Goal: Transaction & Acquisition: Book appointment/travel/reservation

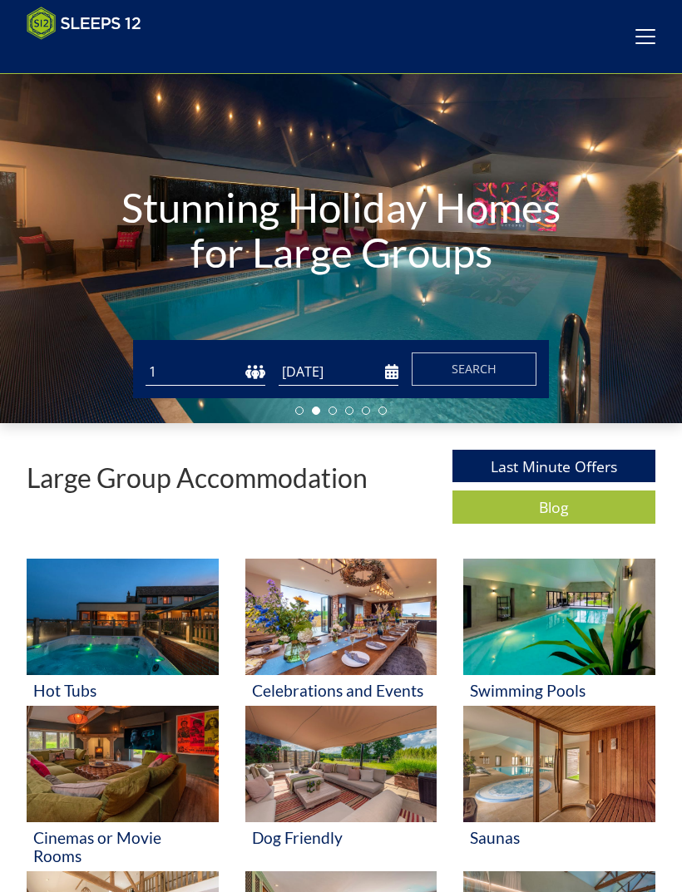
scroll to position [89, 0]
click at [353, 380] on input "[DATE]" at bounding box center [339, 371] width 120 height 27
click at [392, 382] on input "[DATE]" at bounding box center [339, 371] width 120 height 27
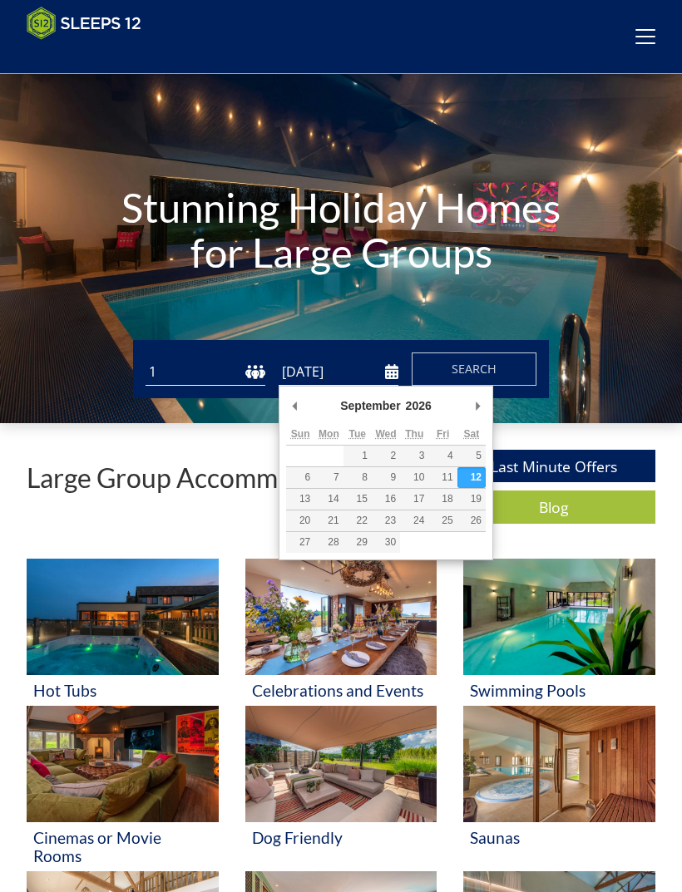
type input "[DATE]"
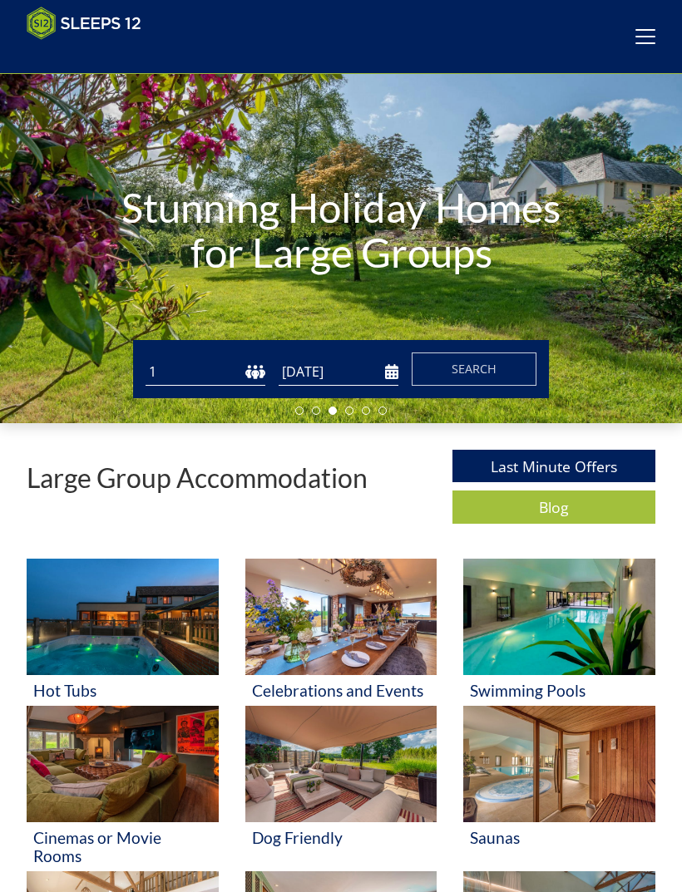
click at [495, 374] on span "Search" at bounding box center [474, 369] width 45 height 16
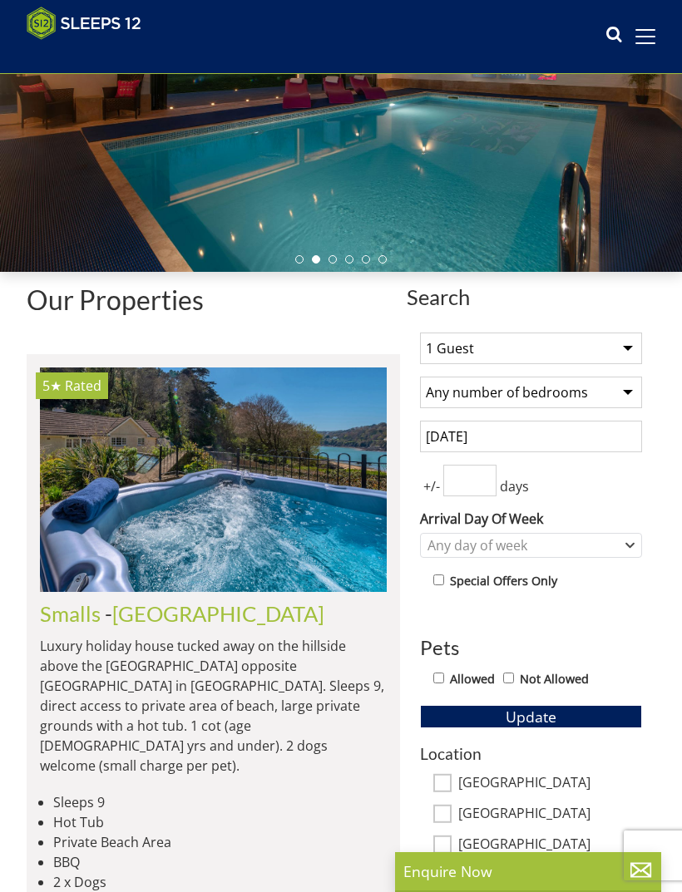
scroll to position [239, 0]
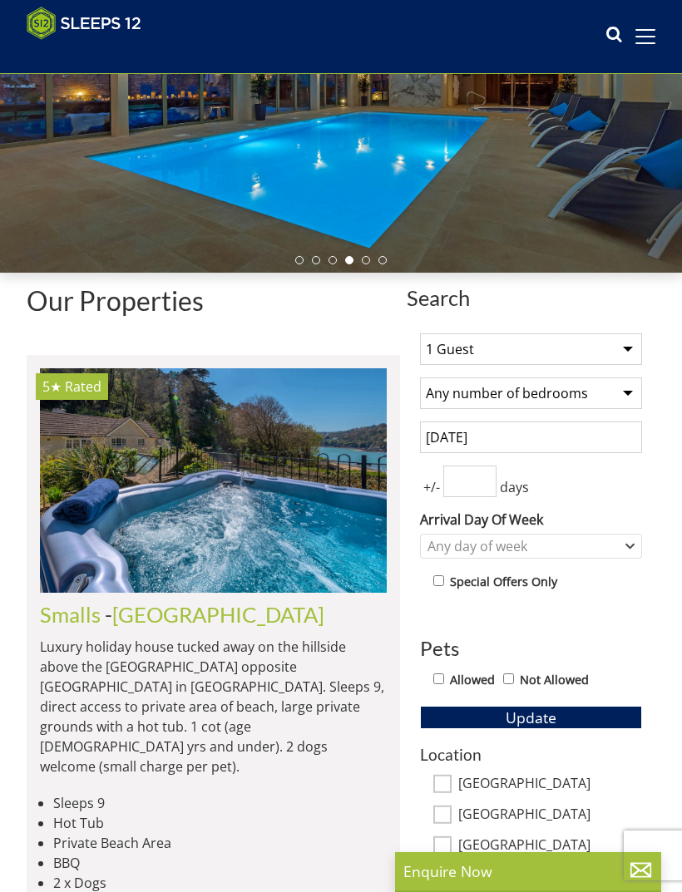
click at [481, 483] on input "number" at bounding box center [469, 482] width 53 height 32
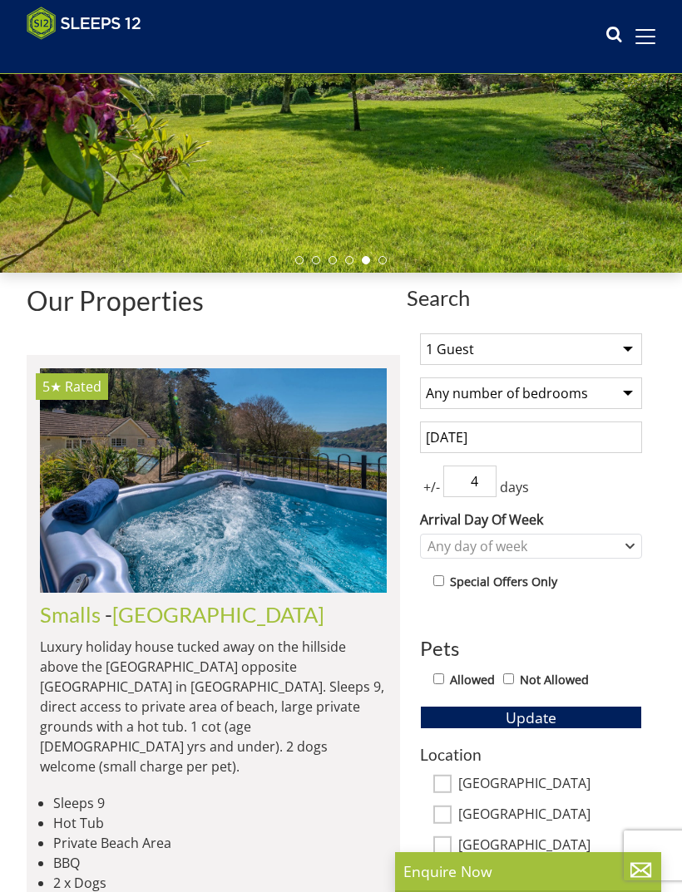
type input "4"
click at [614, 495] on div "+/- 4 days" at bounding box center [531, 482] width 222 height 32
click at [443, 677] on input "Allowed" at bounding box center [438, 679] width 11 height 11
checkbox input "true"
click at [531, 715] on span "Update" at bounding box center [531, 718] width 51 height 20
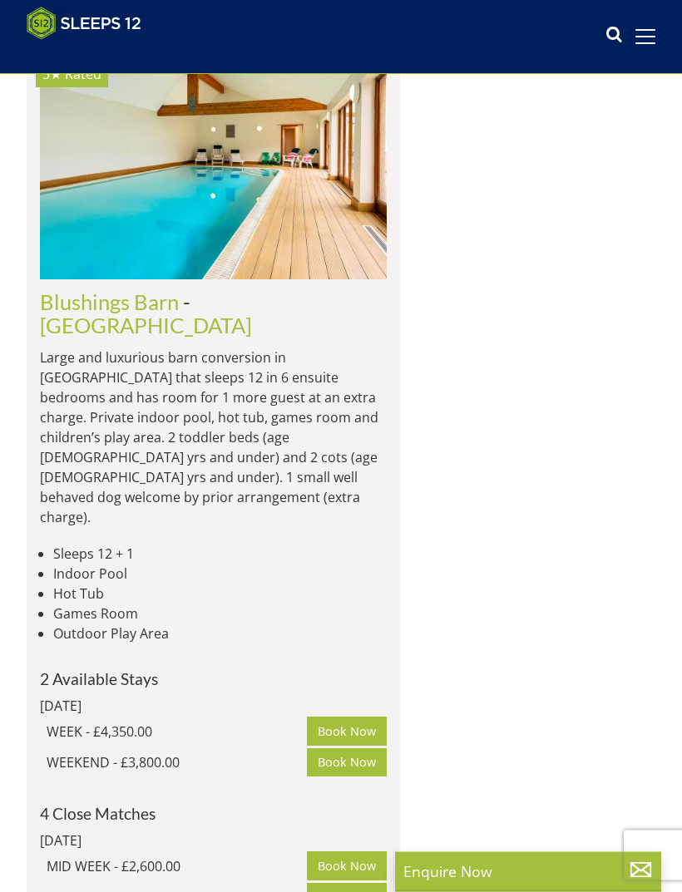
scroll to position [5792, 0]
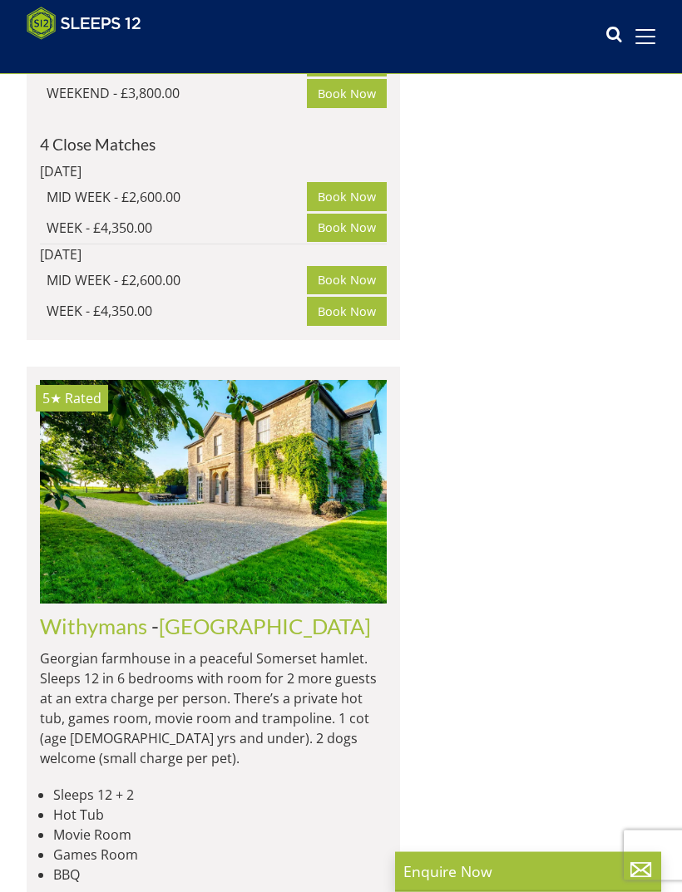
scroll to position [6685, 0]
click at [269, 380] on img at bounding box center [213, 492] width 347 height 224
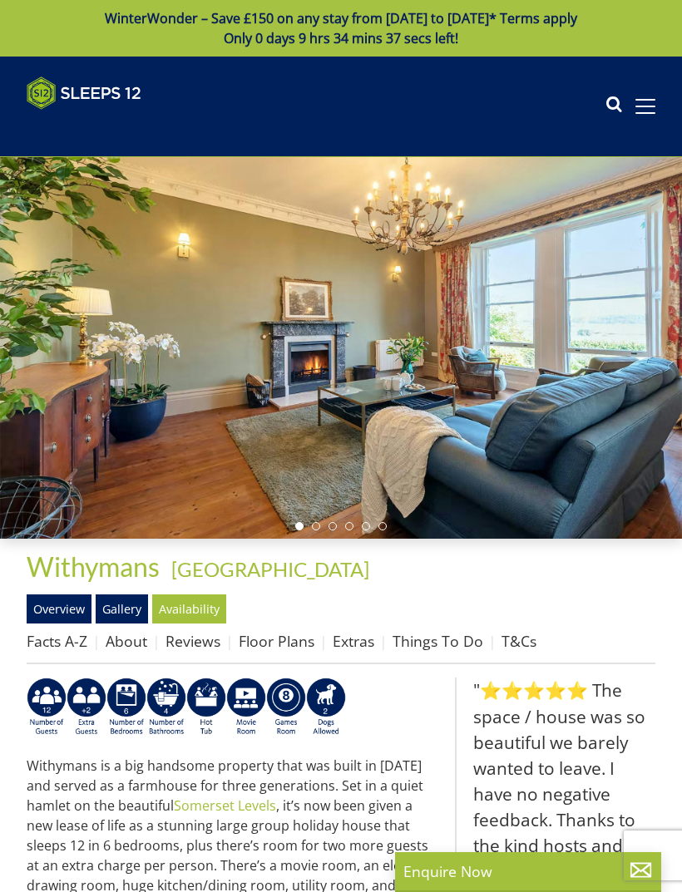
click at [134, 610] on link "Gallery" at bounding box center [122, 609] width 52 height 28
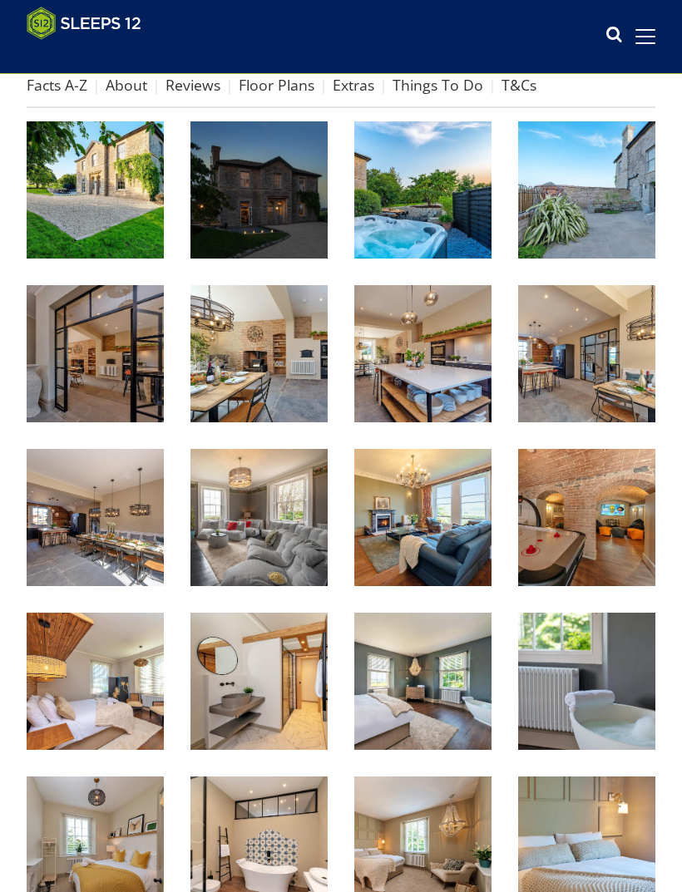
scroll to position [531, 0]
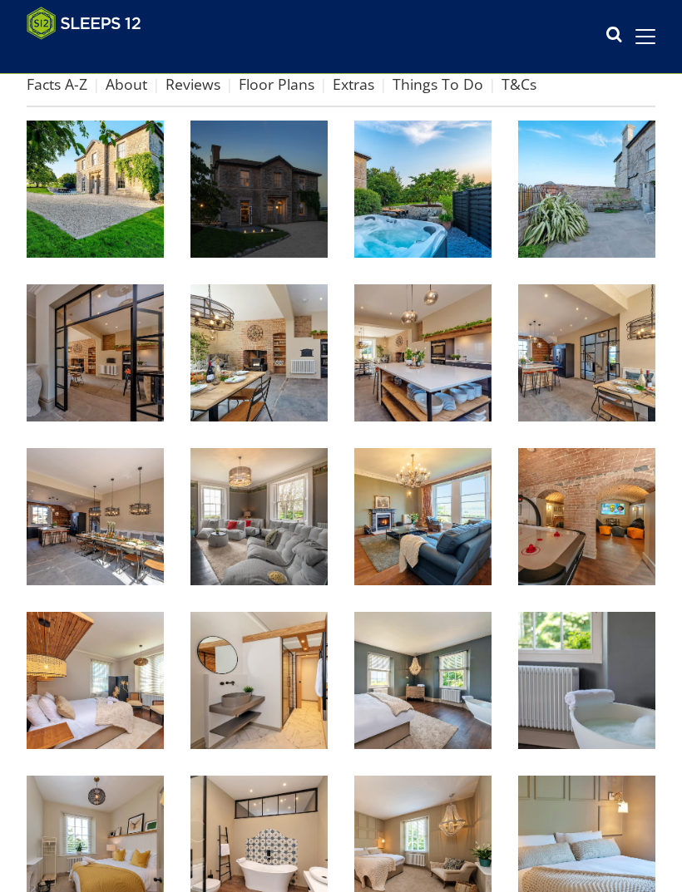
click at [597, 526] on img at bounding box center [586, 516] width 137 height 137
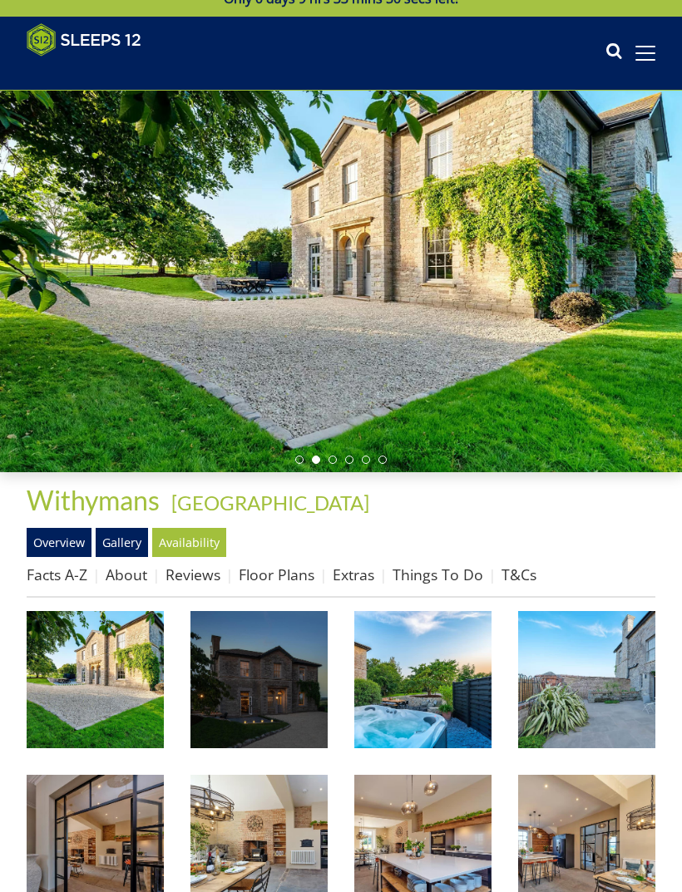
scroll to position [0, 0]
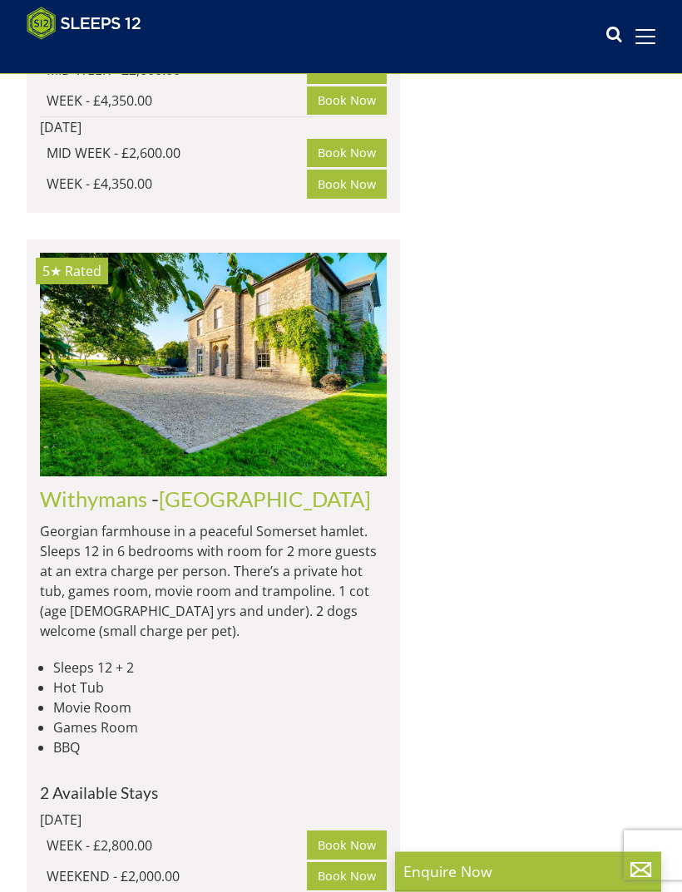
scroll to position [6812, 0]
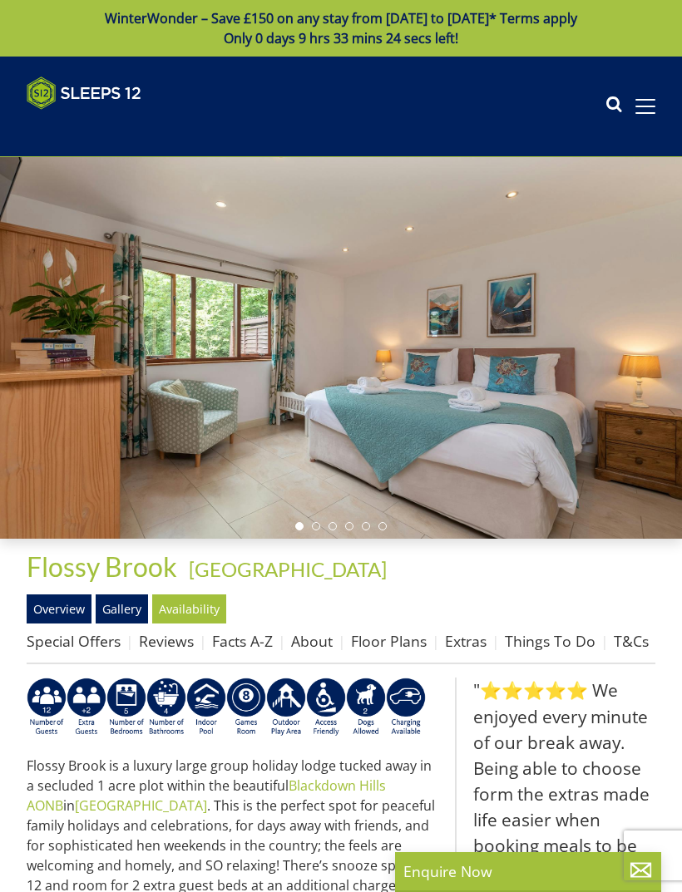
click at [129, 607] on link "Gallery" at bounding box center [122, 609] width 52 height 28
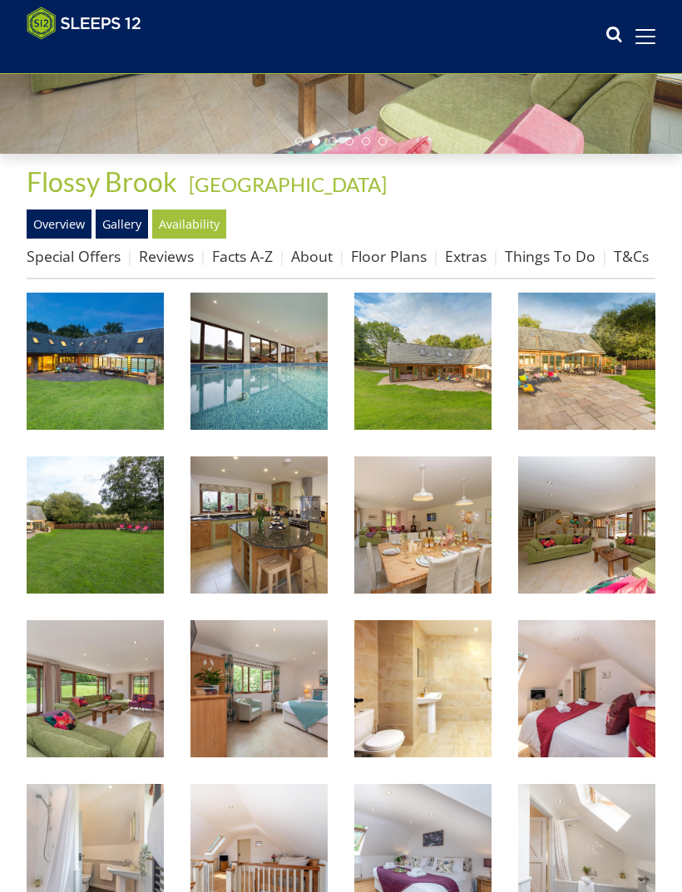
scroll to position [360, 0]
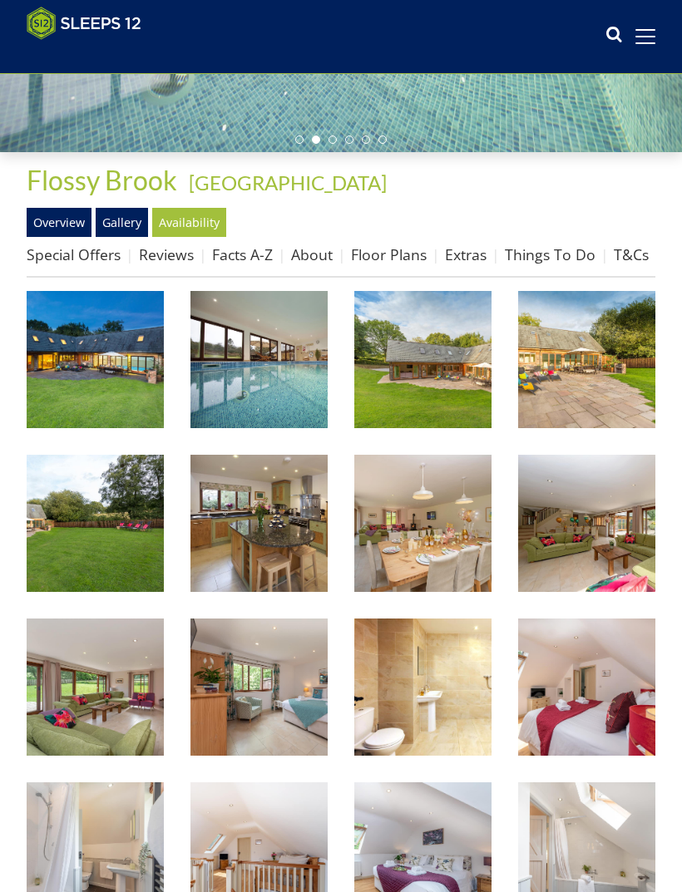
click at [442, 548] on img at bounding box center [422, 523] width 137 height 137
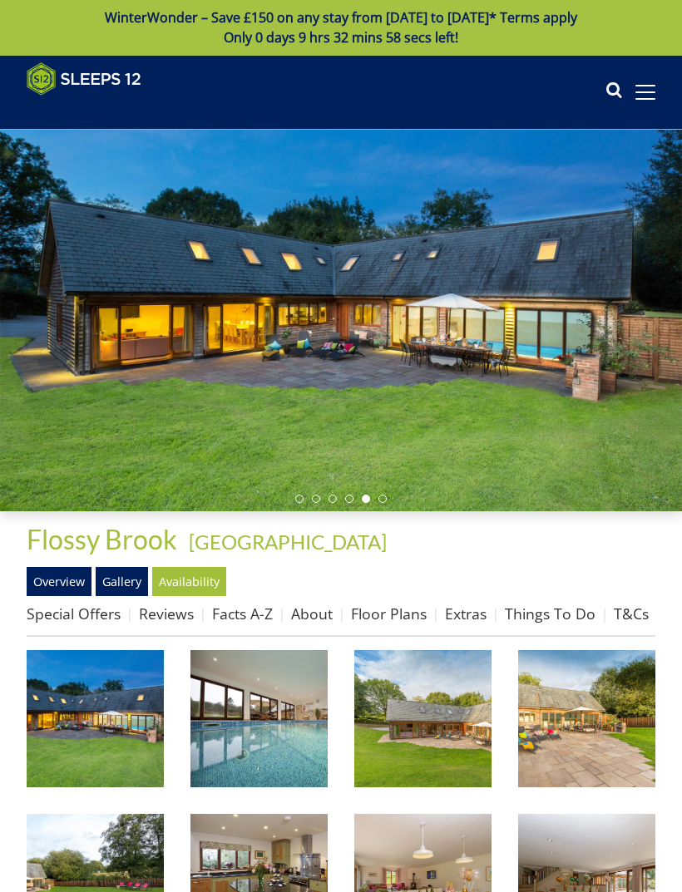
scroll to position [0, 0]
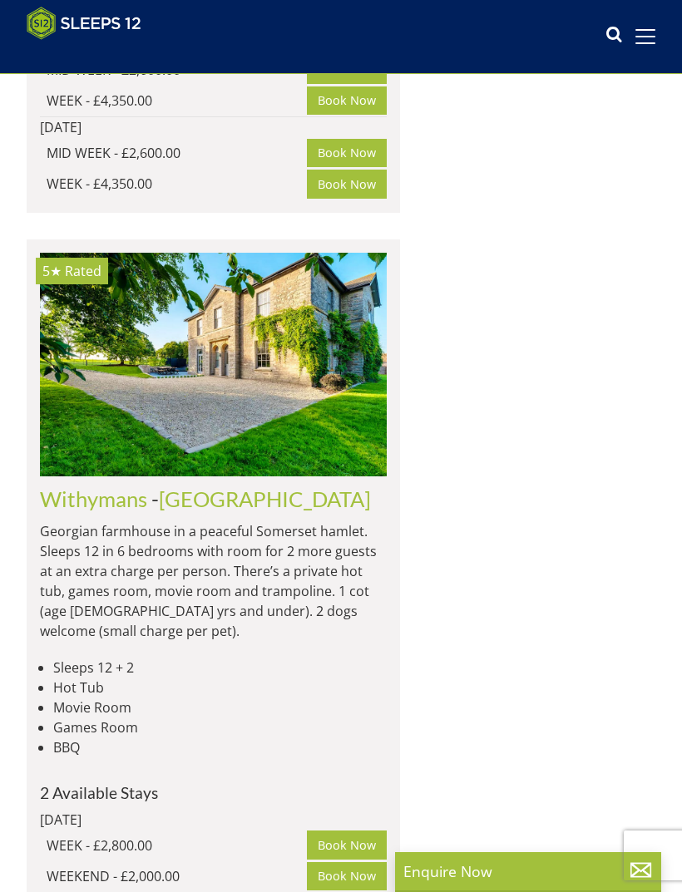
scroll to position [0, 4505]
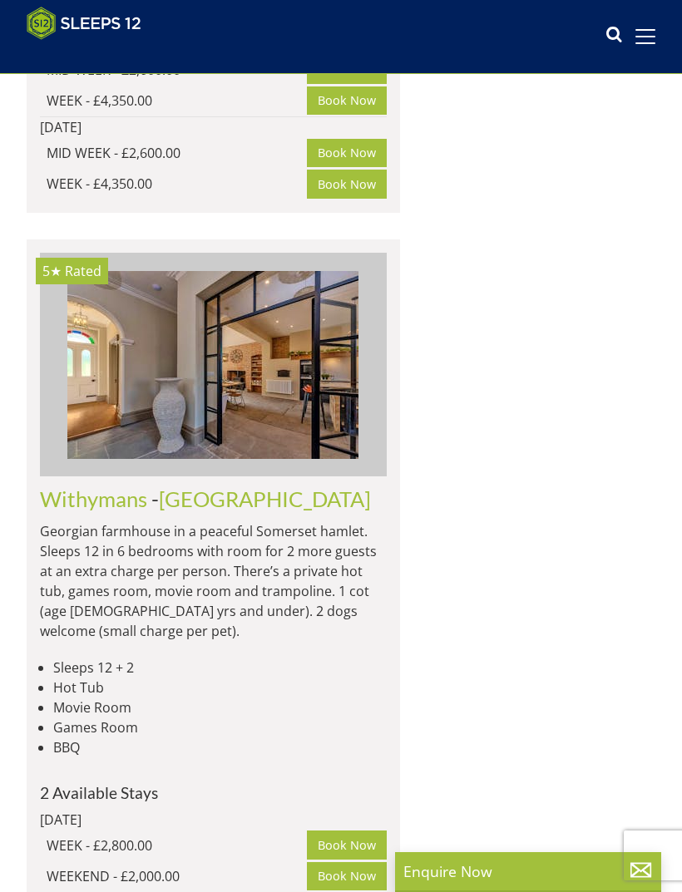
scroll to position [89, 0]
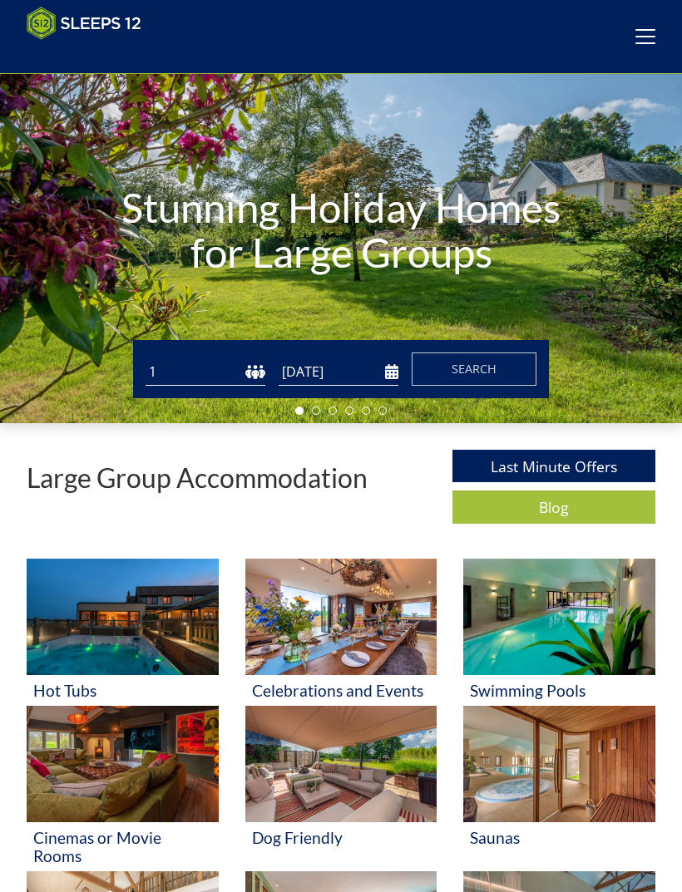
click at [489, 373] on span "Search" at bounding box center [474, 369] width 45 height 16
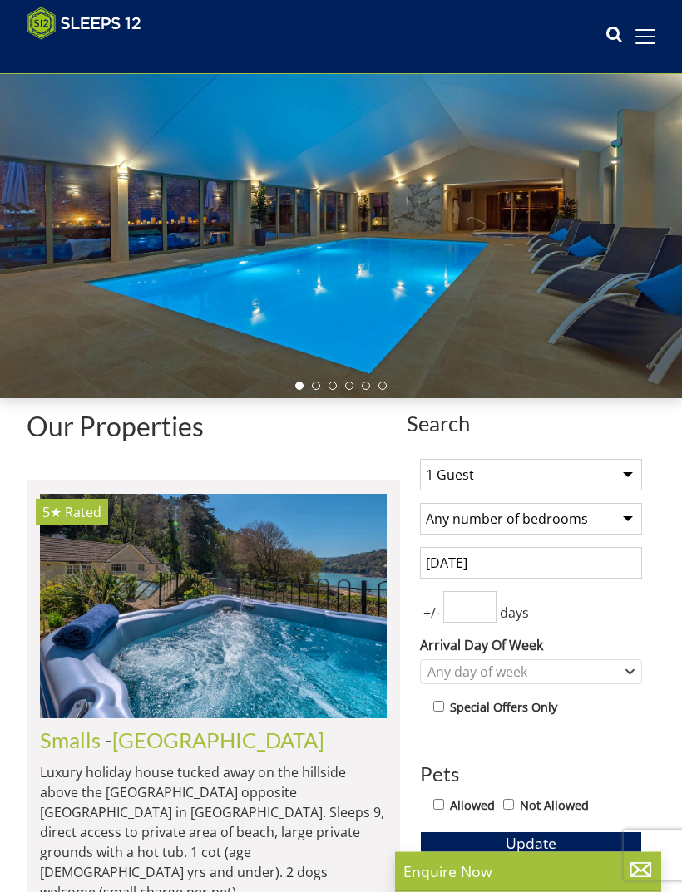
scroll to position [114, 0]
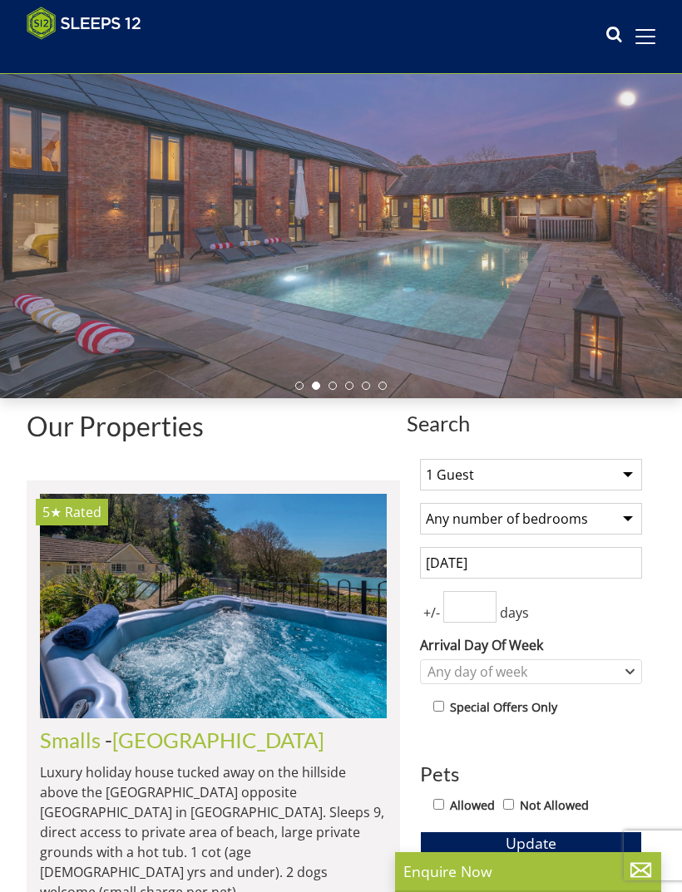
click at [637, 522] on select "Any number of bedrooms 1 Bedroom 2 Bedrooms 3 Bedrooms 4 Bedrooms 5 Bedrooms 6 …" at bounding box center [531, 519] width 222 height 32
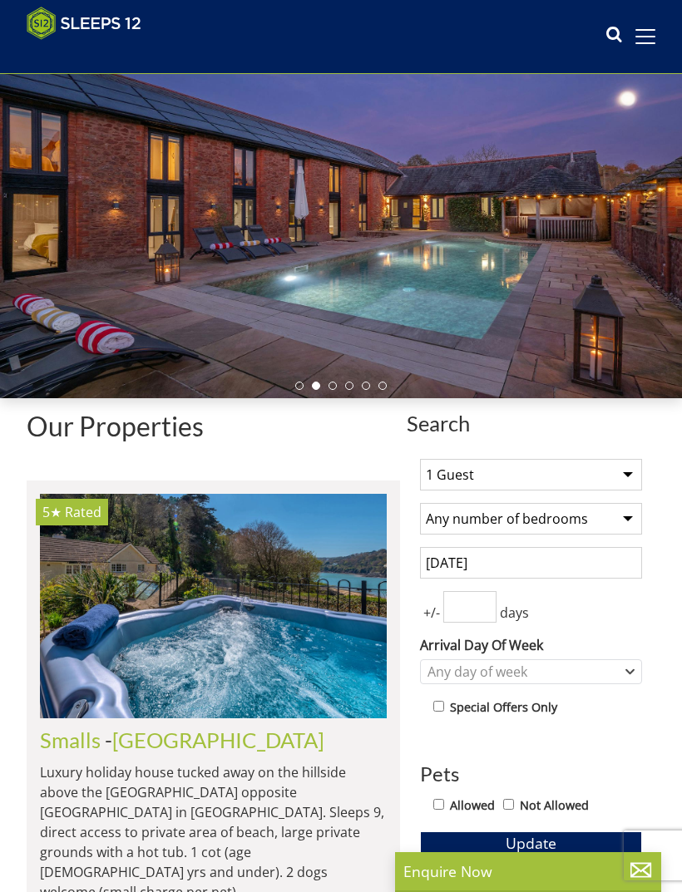
select select "6"
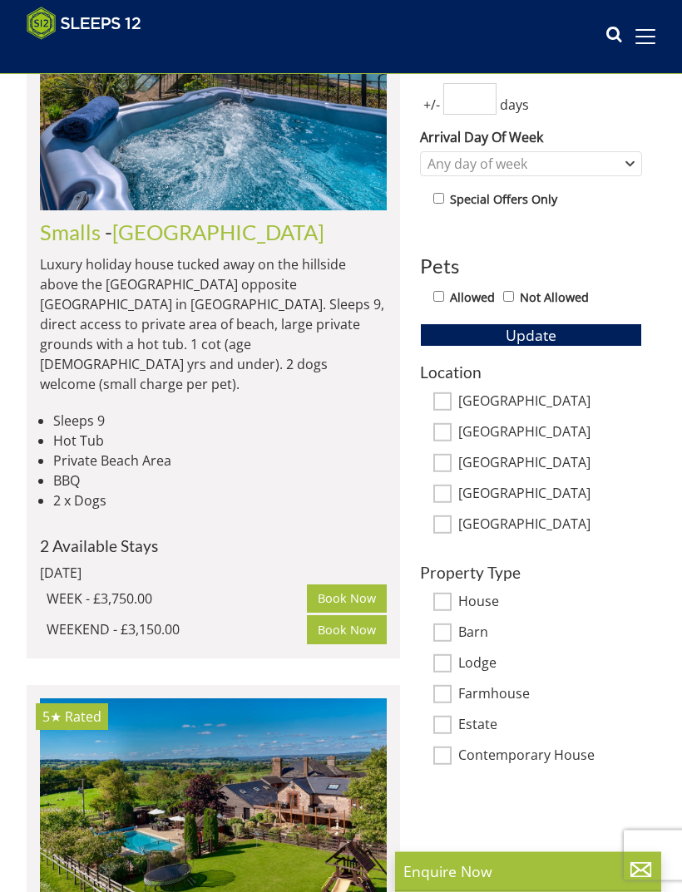
scroll to position [622, 0]
click at [444, 294] on input "Allowed" at bounding box center [438, 296] width 11 height 11
checkbox input "true"
click at [543, 340] on span "Update" at bounding box center [531, 335] width 51 height 20
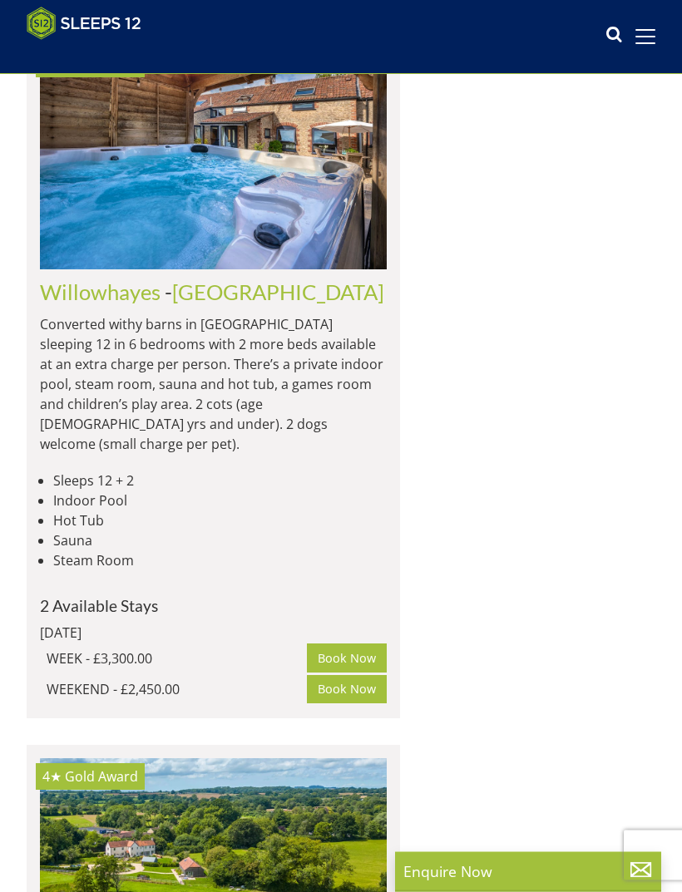
scroll to position [3072, 0]
click at [254, 269] on img at bounding box center [213, 157] width 347 height 224
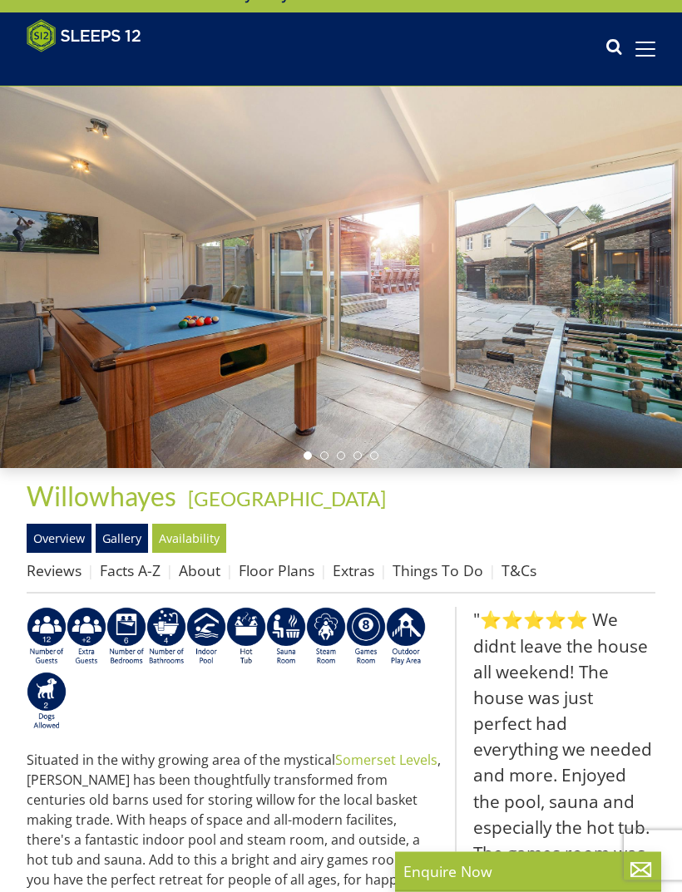
scroll to position [44, 0]
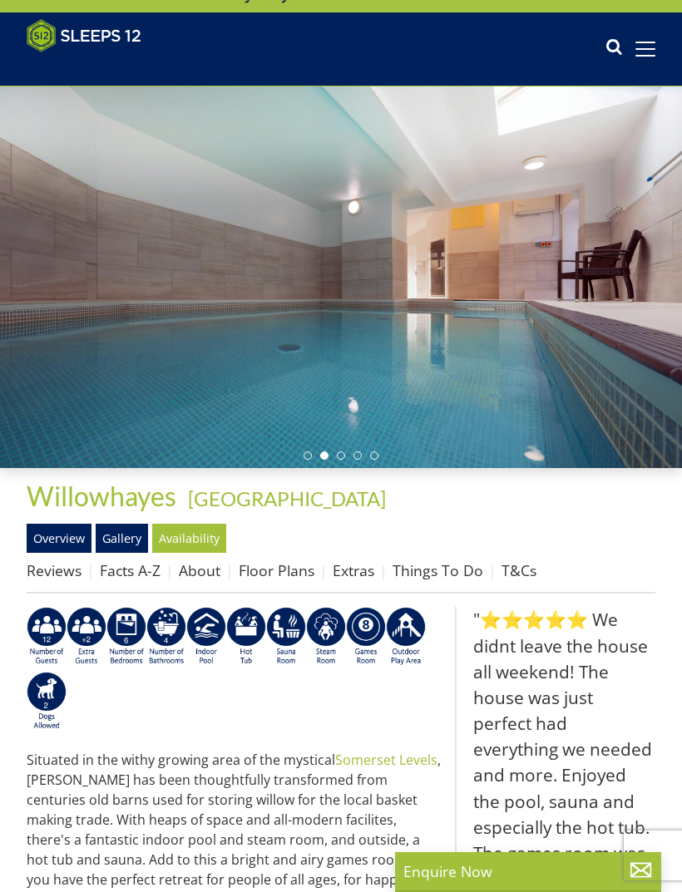
click at [292, 579] on link "Floor Plans" at bounding box center [277, 570] width 76 height 20
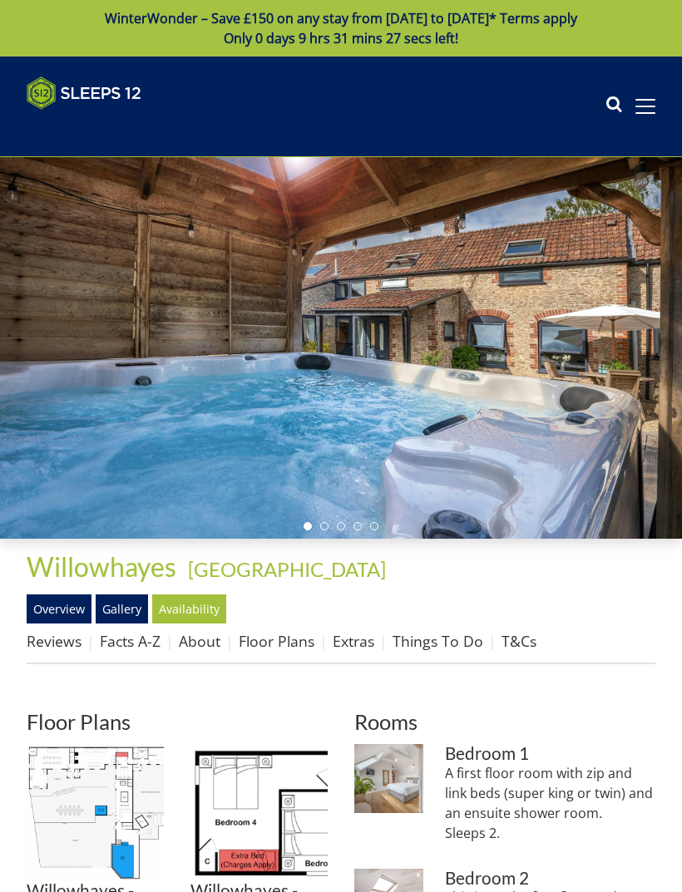
click at [99, 794] on img at bounding box center [95, 812] width 137 height 137
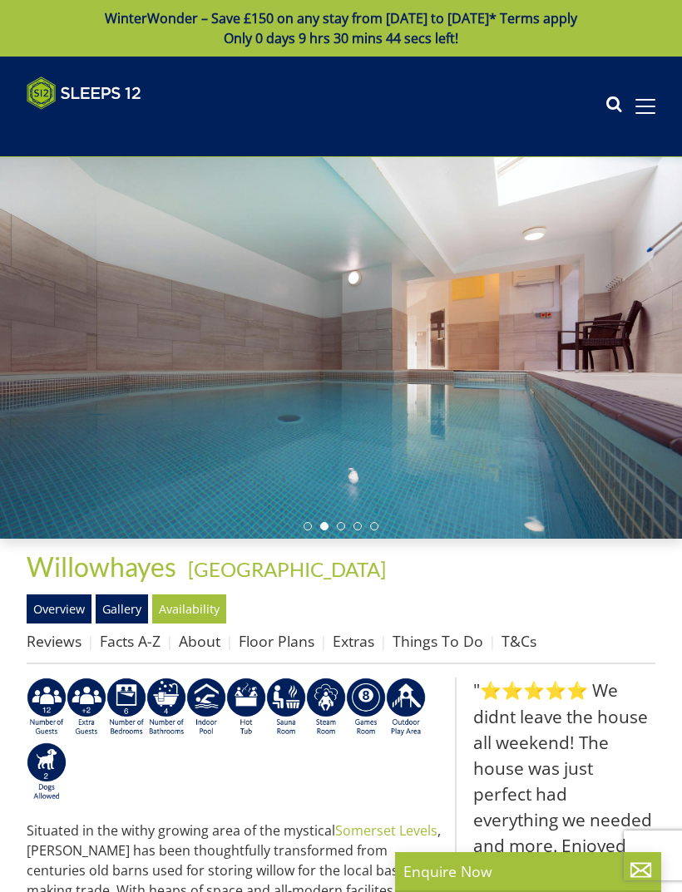
scroll to position [3072, 0]
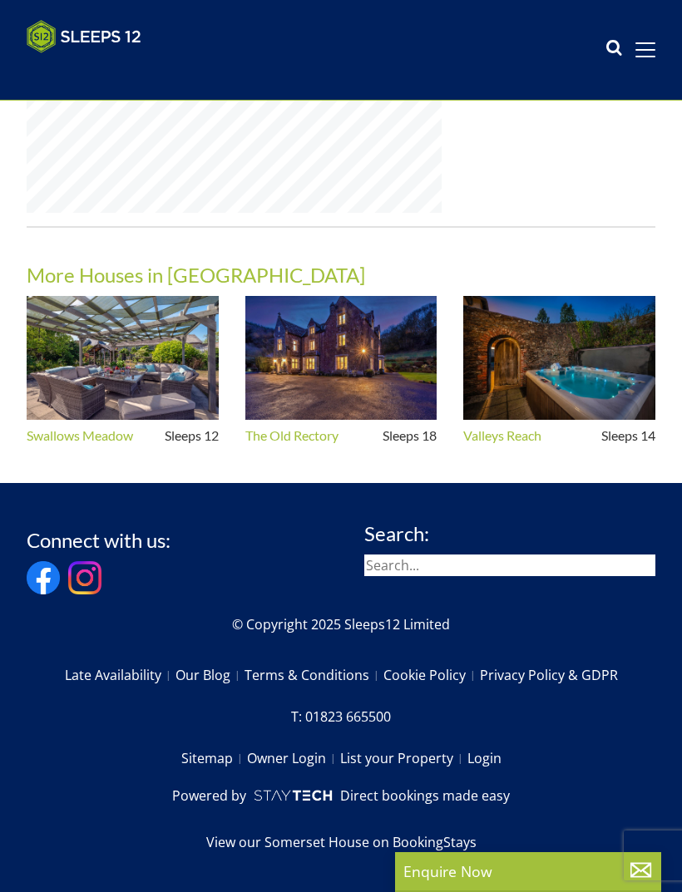
select select "6"
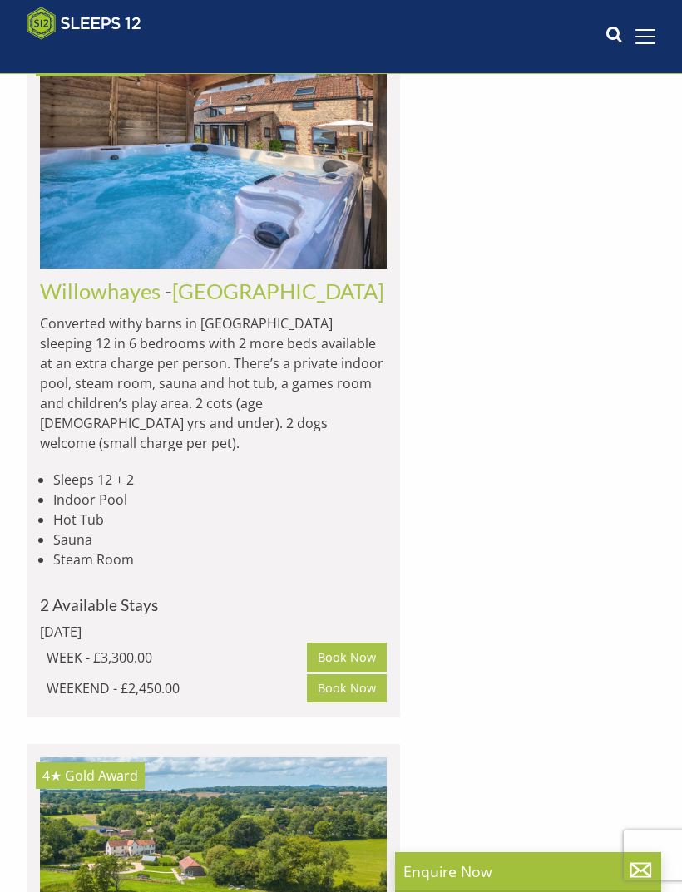
scroll to position [0, 1733]
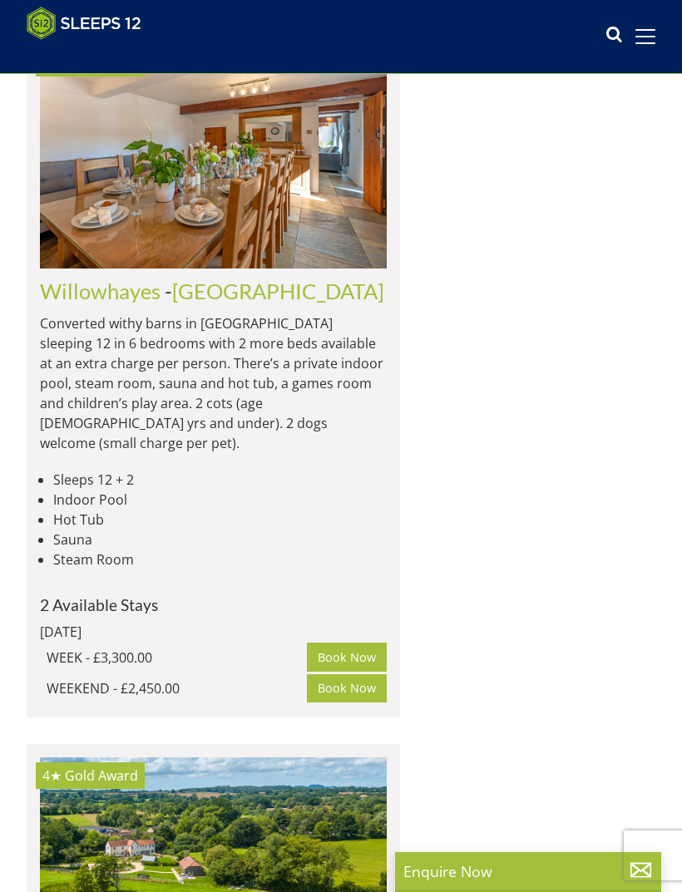
scroll to position [89, 0]
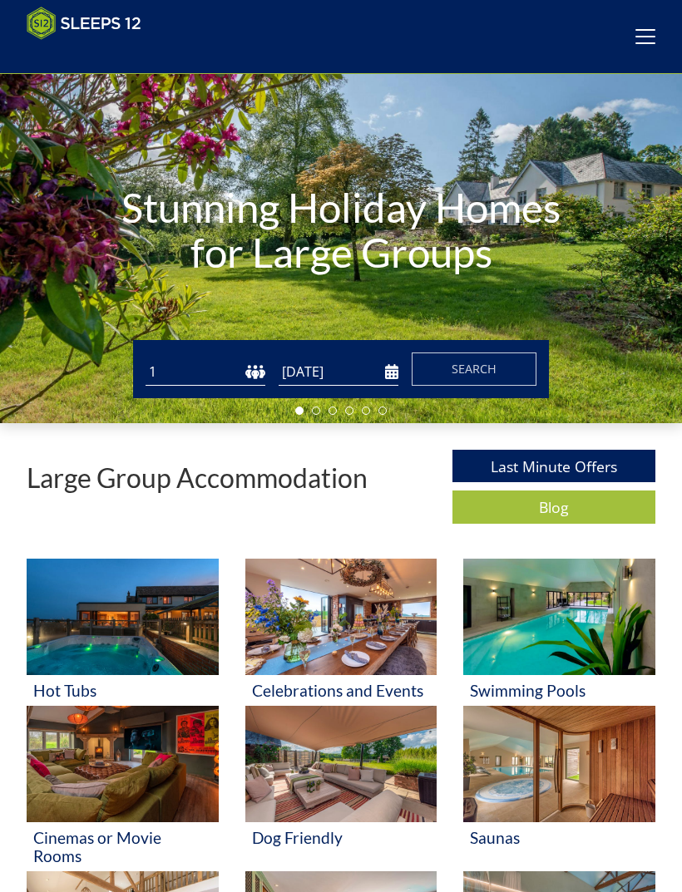
click at [487, 370] on span "Search" at bounding box center [474, 369] width 45 height 16
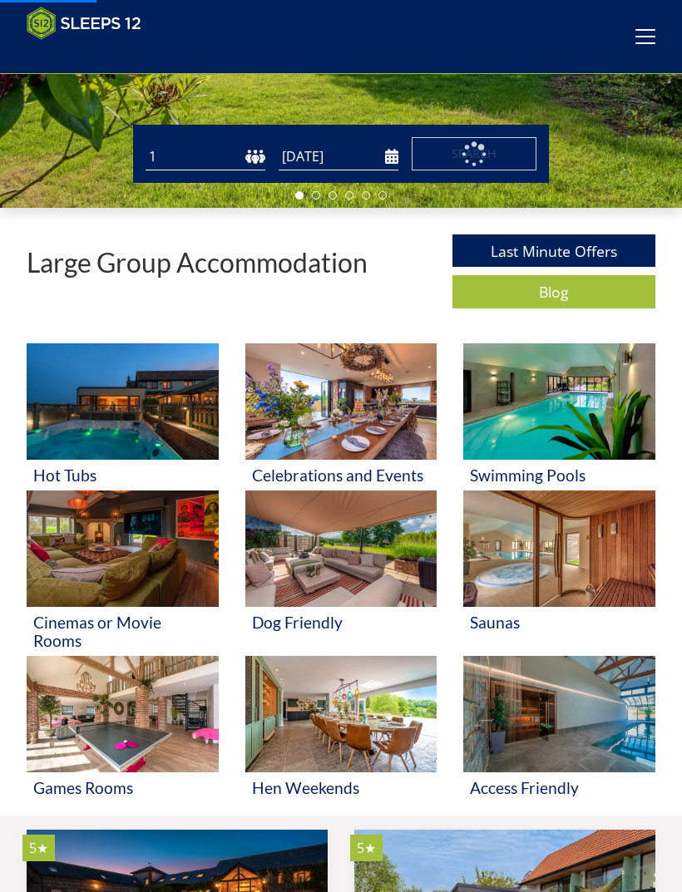
scroll to position [323, 0]
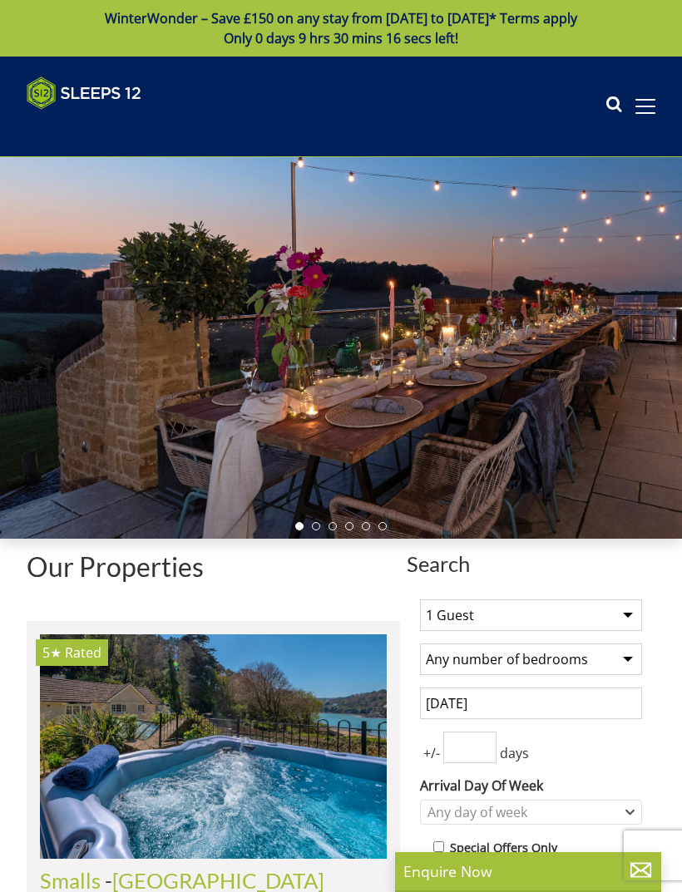
click at [639, 659] on select "Any number of bedrooms 1 Bedroom 2 Bedrooms 3 Bedrooms 4 Bedrooms 5 Bedrooms 6 …" at bounding box center [531, 660] width 222 height 32
select select "6"
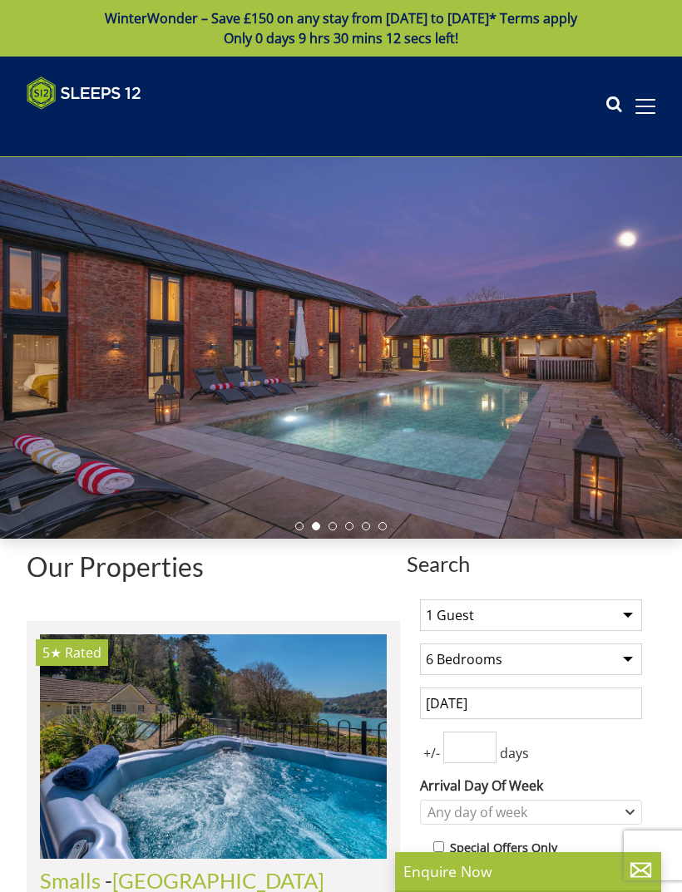
click at [479, 748] on input "number" at bounding box center [469, 748] width 53 height 32
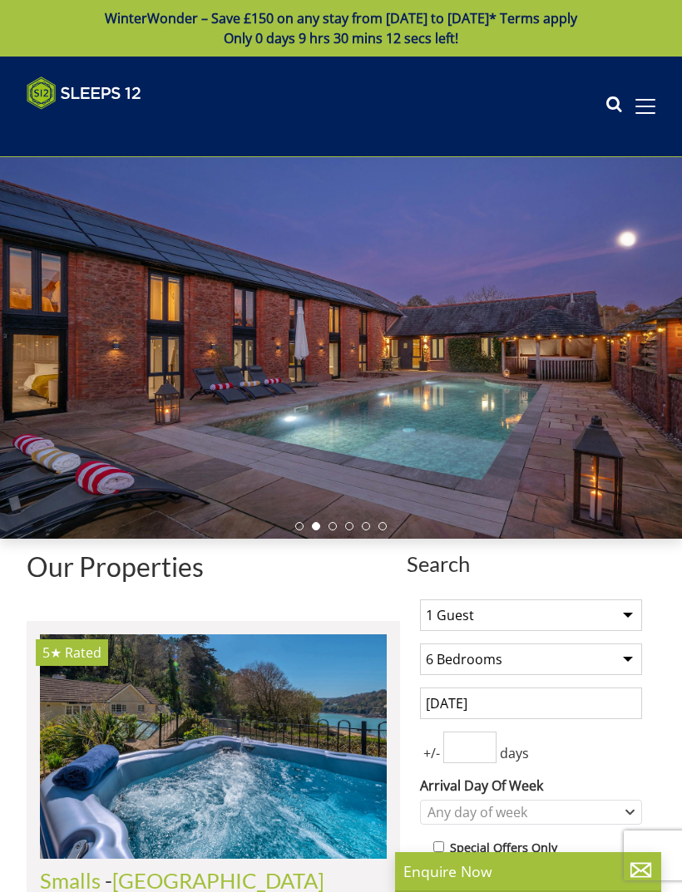
scroll to position [134, 0]
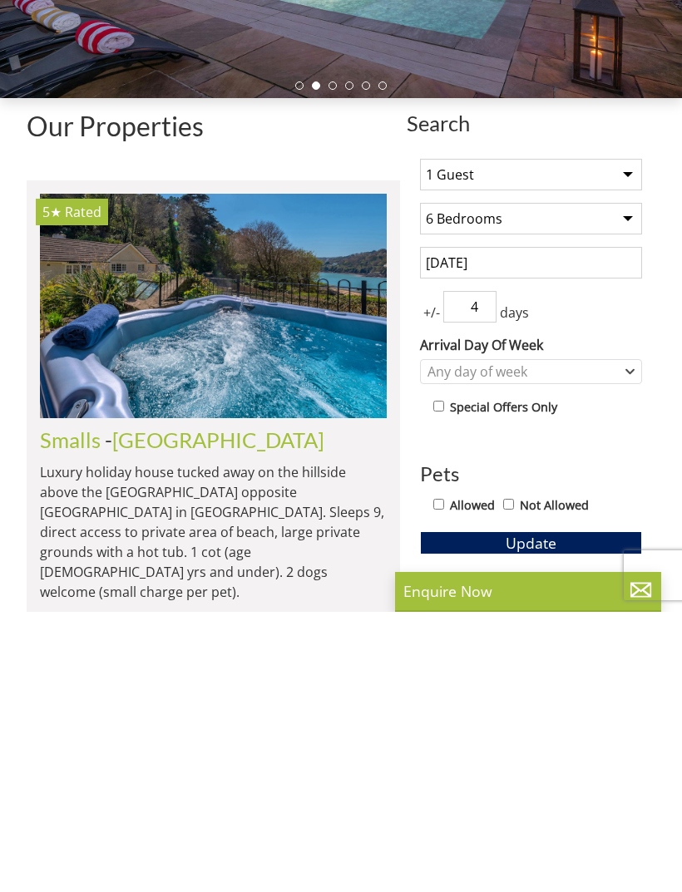
type input "4"
click at [452, 777] on label "Allowed" at bounding box center [472, 786] width 45 height 18
click at [444, 779] on input "Allowed" at bounding box center [438, 784] width 11 height 11
checkbox input "true"
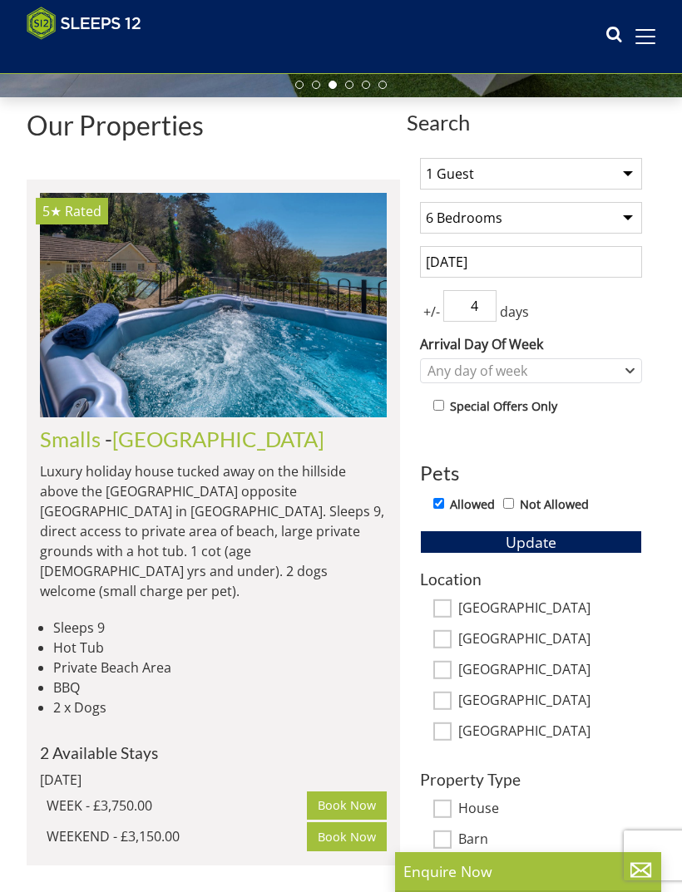
click at [541, 550] on span "Update" at bounding box center [531, 542] width 51 height 20
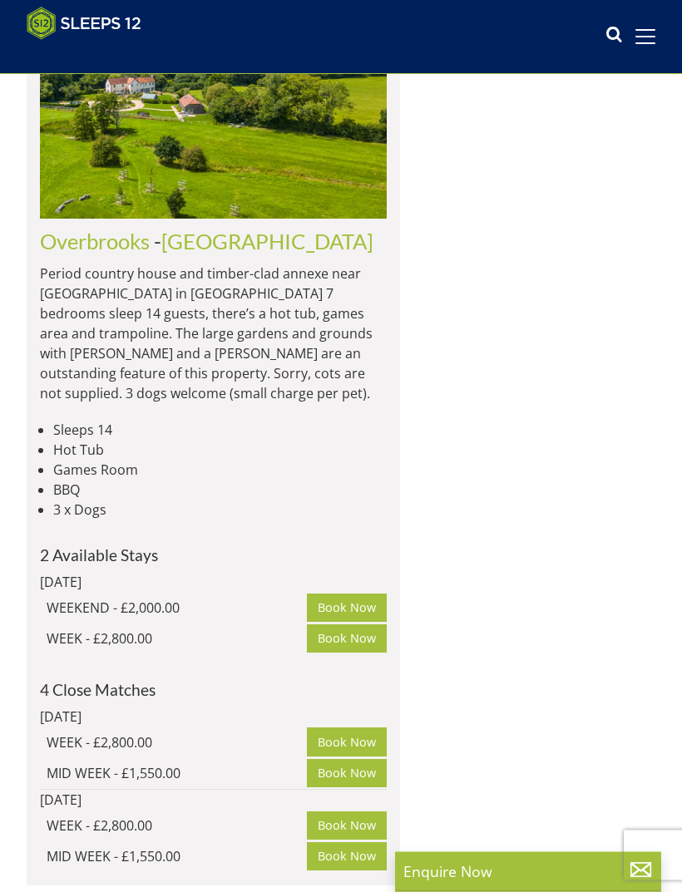
scroll to position [4764, 0]
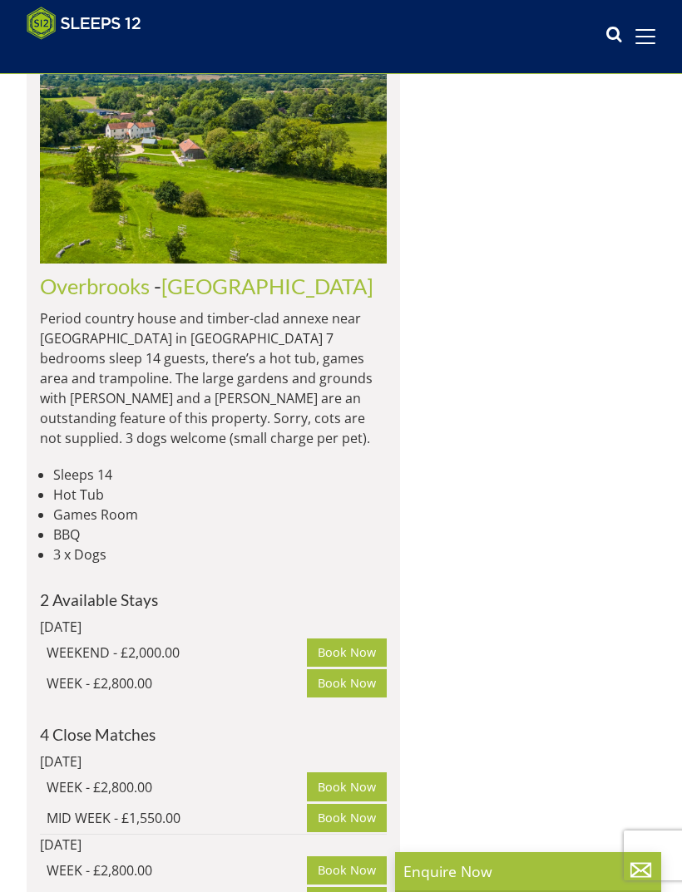
click at [229, 264] on img at bounding box center [213, 152] width 347 height 224
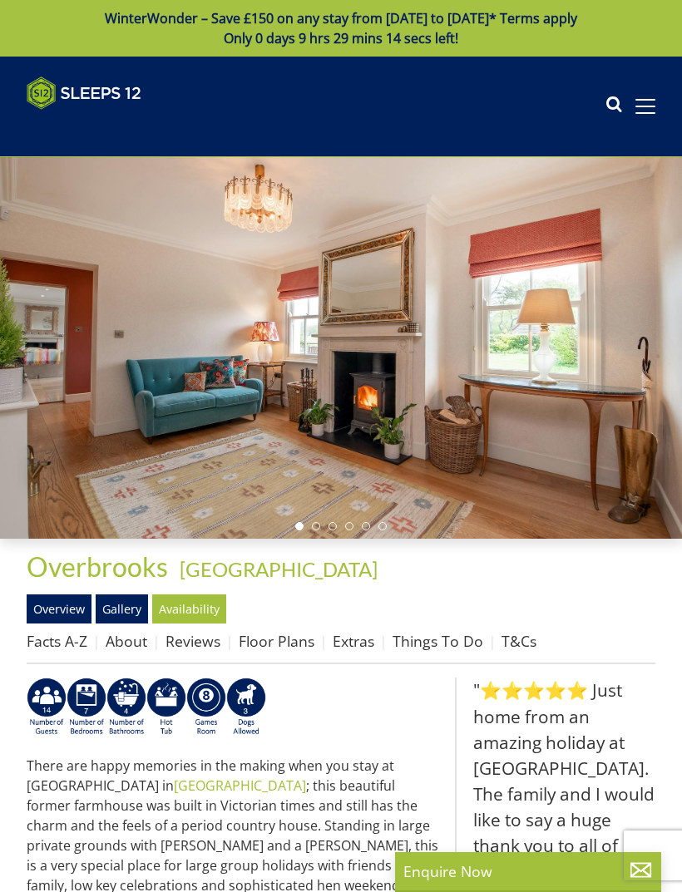
click at [293, 647] on link "Floor Plans" at bounding box center [277, 641] width 76 height 20
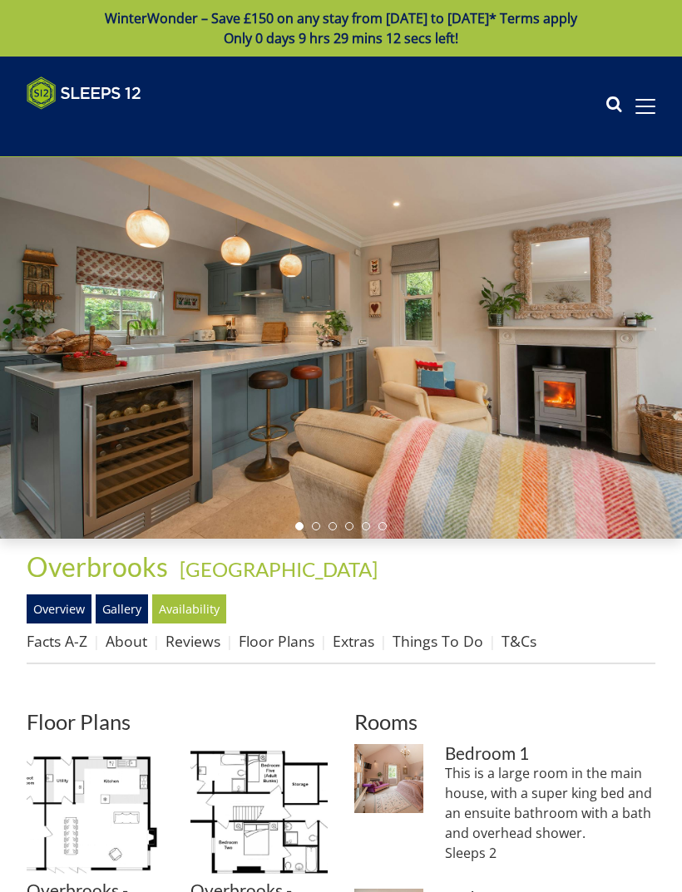
click at [105, 796] on img at bounding box center [95, 812] width 137 height 137
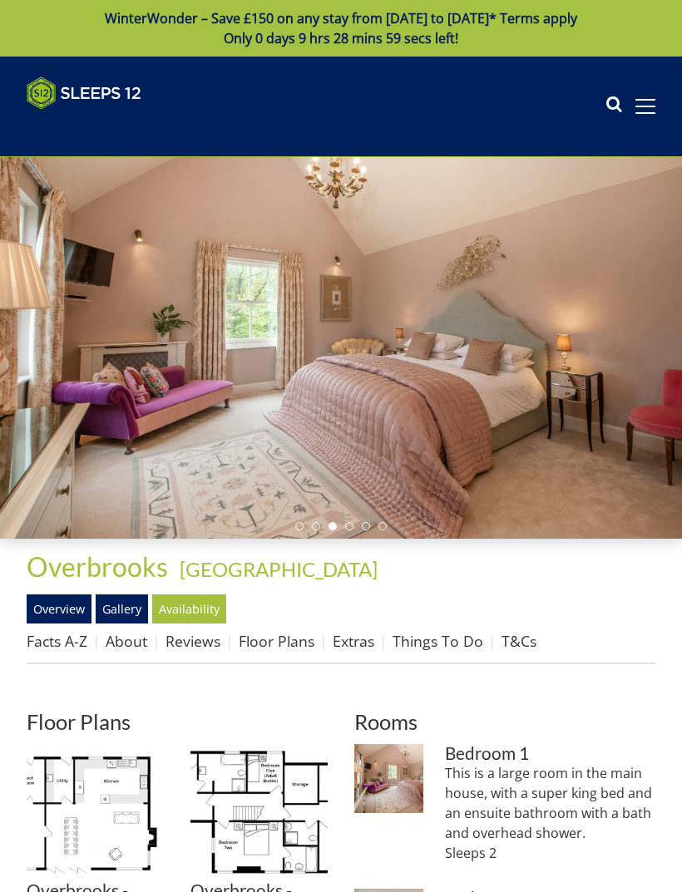
click at [142, 606] on link "Gallery" at bounding box center [122, 609] width 52 height 28
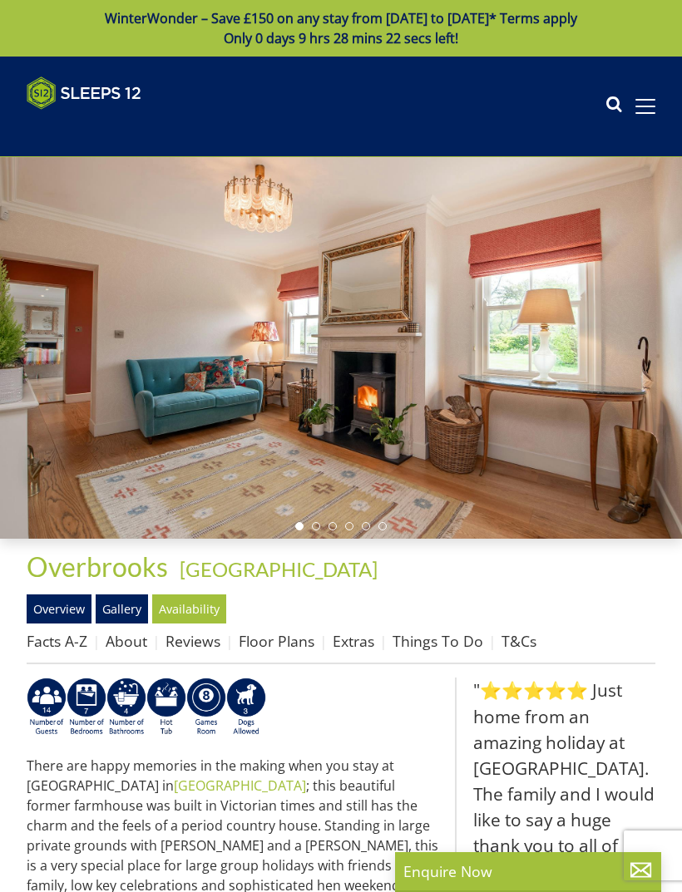
scroll to position [4764, 0]
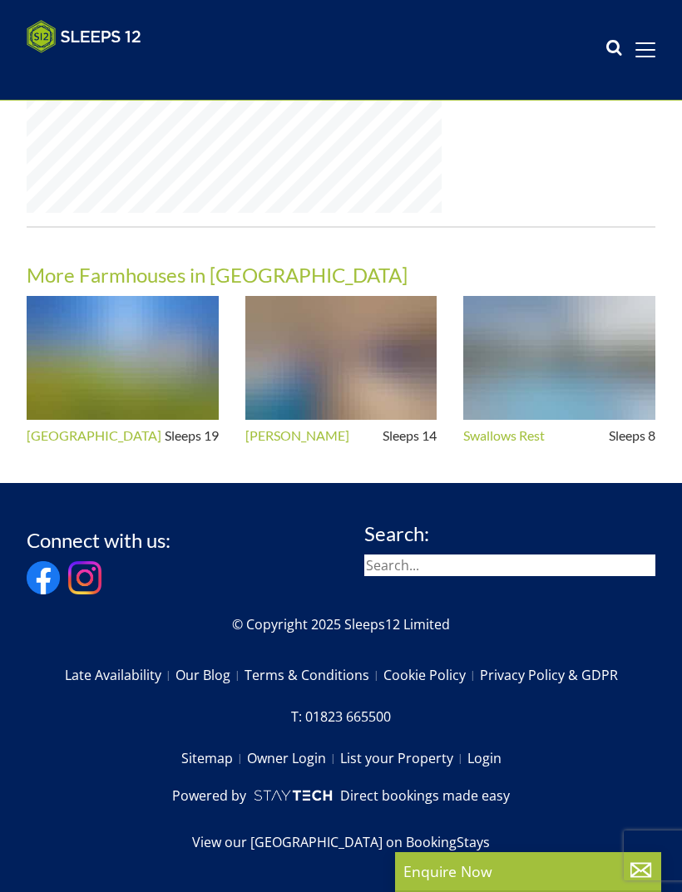
select select "6"
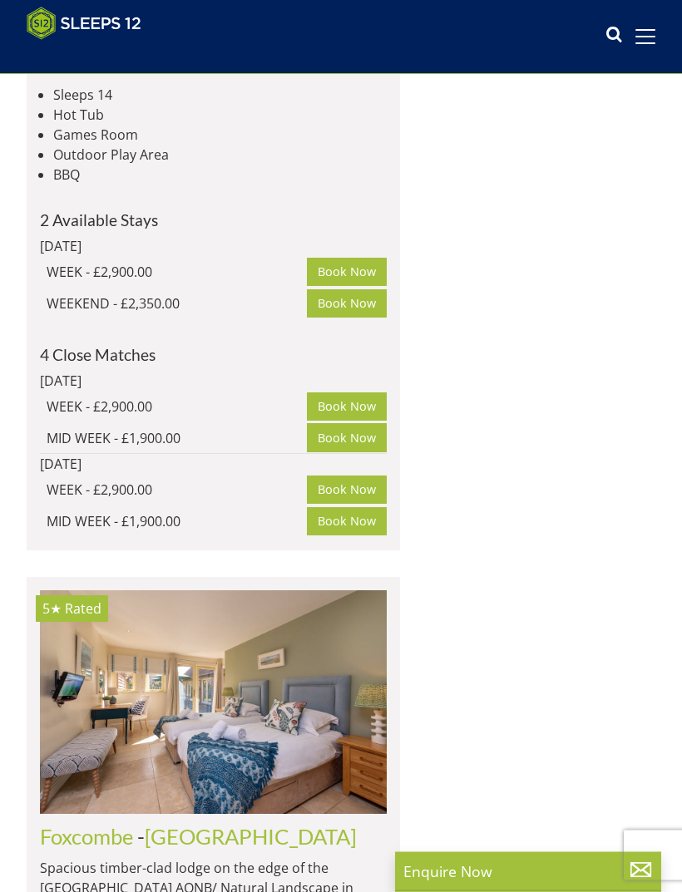
scroll to position [6604, 0]
click at [273, 590] on img at bounding box center [213, 702] width 347 height 224
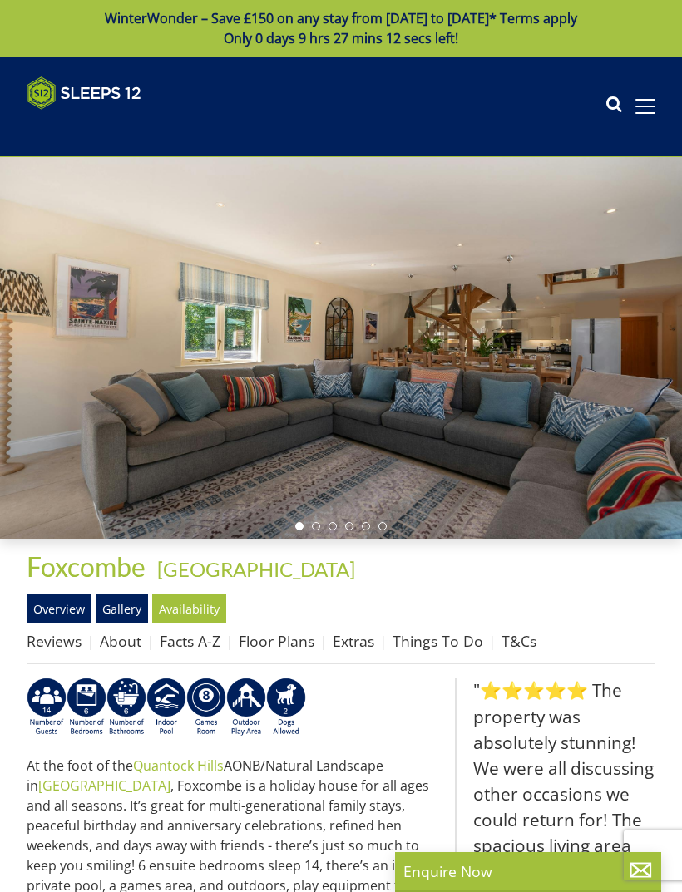
click at [135, 610] on link "Gallery" at bounding box center [122, 609] width 52 height 28
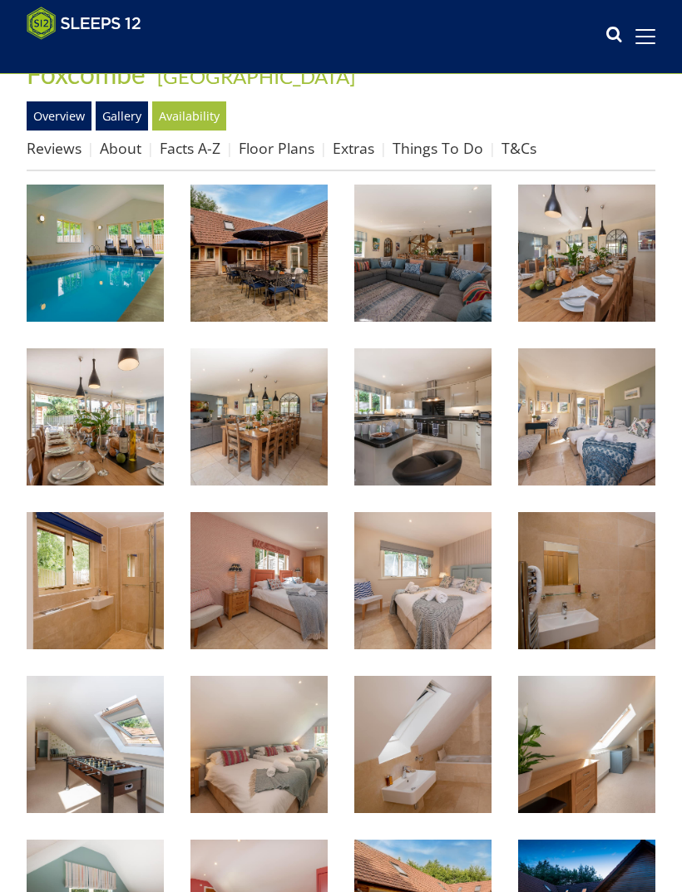
scroll to position [463, 0]
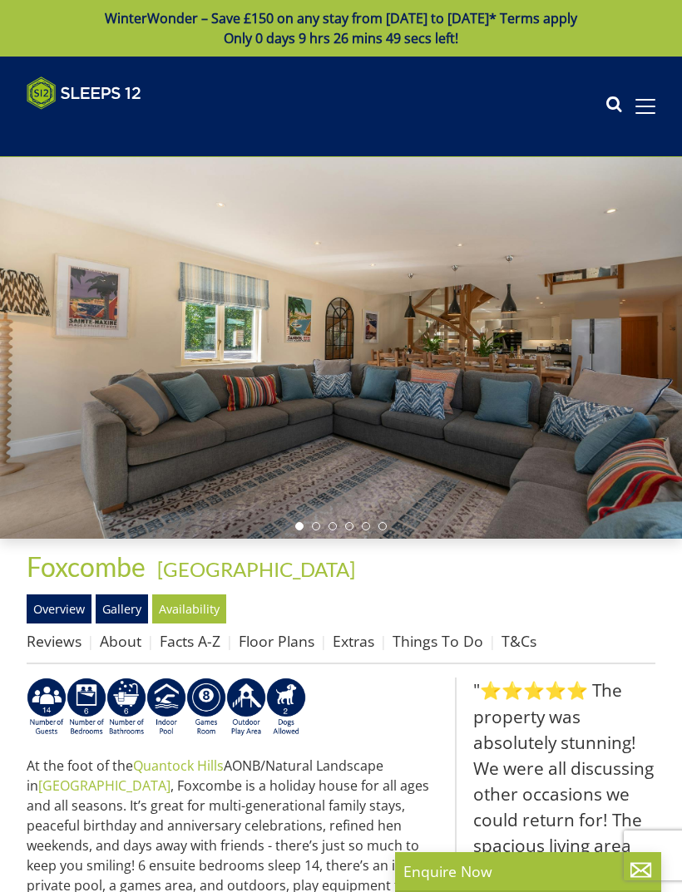
select select "6"
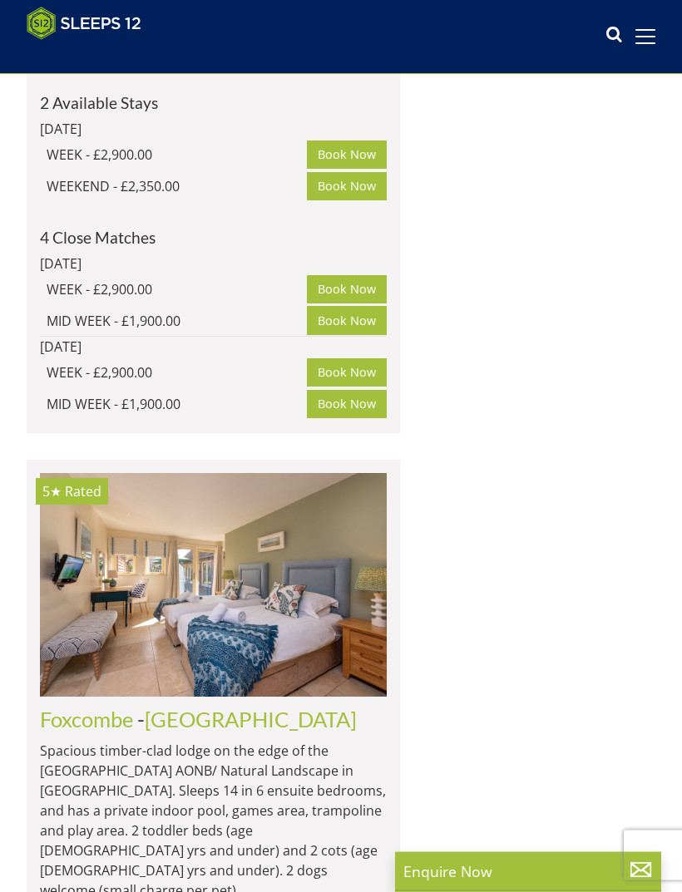
scroll to position [6722, 0]
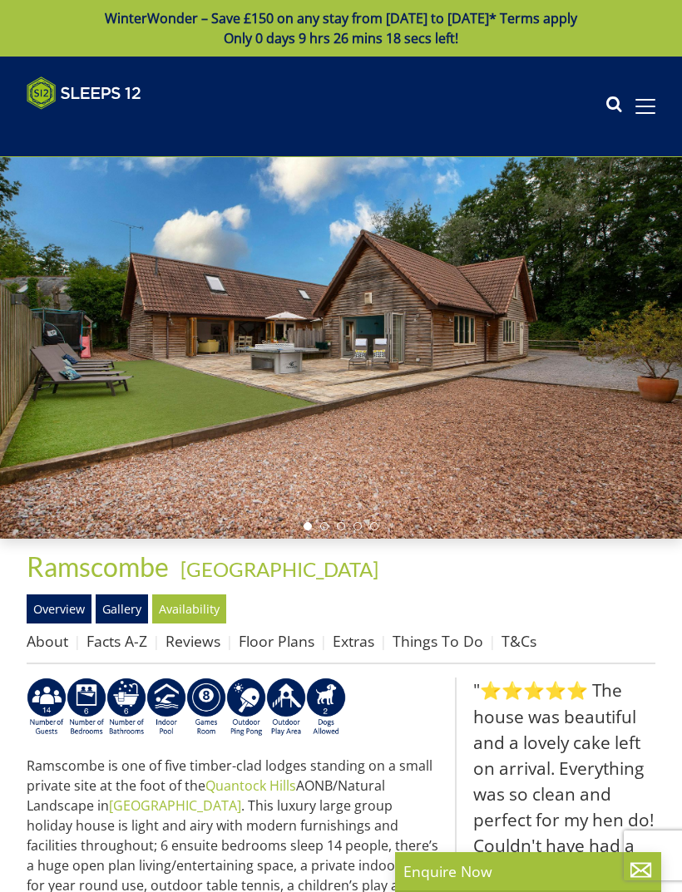
click at [137, 613] on link "Gallery" at bounding box center [122, 609] width 52 height 28
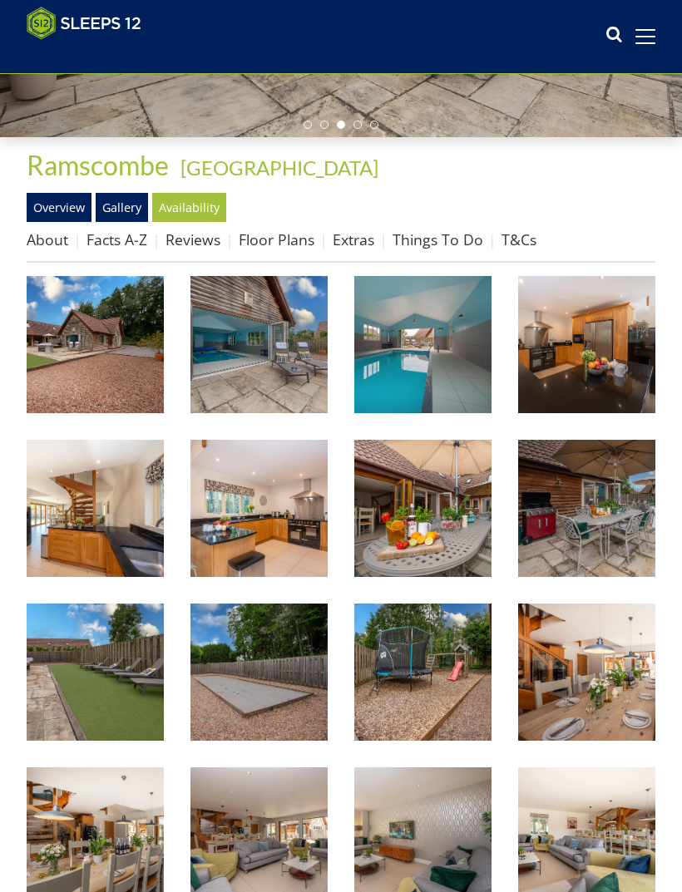
scroll to position [374, 0]
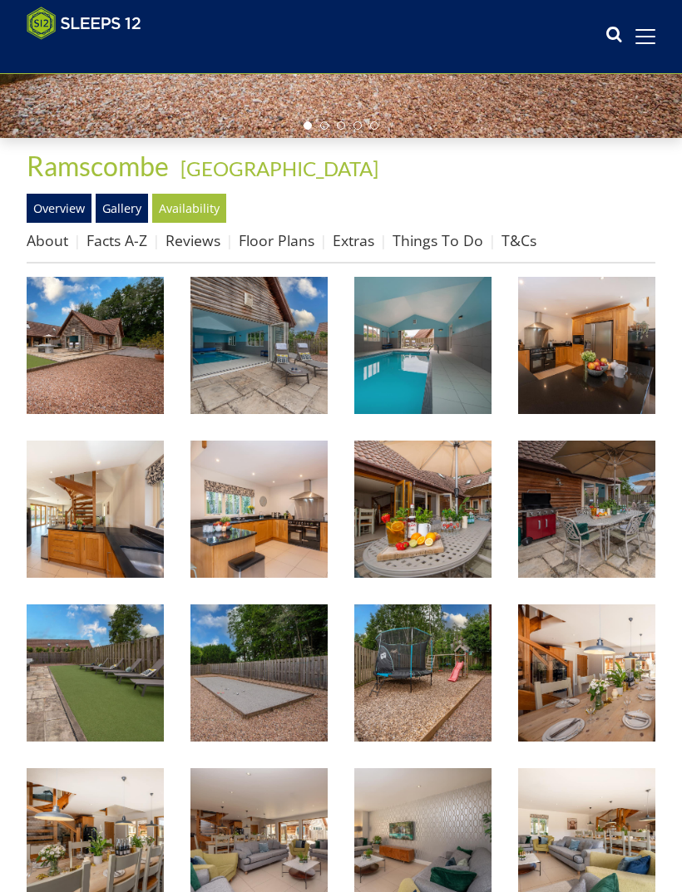
click at [276, 246] on link "Floor Plans" at bounding box center [277, 240] width 76 height 20
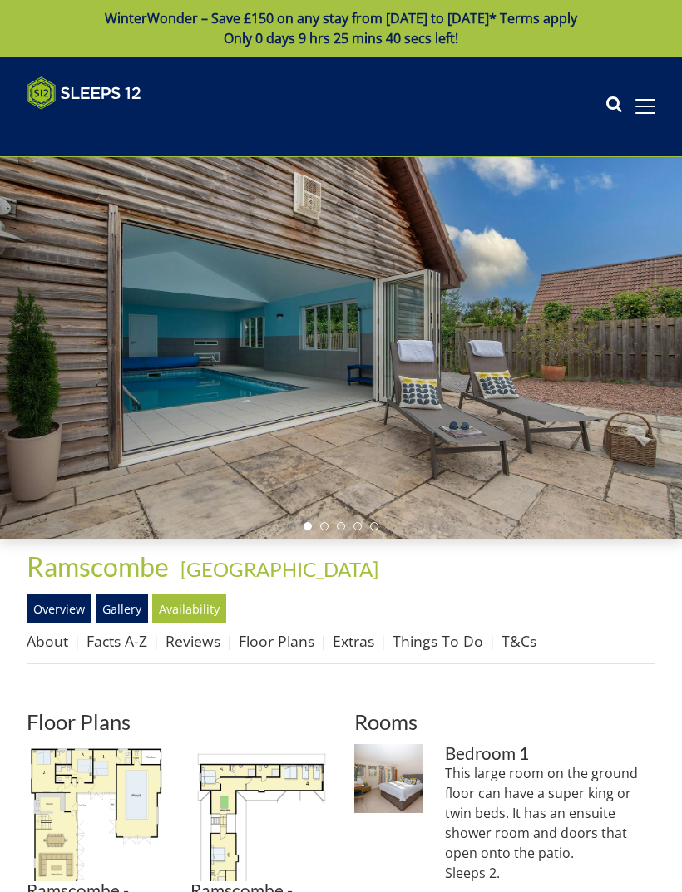
click at [269, 771] on img at bounding box center [258, 812] width 137 height 137
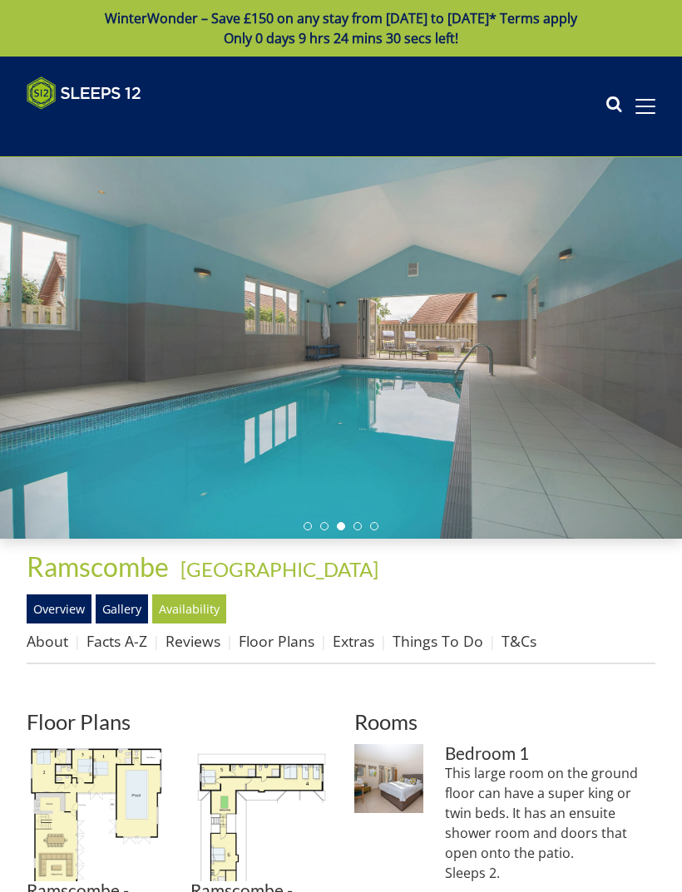
scroll to position [374, 0]
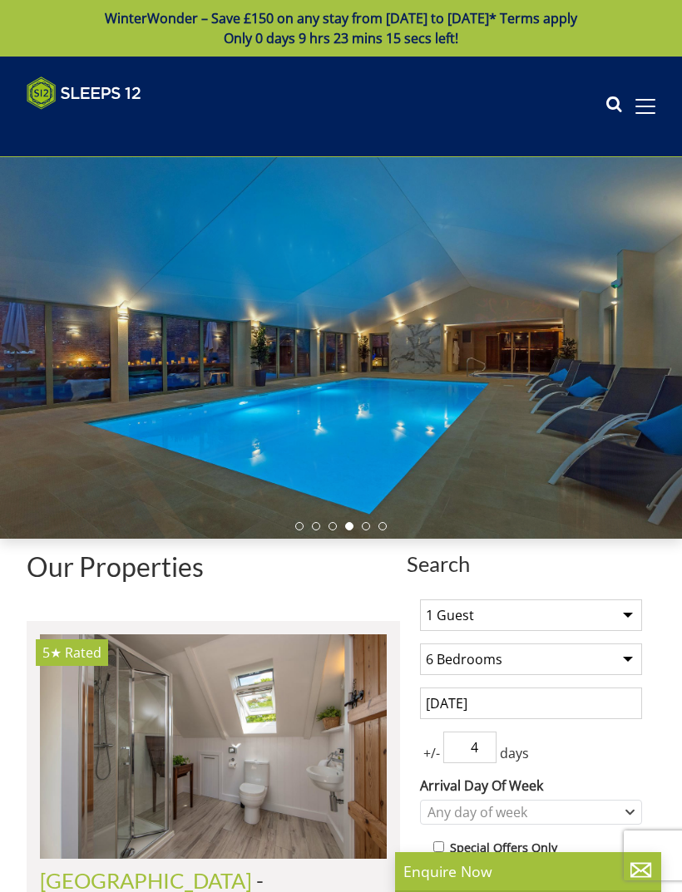
click at [637, 665] on select "Any number of bedrooms 1 Bedroom 2 Bedrooms 3 Bedrooms 4 Bedrooms 5 Bedrooms 6 …" at bounding box center [531, 660] width 222 height 32
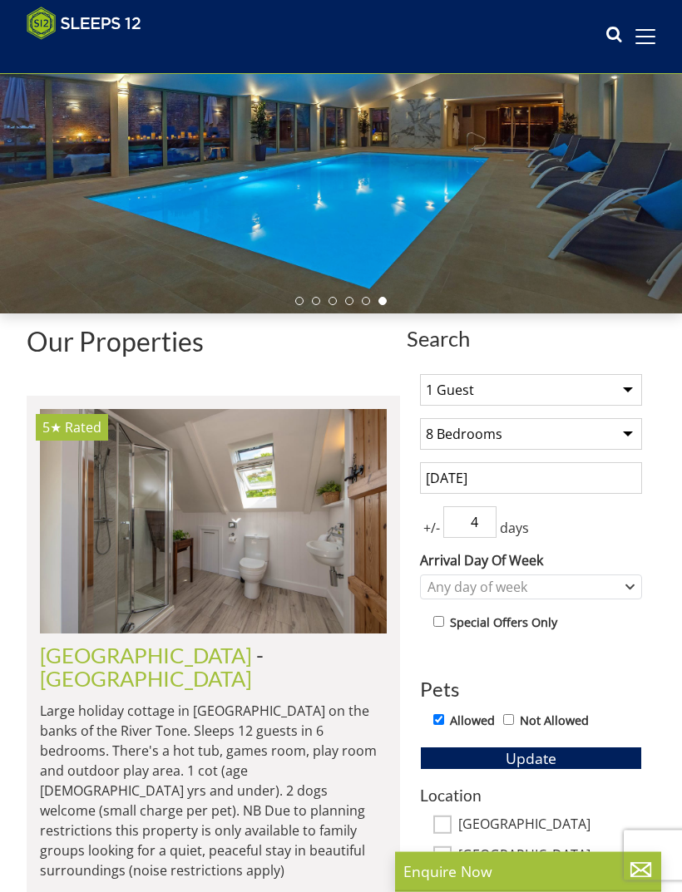
scroll to position [209, 0]
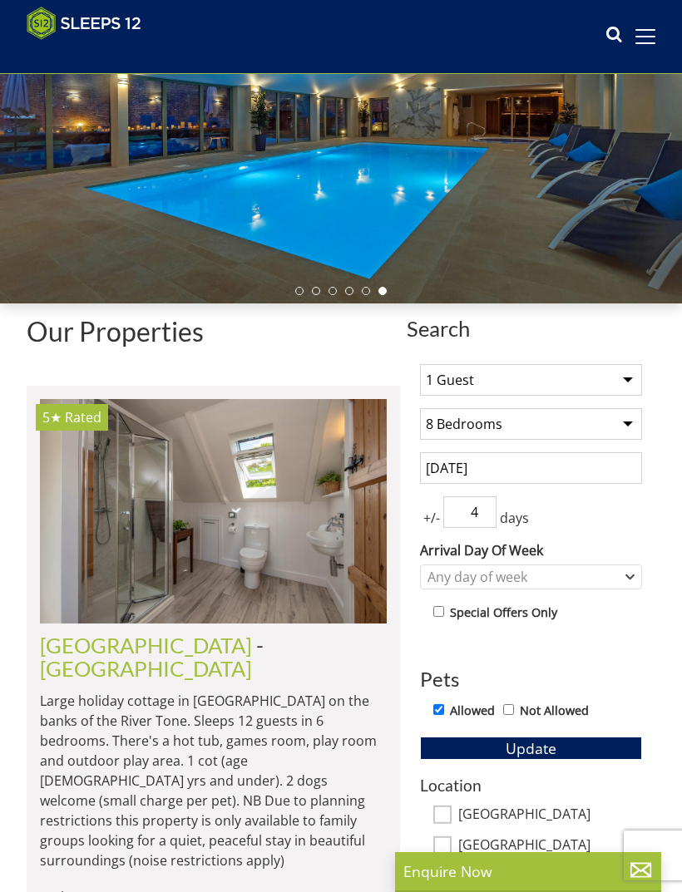
click at [542, 748] on span "Update" at bounding box center [531, 748] width 51 height 20
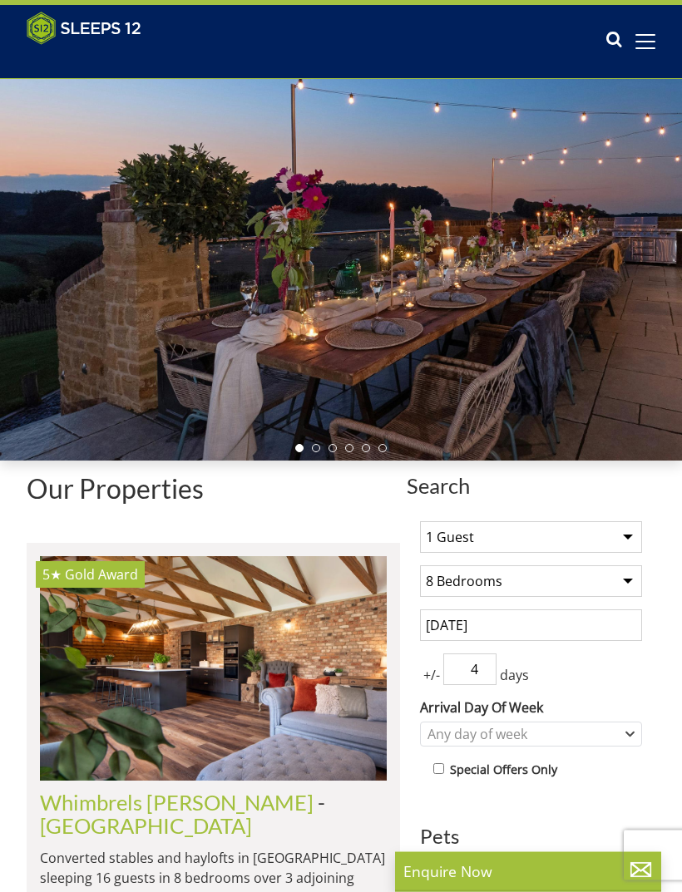
scroll to position [0, 0]
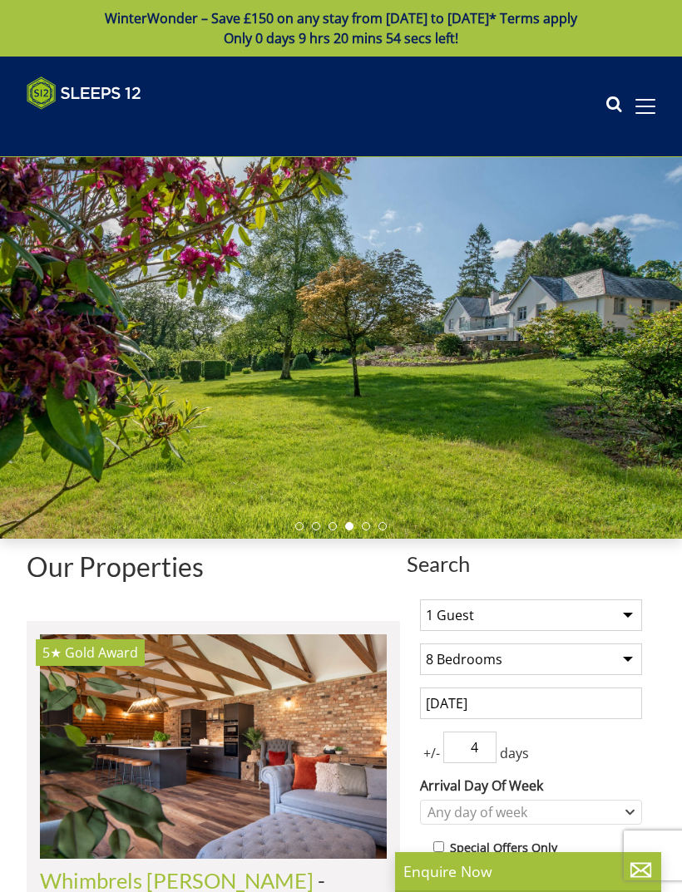
click at [639, 663] on select "Any number of bedrooms 1 Bedroom 2 Bedrooms 3 Bedrooms 4 Bedrooms 5 Bedrooms 6 …" at bounding box center [531, 660] width 222 height 32
select select "6"
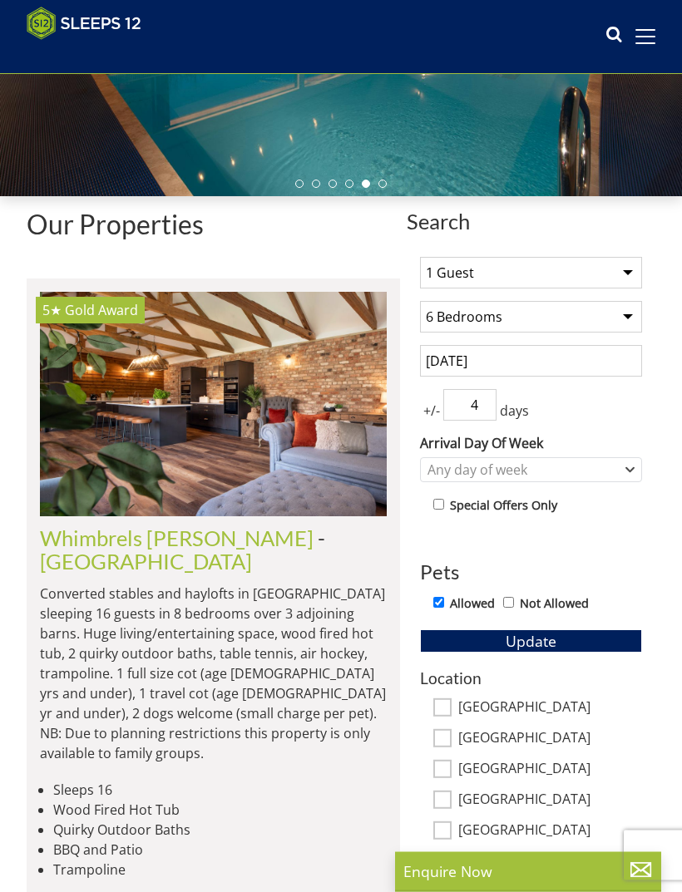
scroll to position [316, 0]
click at [518, 634] on span "Update" at bounding box center [531, 641] width 51 height 20
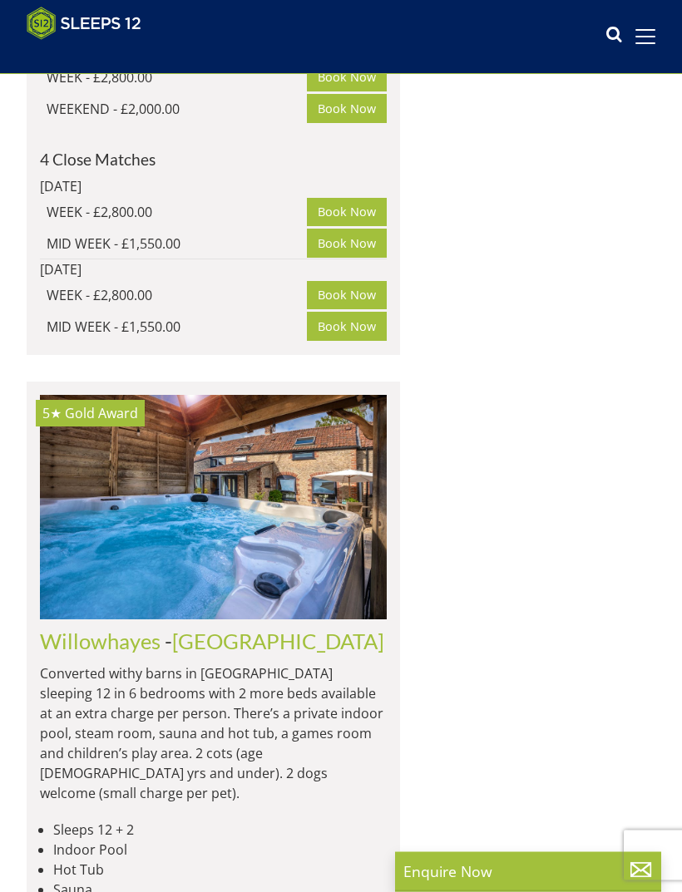
scroll to position [3918, 0]
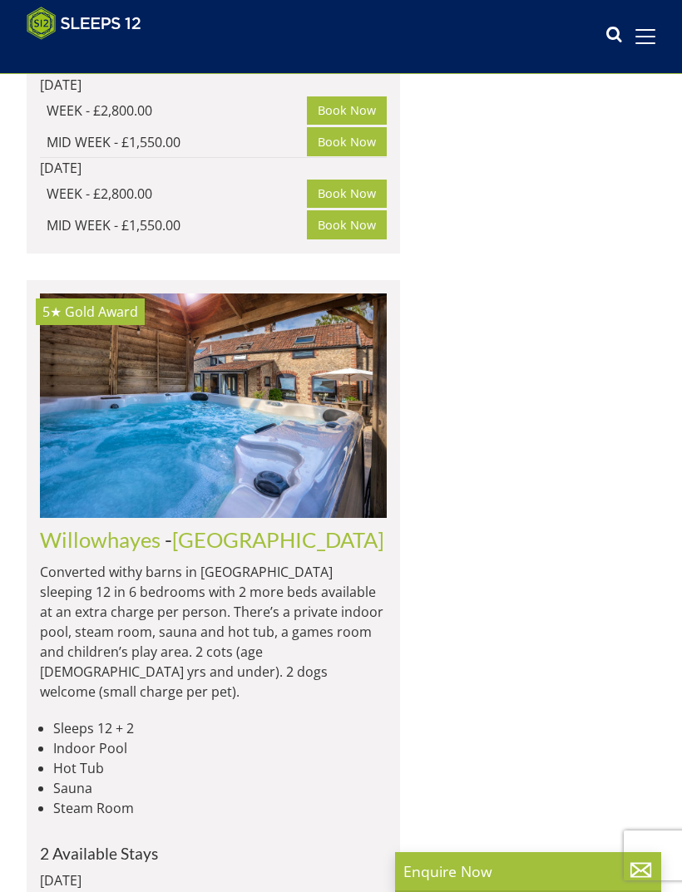
click at [228, 481] on img at bounding box center [213, 406] width 347 height 224
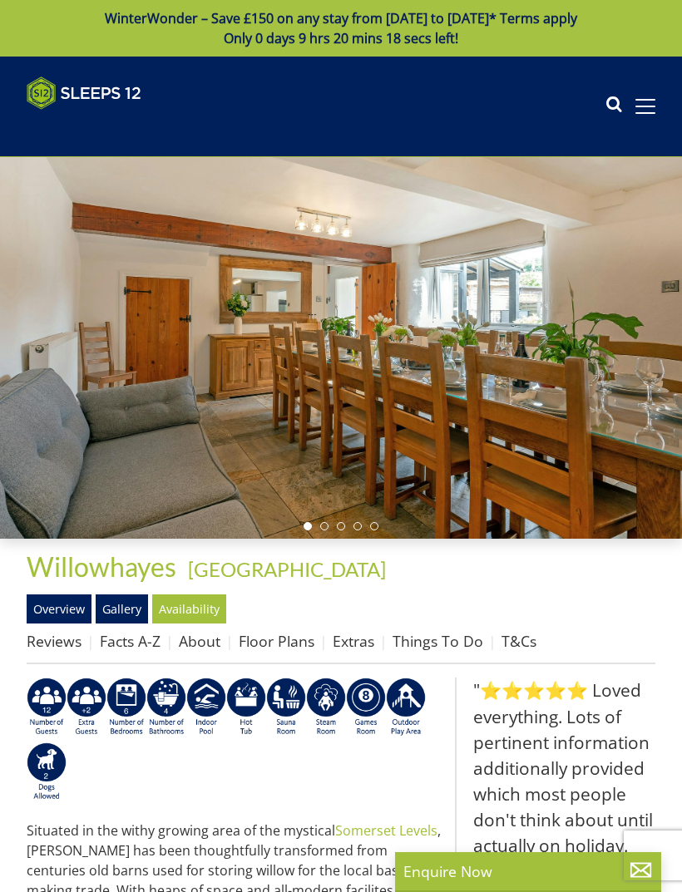
click at [283, 642] on link "Floor Plans" at bounding box center [277, 641] width 76 height 20
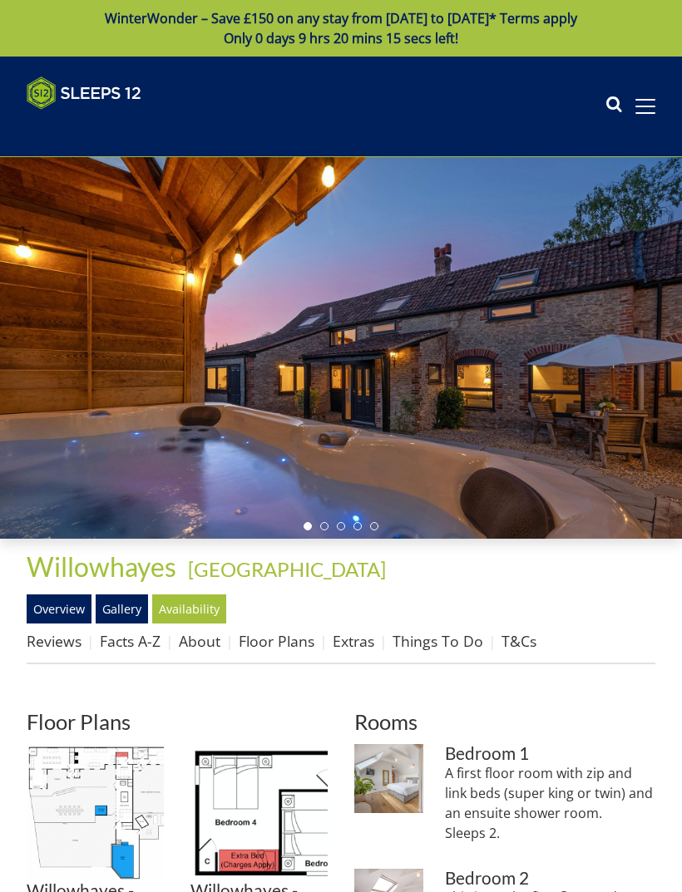
click at [120, 802] on img at bounding box center [95, 812] width 137 height 137
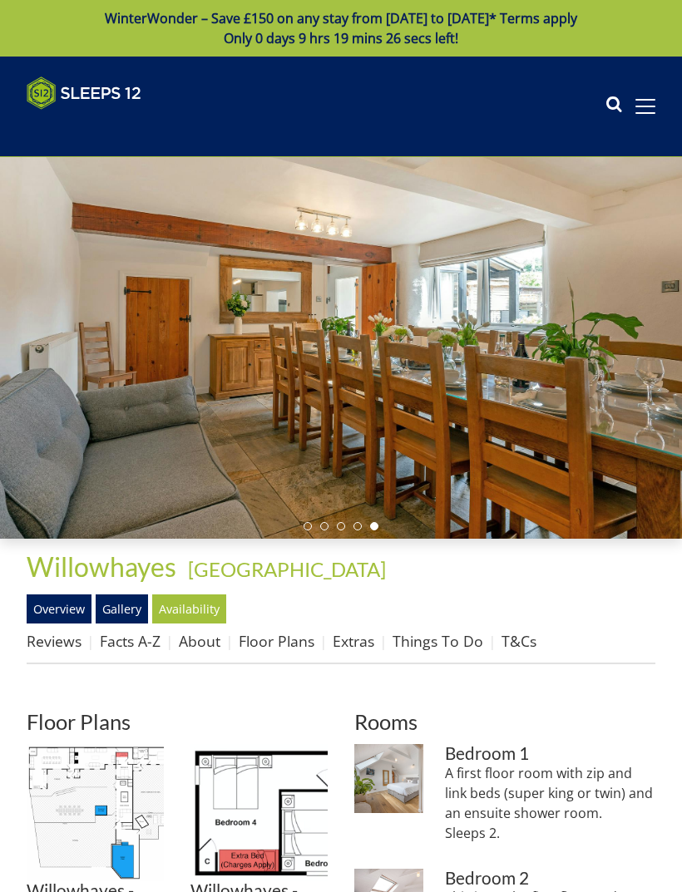
click at [132, 618] on link "Gallery" at bounding box center [122, 609] width 52 height 28
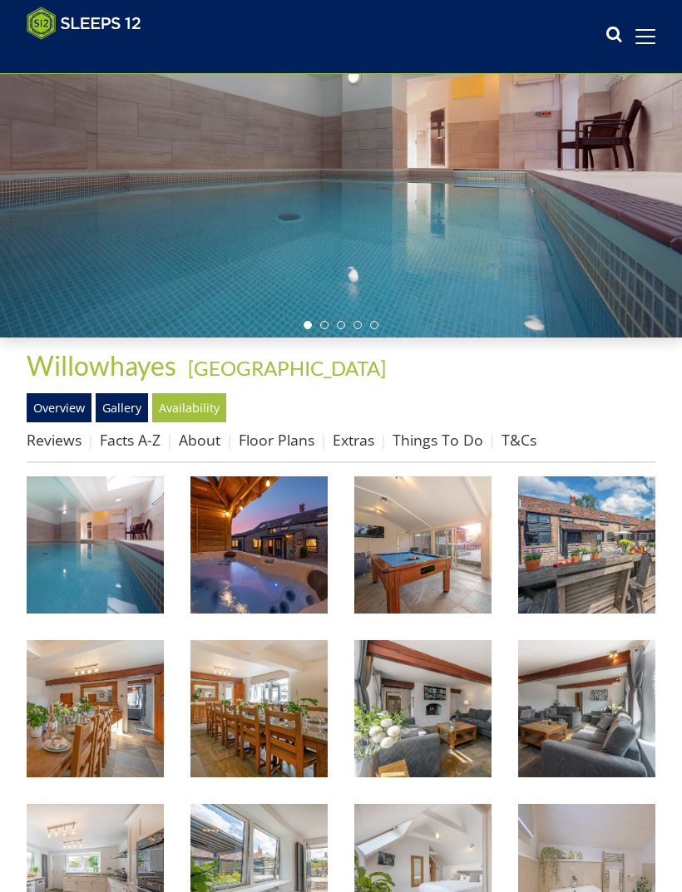
scroll to position [197, 0]
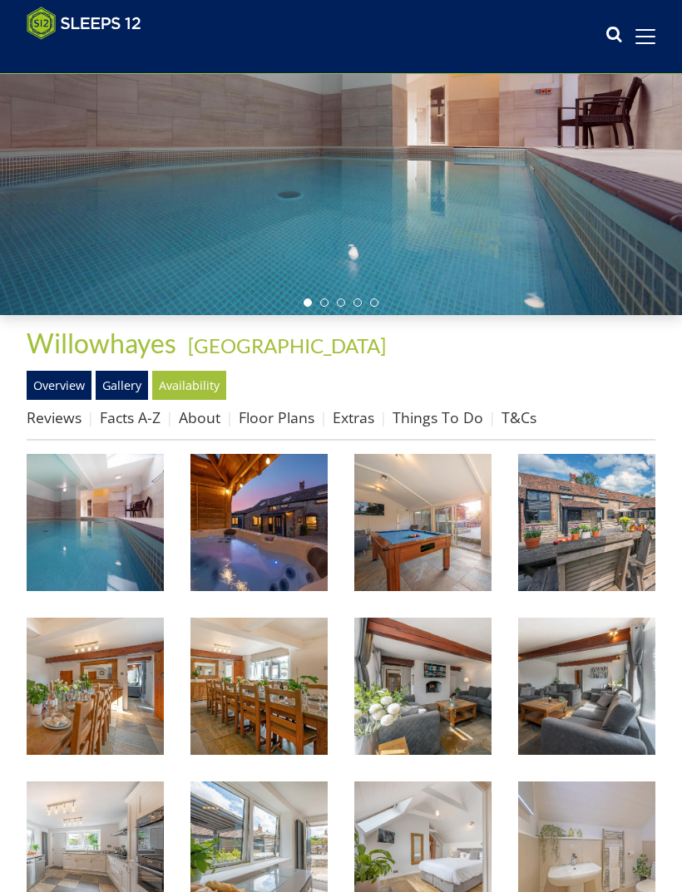
click at [135, 526] on img at bounding box center [95, 522] width 137 height 137
click at [205, 424] on link "About" at bounding box center [200, 417] width 42 height 20
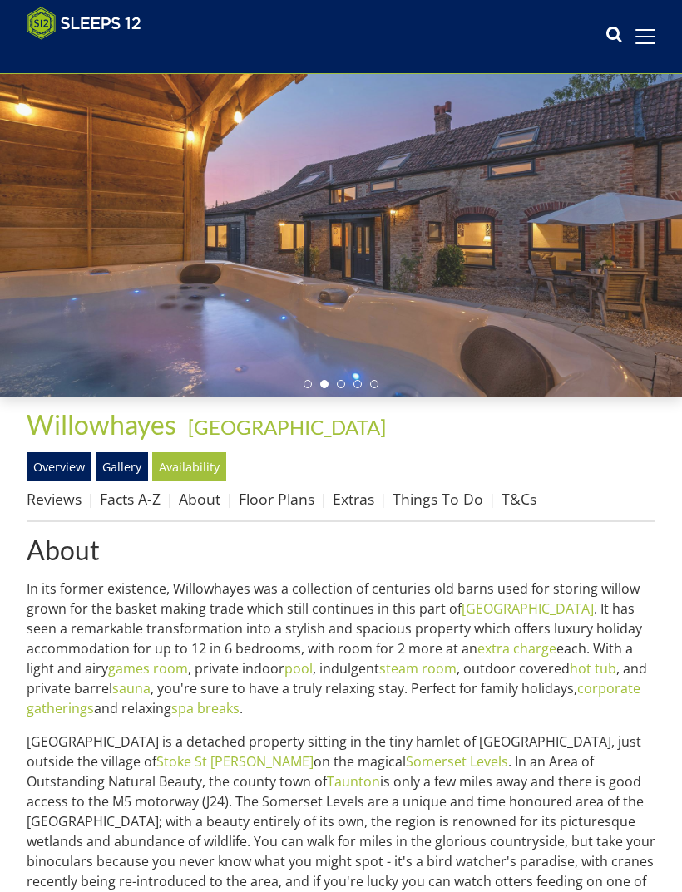
scroll to position [56, 0]
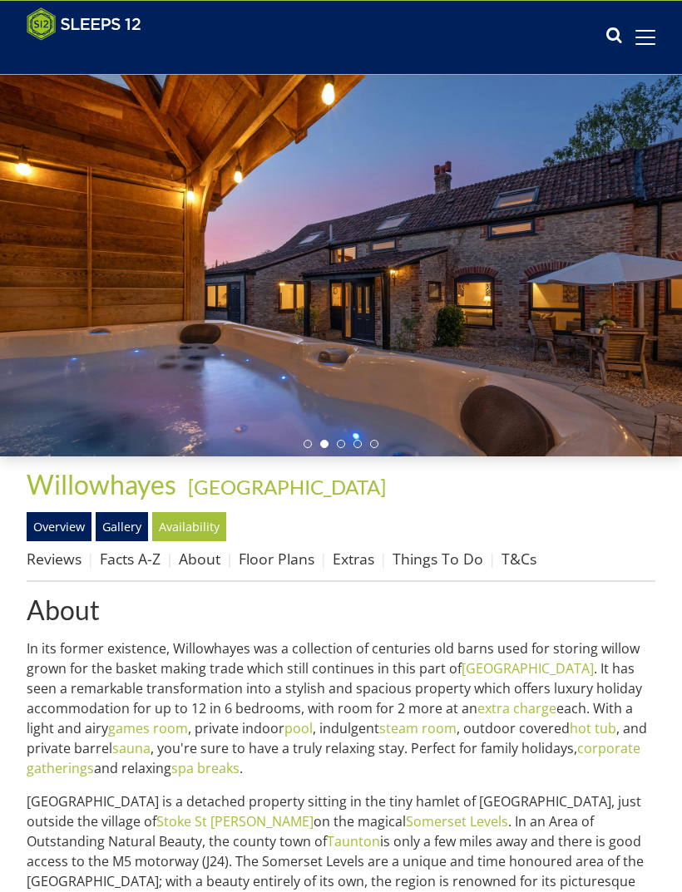
click at [285, 565] on link "Floor Plans" at bounding box center [277, 559] width 76 height 20
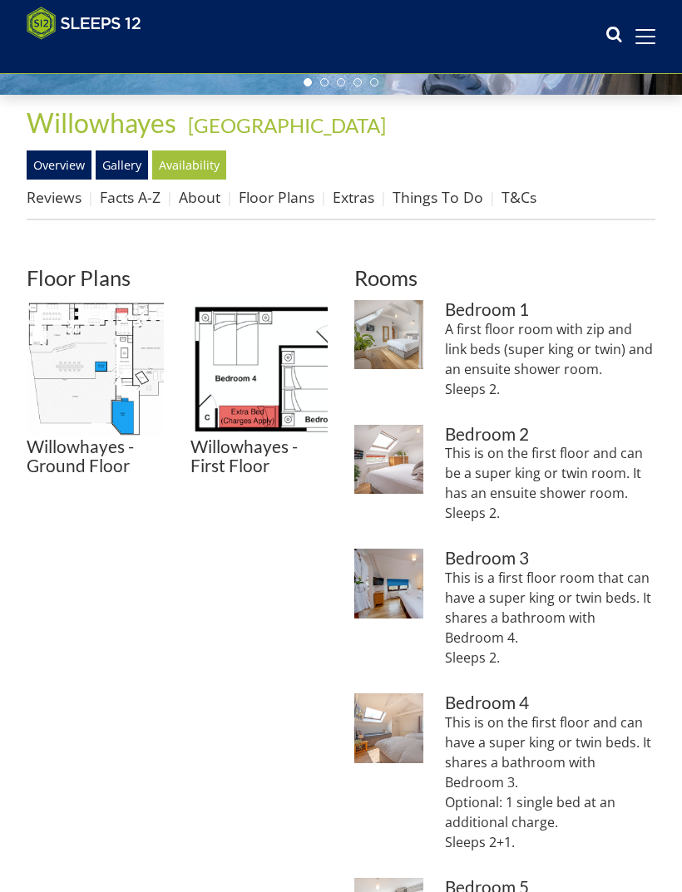
scroll to position [417, 0]
click at [394, 328] on img at bounding box center [388, 334] width 69 height 69
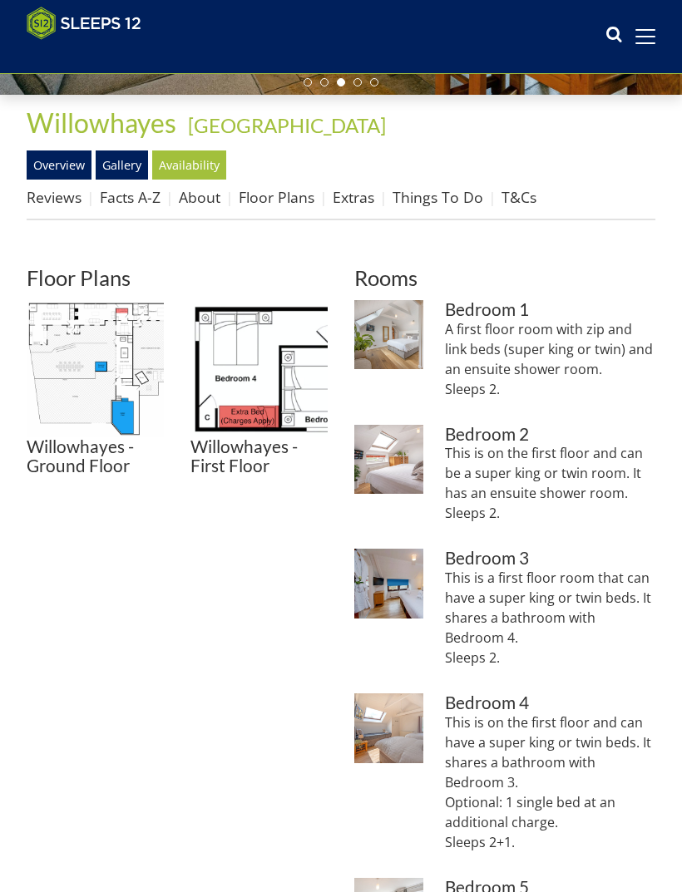
click at [401, 459] on img at bounding box center [388, 459] width 69 height 69
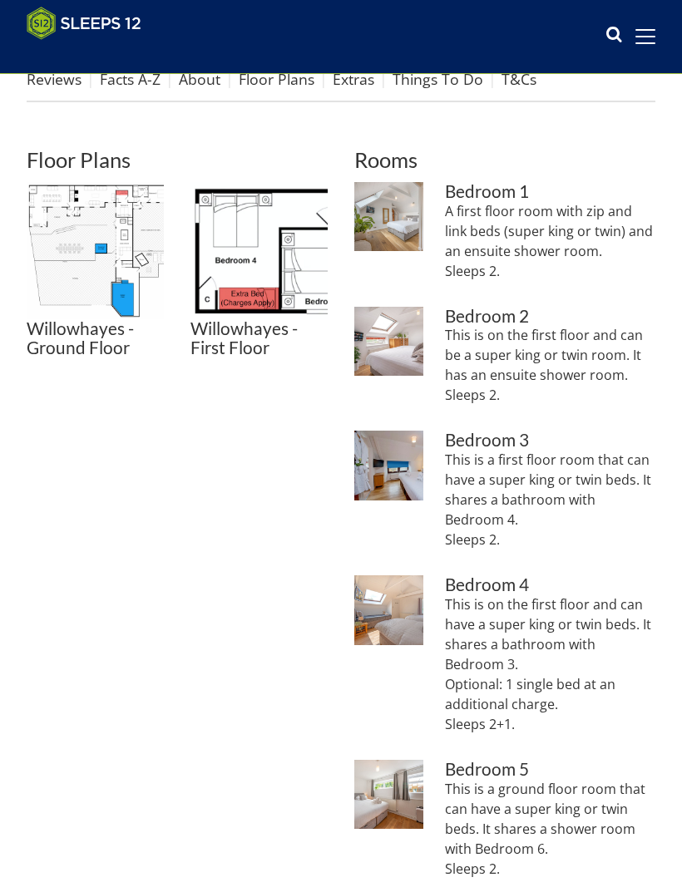
scroll to position [541, 0]
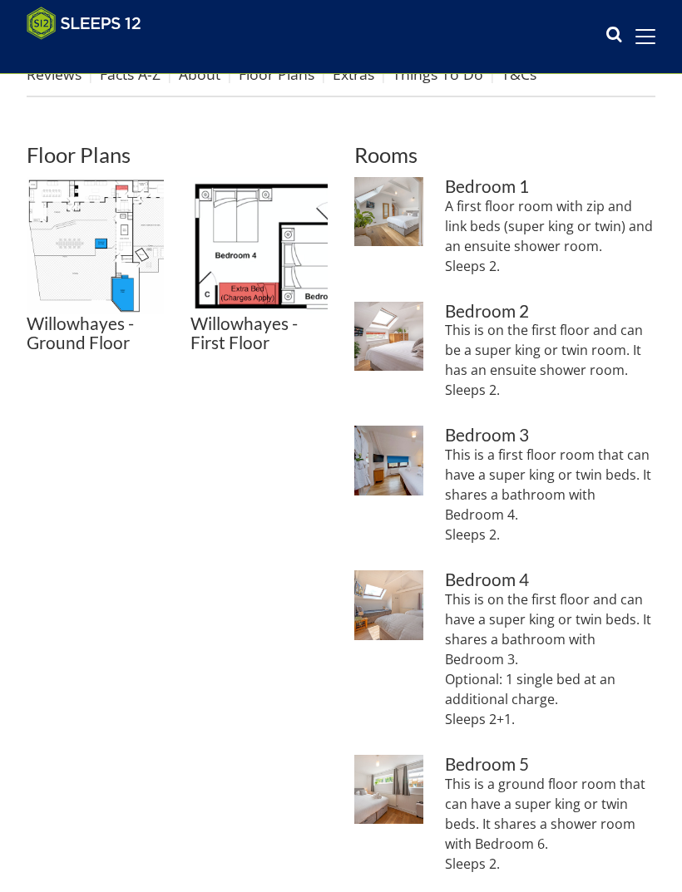
click at [398, 461] on img at bounding box center [388, 460] width 69 height 69
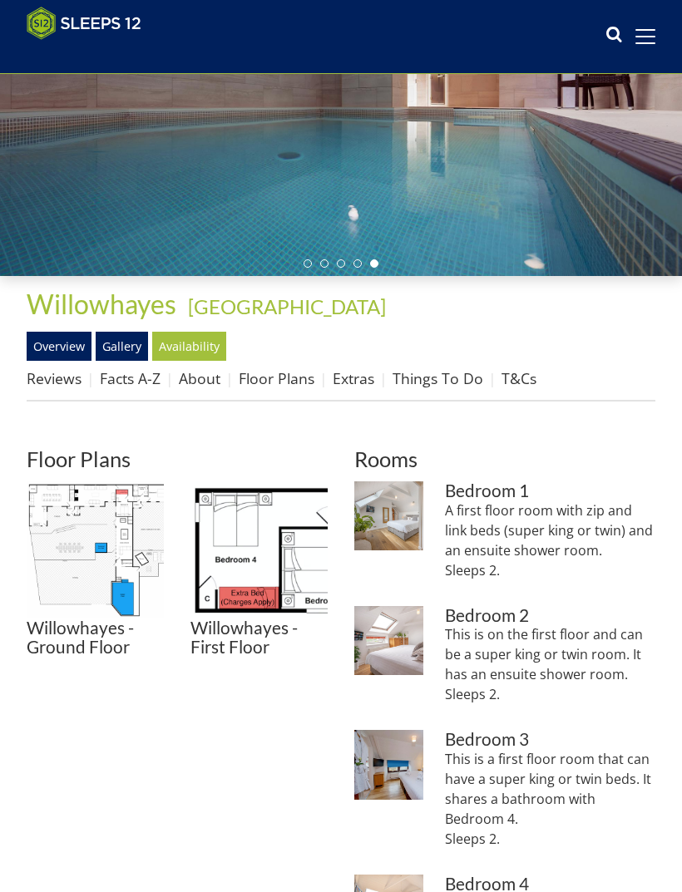
scroll to position [214, 0]
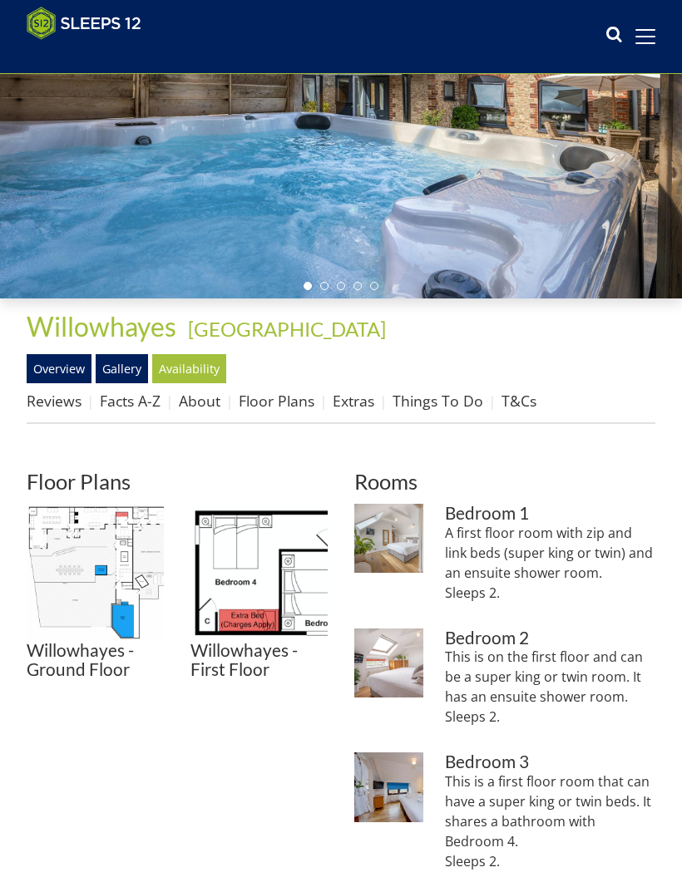
click at [106, 560] on img at bounding box center [95, 572] width 137 height 137
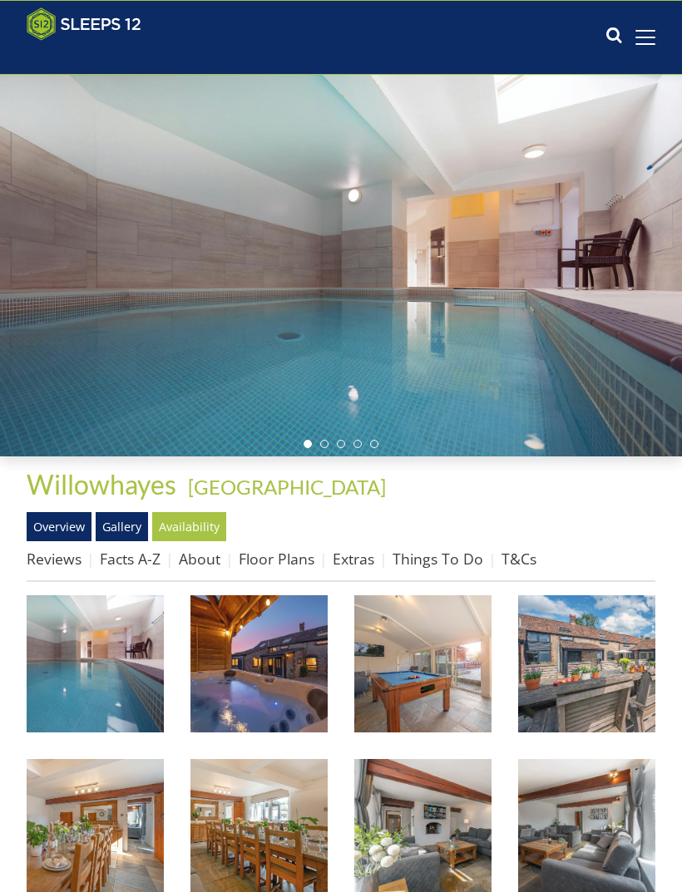
scroll to position [197, 0]
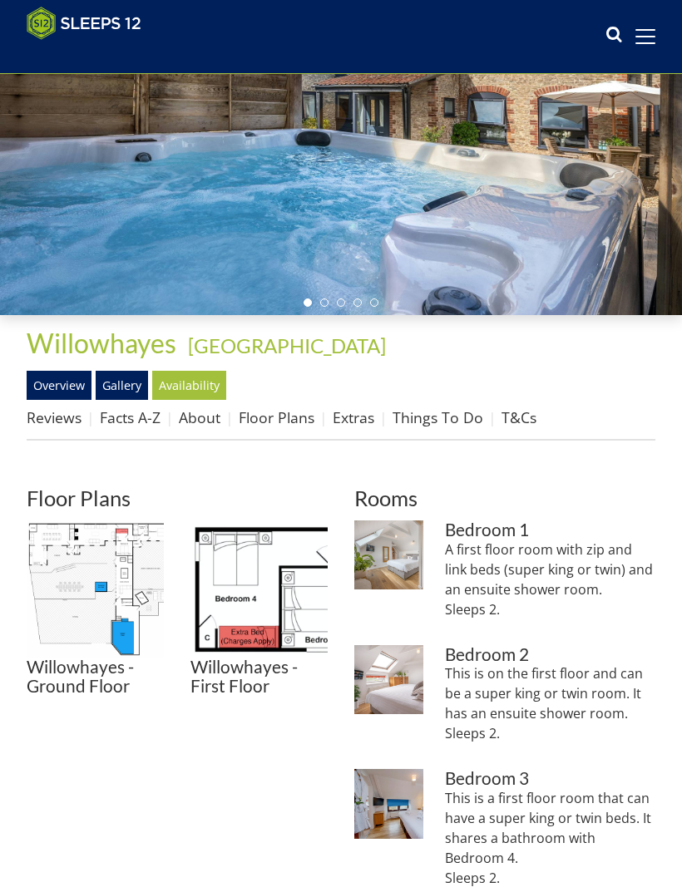
click at [131, 315] on div at bounding box center [341, 124] width 682 height 382
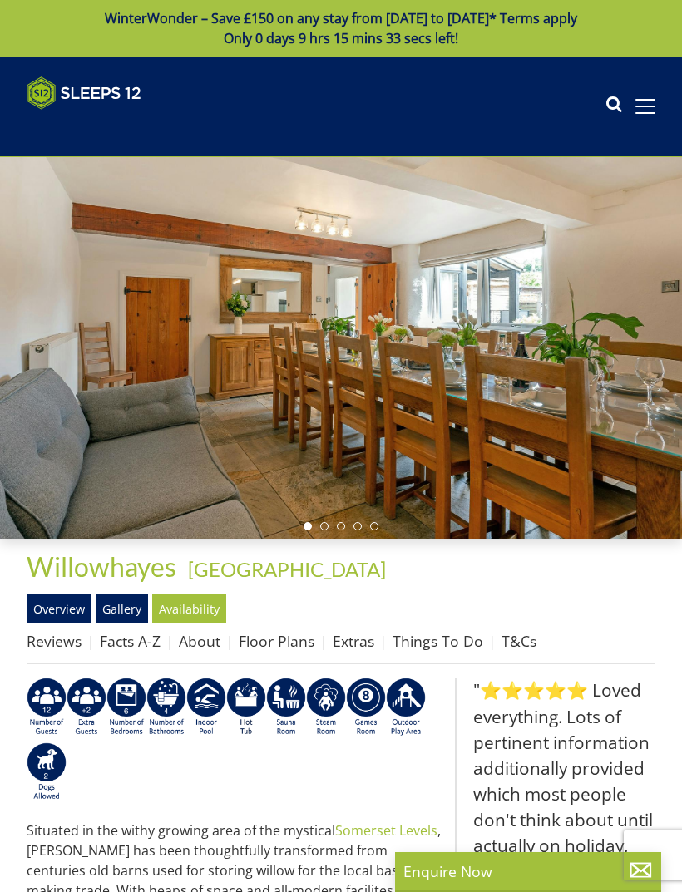
scroll to position [3918, 0]
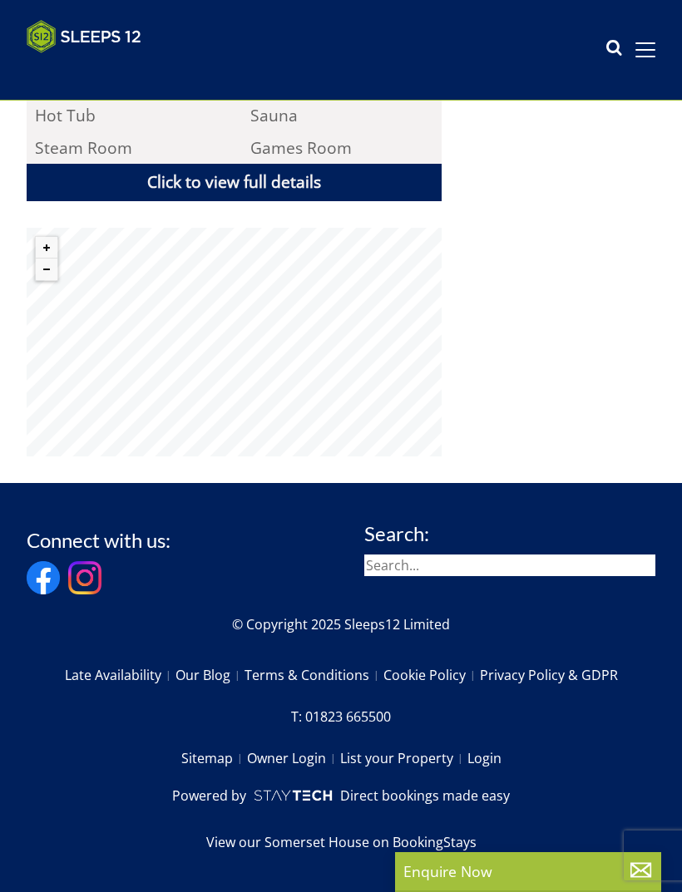
select select "6"
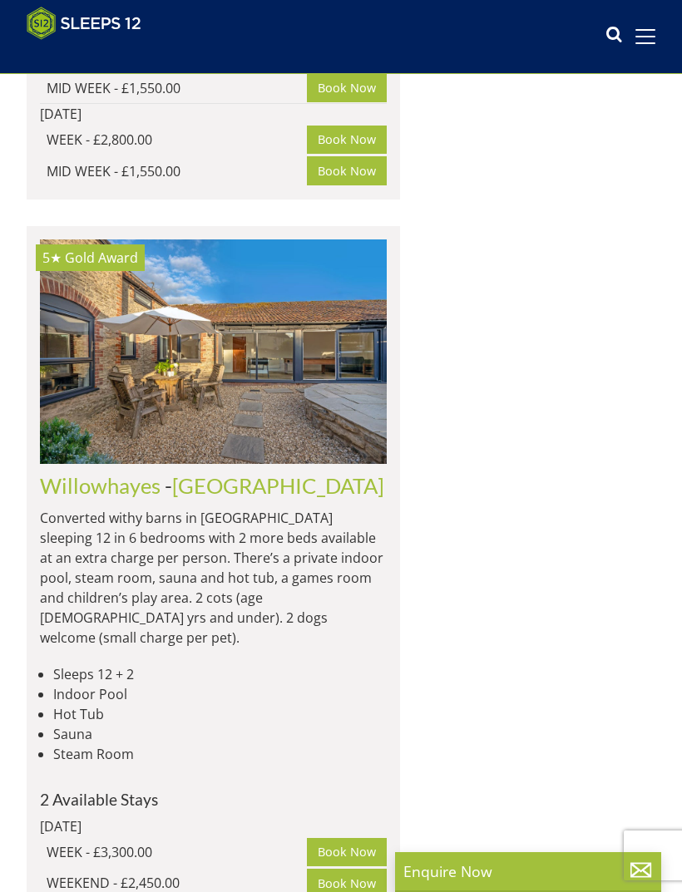
scroll to position [4059, 0]
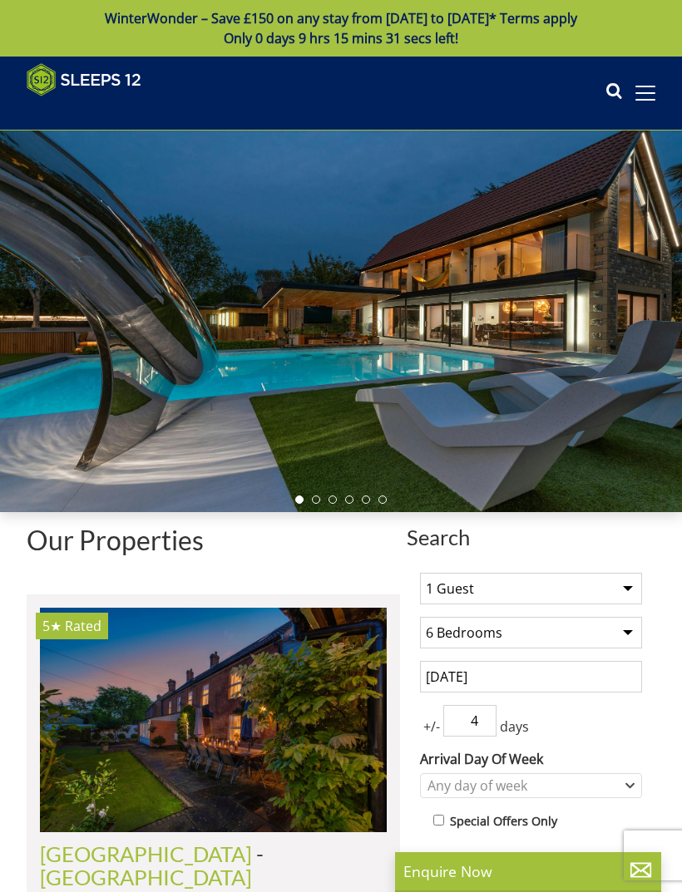
select select "6"
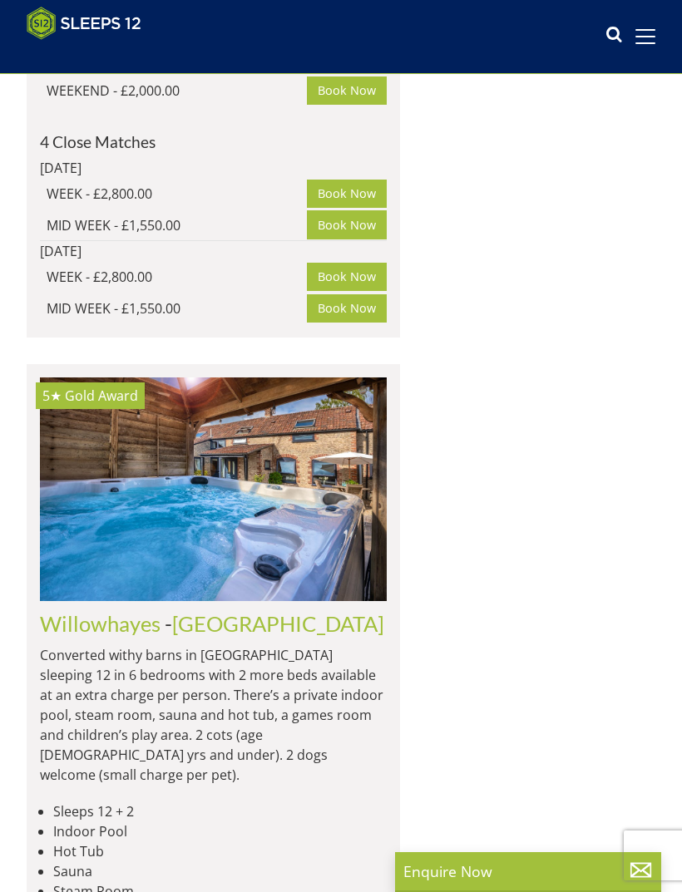
scroll to position [0, 9704]
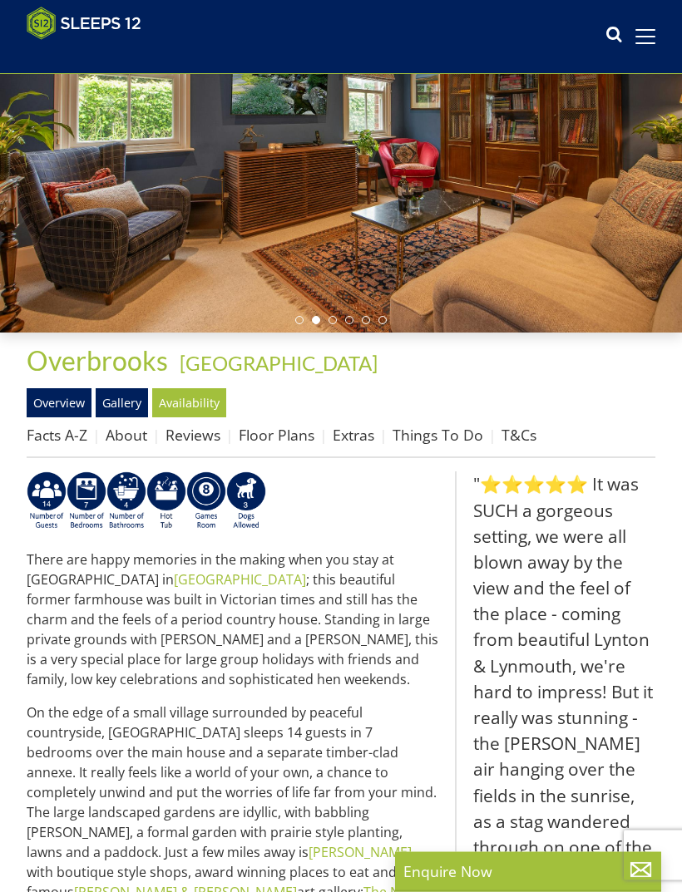
scroll to position [180, 0]
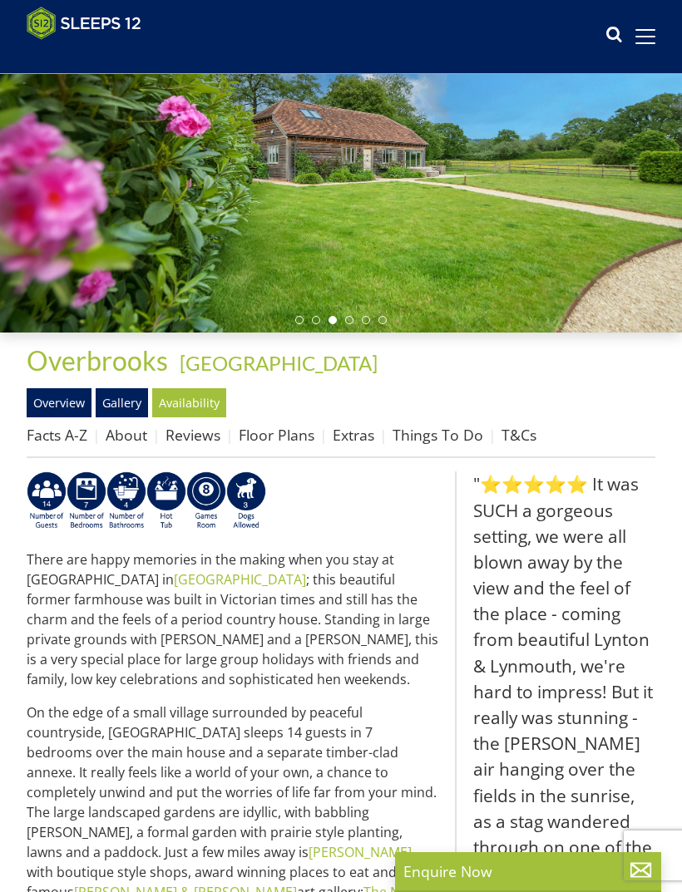
click at [281, 440] on link "Floor Plans" at bounding box center [277, 435] width 76 height 20
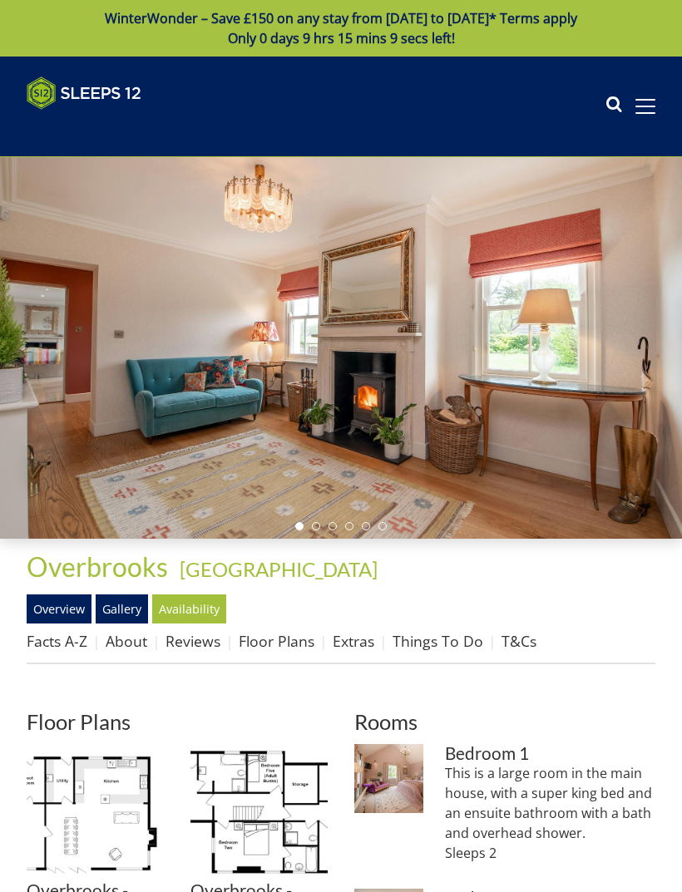
click at [102, 813] on img at bounding box center [95, 812] width 137 height 137
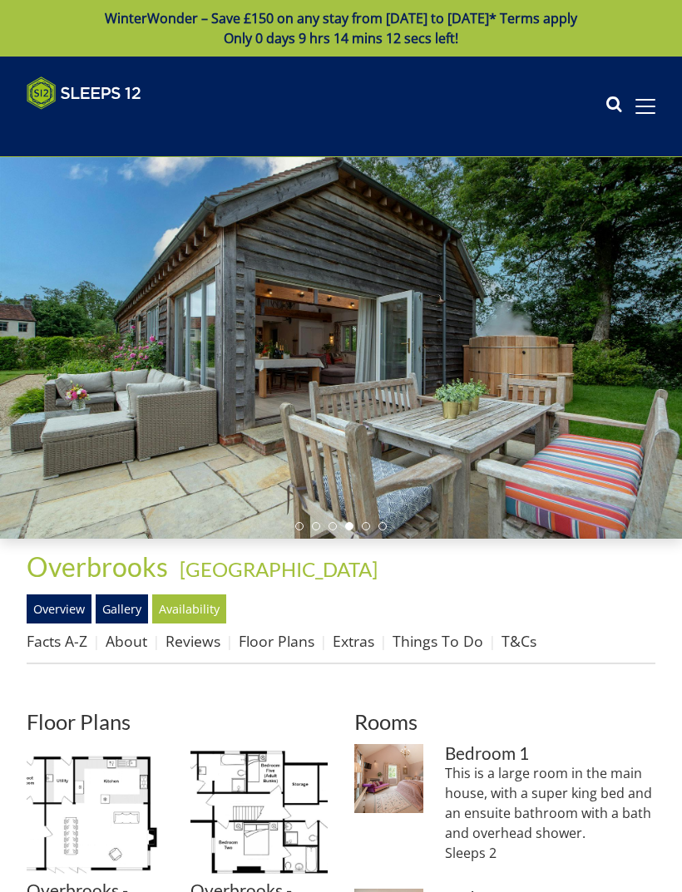
click at [99, 815] on img at bounding box center [95, 812] width 137 height 137
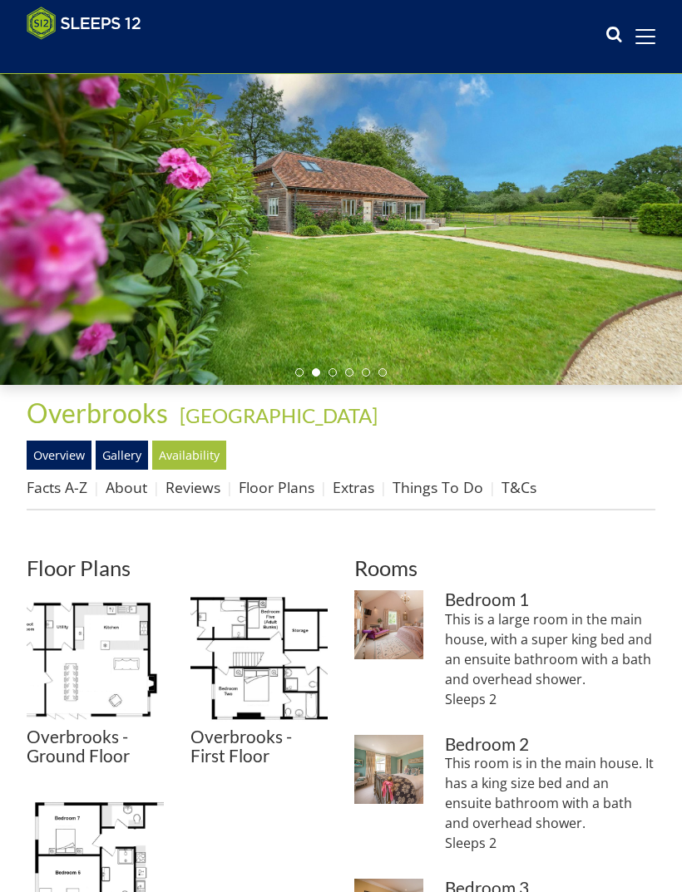
scroll to position [107, 0]
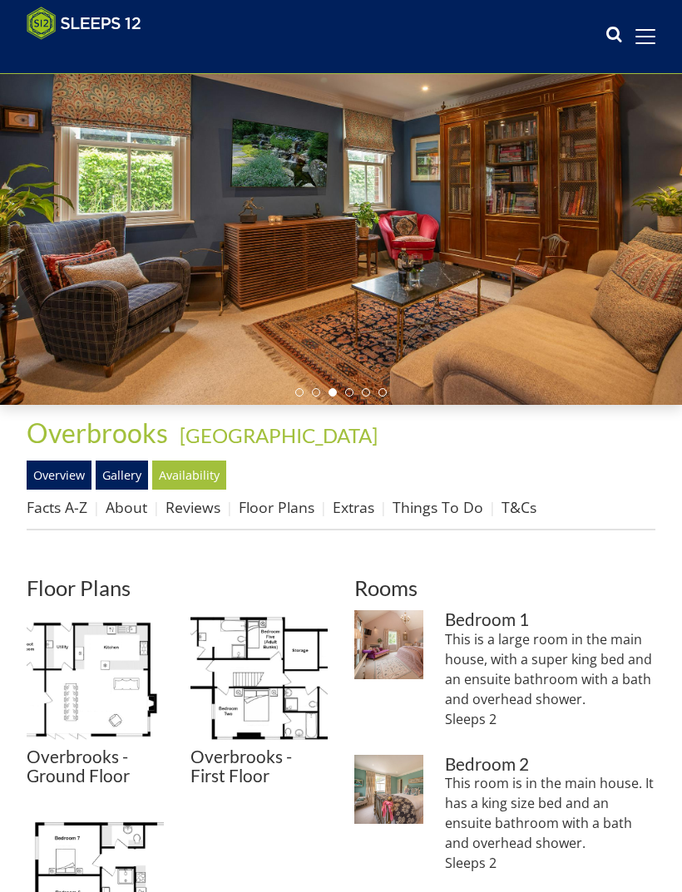
click at [73, 477] on link "Overview" at bounding box center [59, 475] width 65 height 28
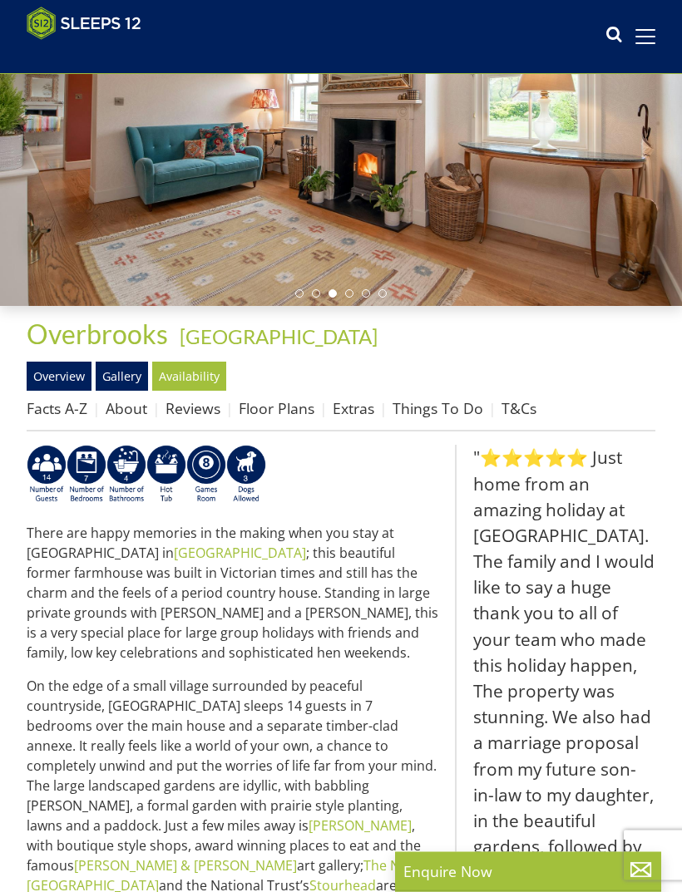
scroll to position [206, 0]
click at [364, 412] on link "Extras" at bounding box center [354, 408] width 42 height 20
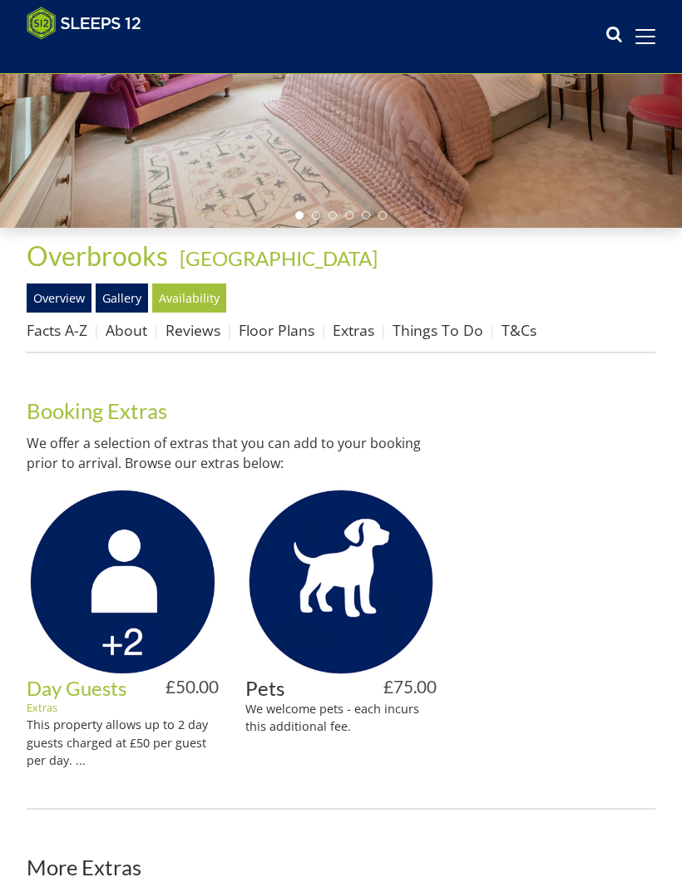
scroll to position [306, 0]
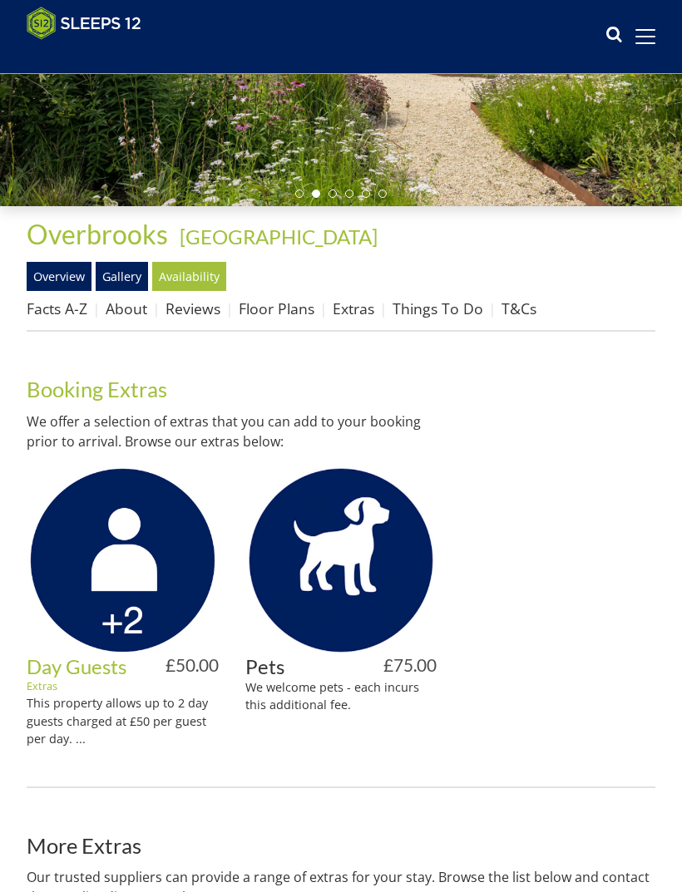
click at [554, 752] on div at bounding box center [559, 552] width 192 height 415
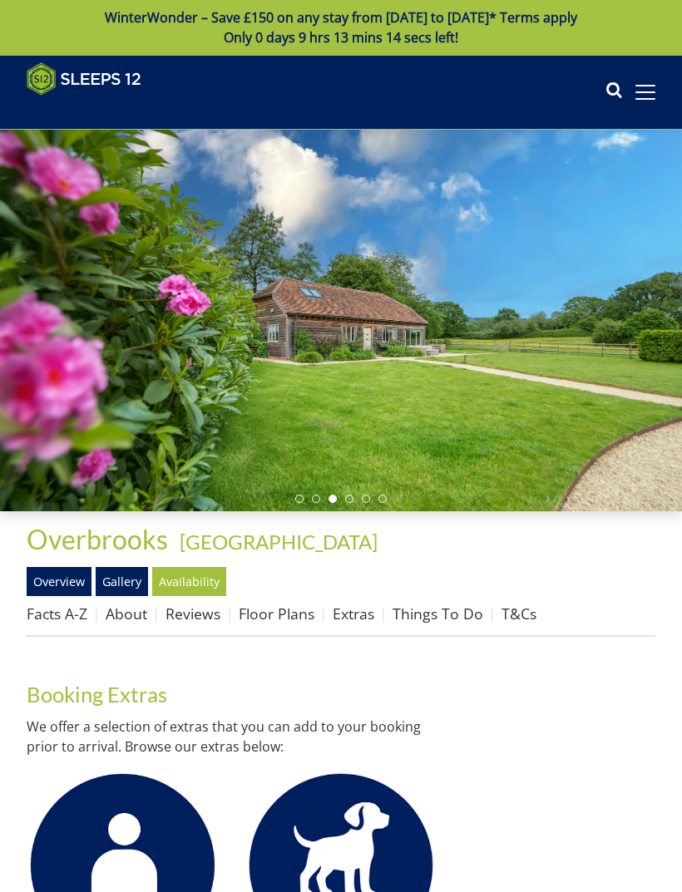
scroll to position [0, 0]
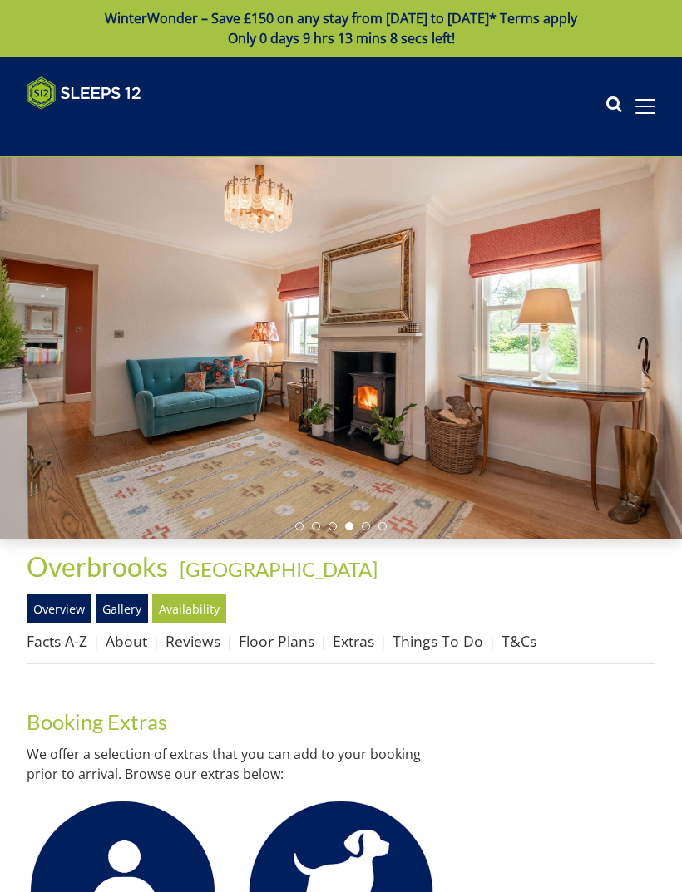
scroll to position [206, 0]
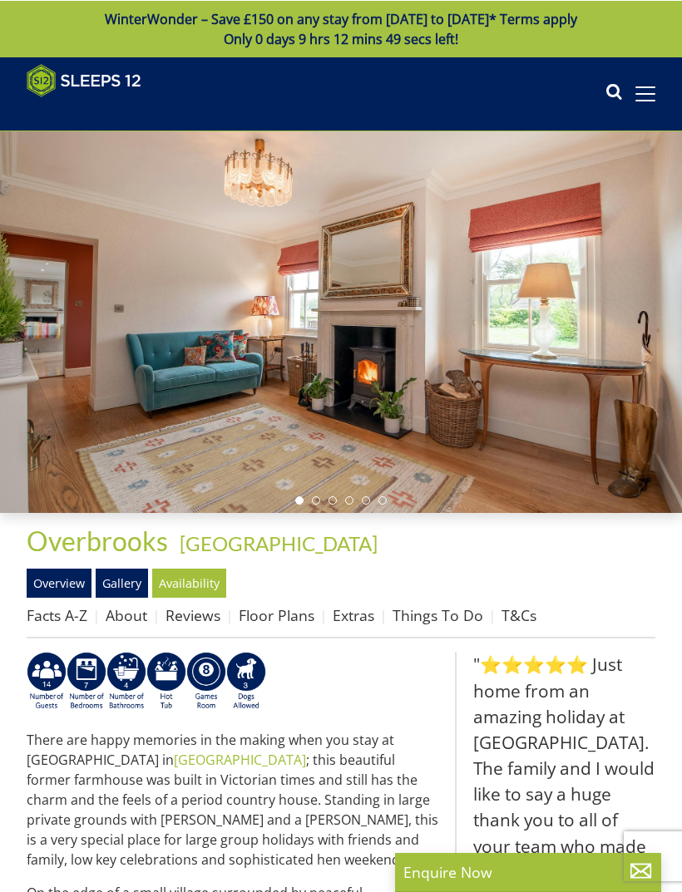
scroll to position [180, 0]
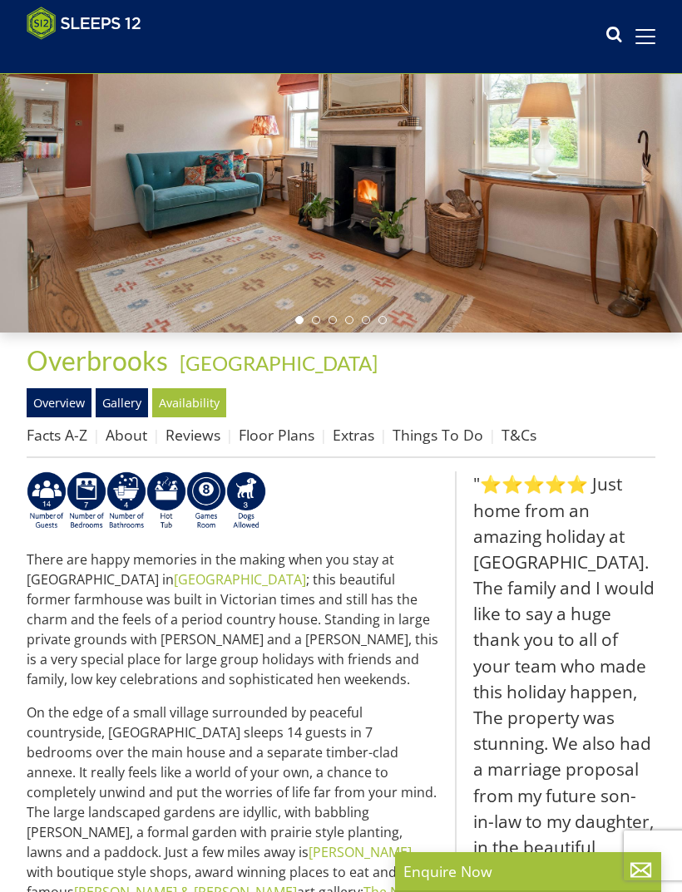
select select "6"
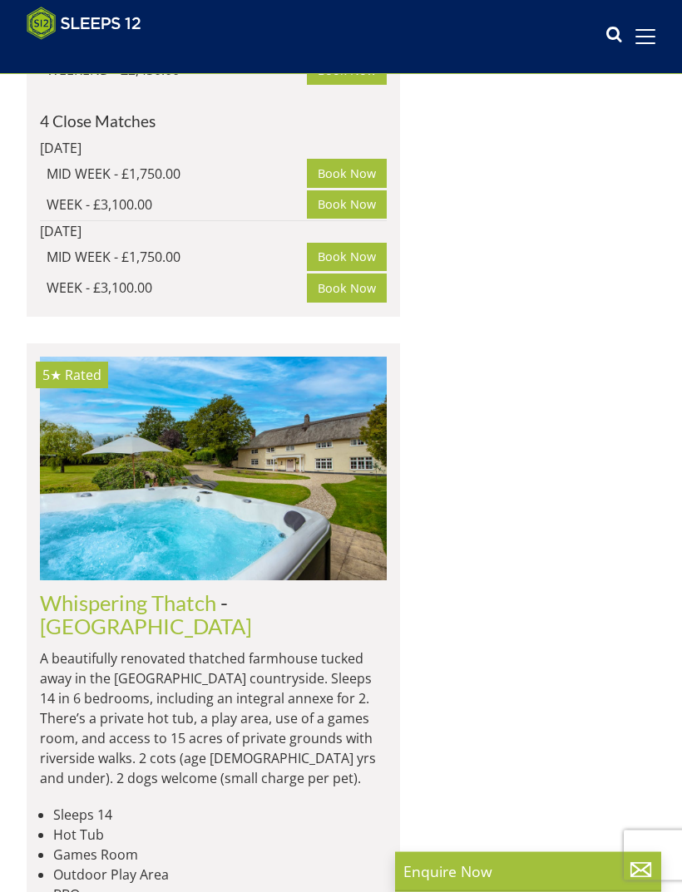
scroll to position [6779, 0]
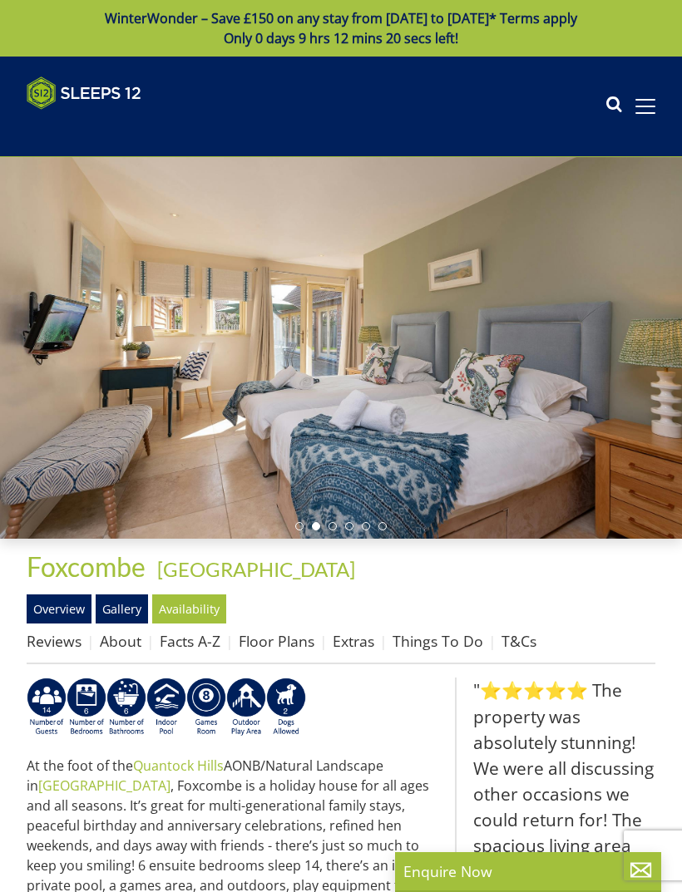
click at [278, 649] on link "Floor Plans" at bounding box center [277, 641] width 76 height 20
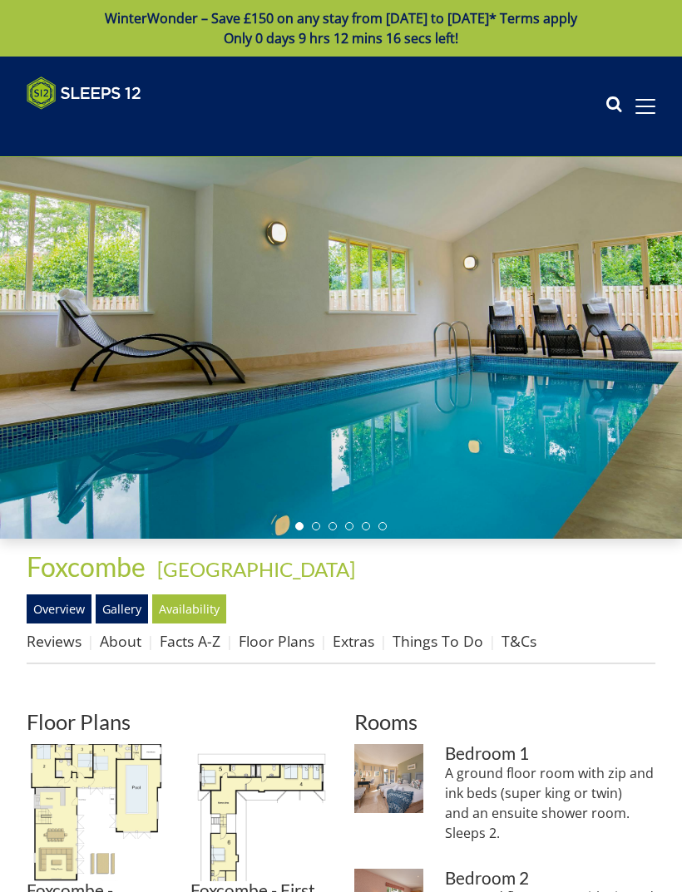
click at [264, 778] on img at bounding box center [258, 812] width 137 height 137
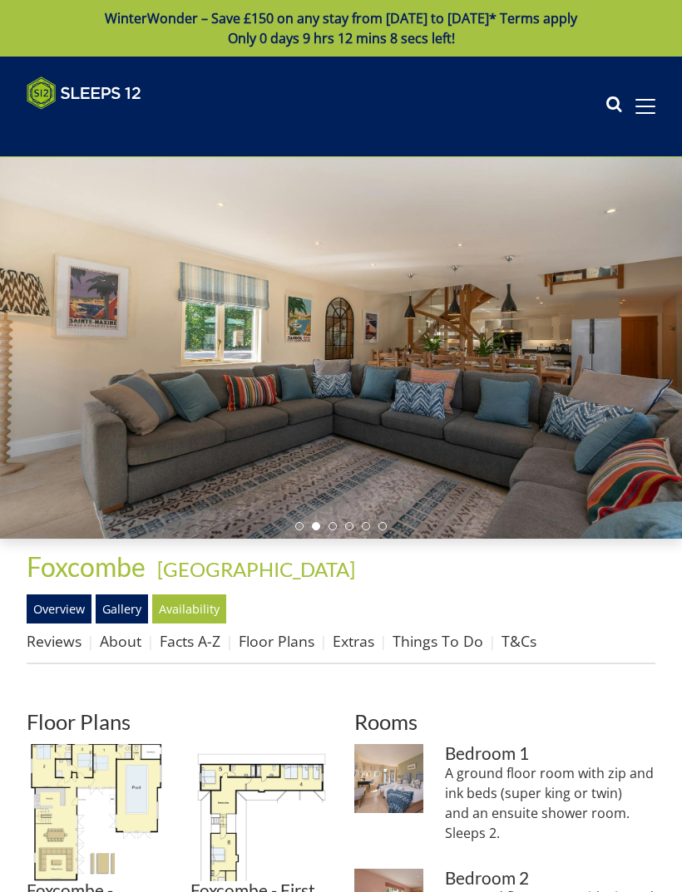
click at [132, 615] on link "Gallery" at bounding box center [122, 609] width 52 height 28
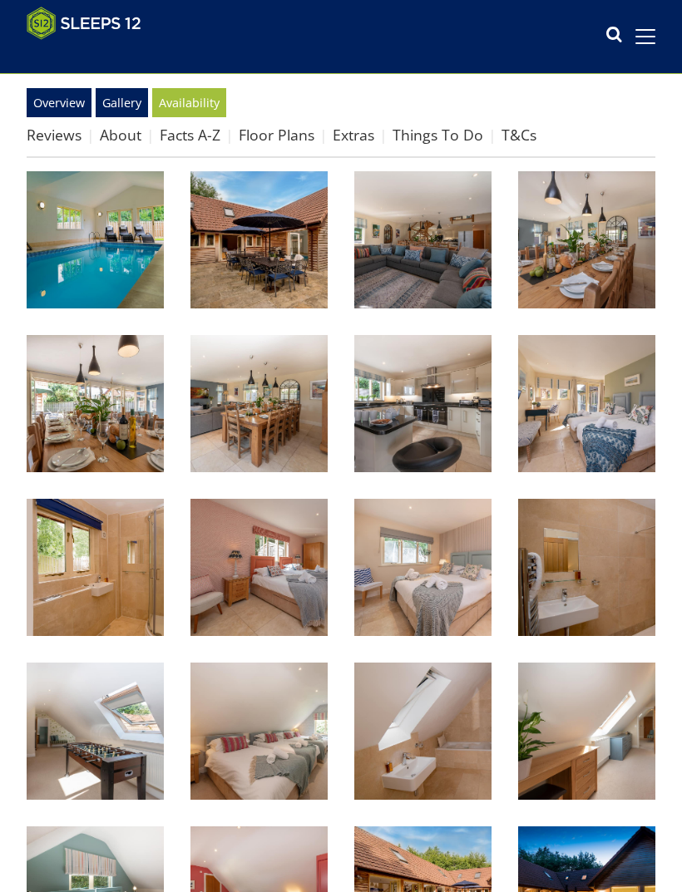
scroll to position [480, 0]
click at [449, 399] on img at bounding box center [422, 403] width 137 height 137
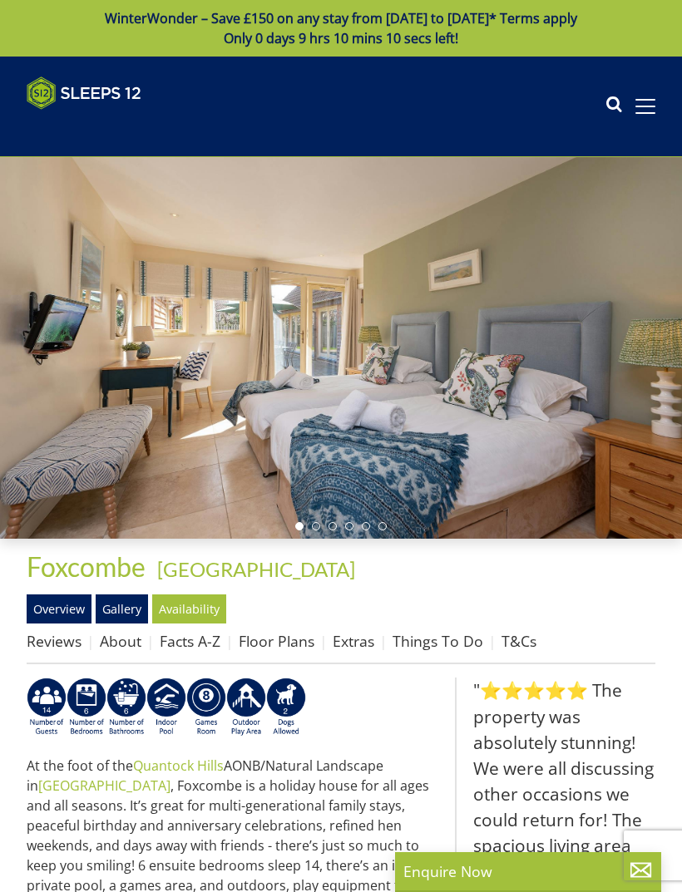
select select "6"
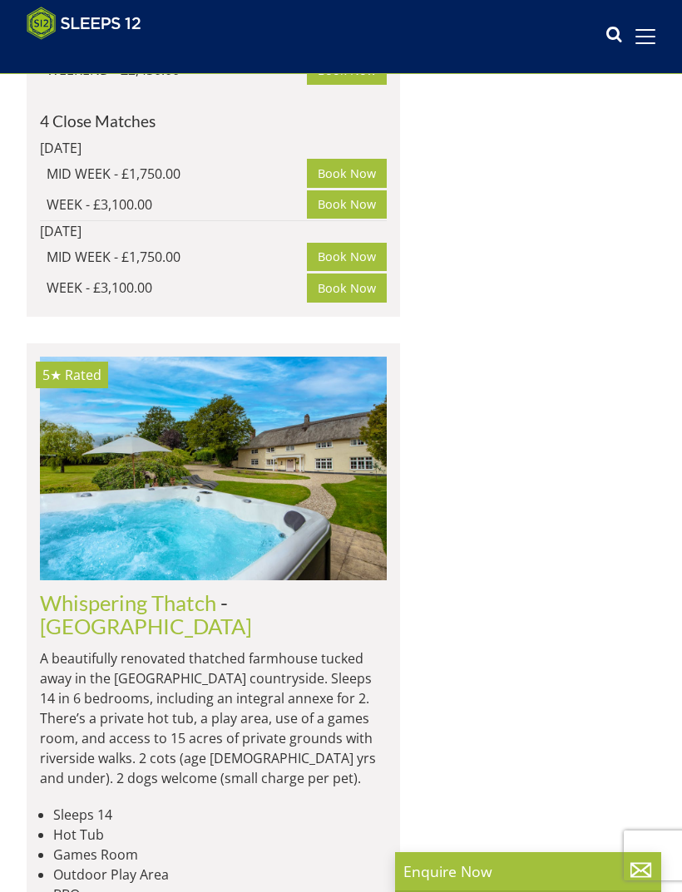
scroll to position [0, 6932]
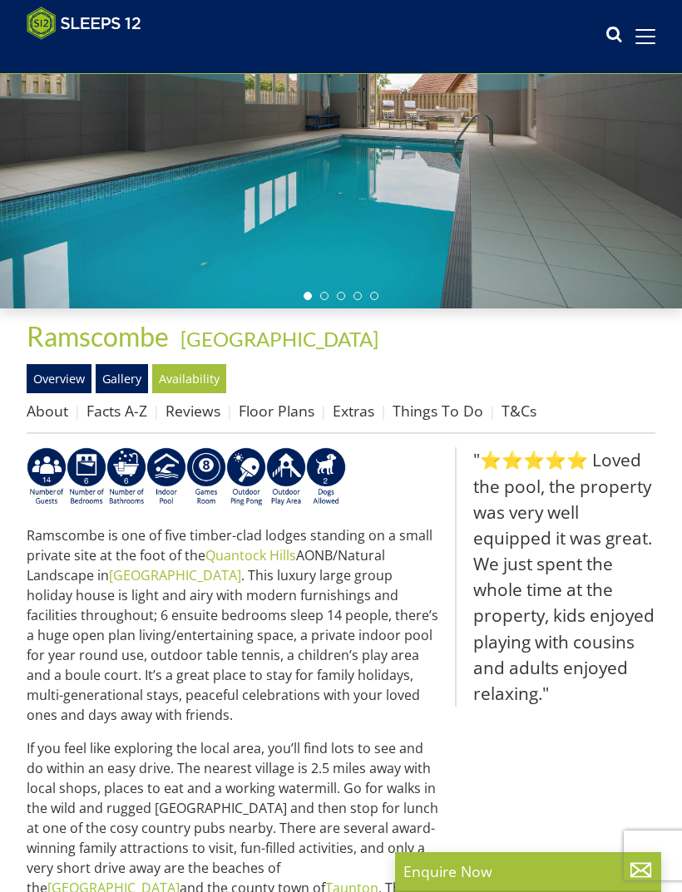
scroll to position [207, 0]
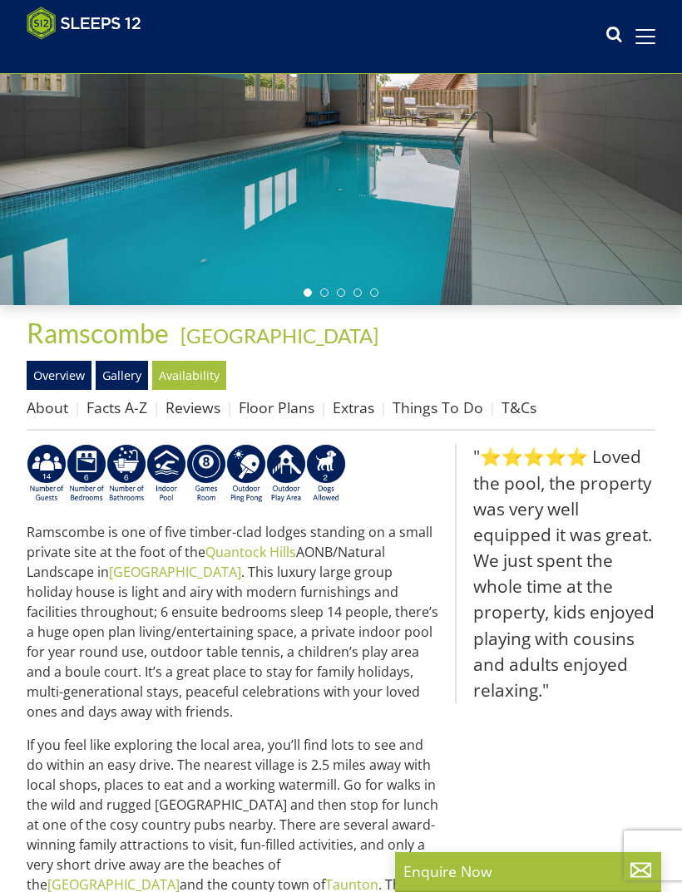
click at [283, 413] on link "Floor Plans" at bounding box center [277, 407] width 76 height 20
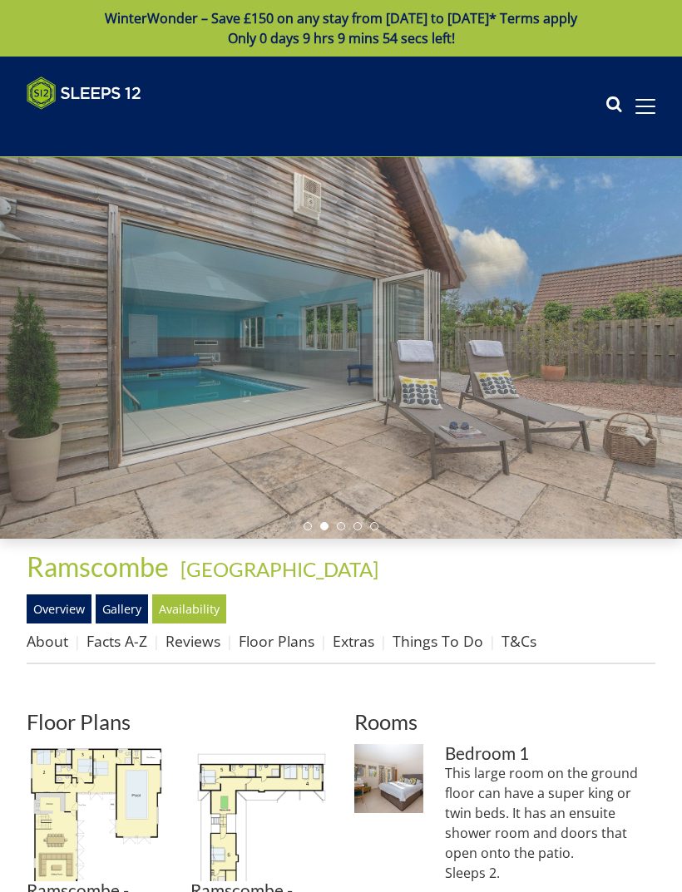
click at [131, 607] on link "Gallery" at bounding box center [122, 609] width 52 height 28
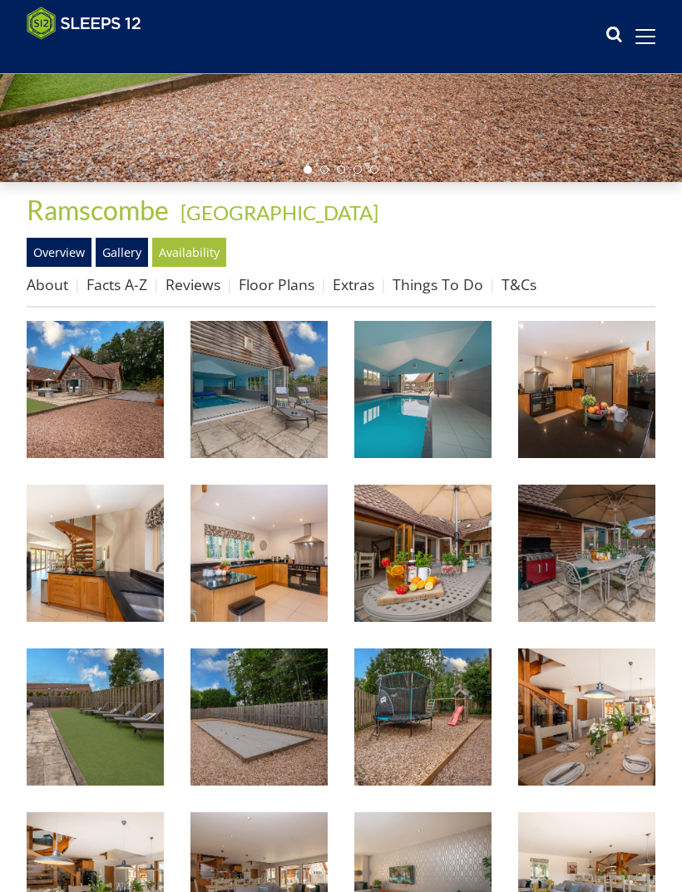
scroll to position [332, 0]
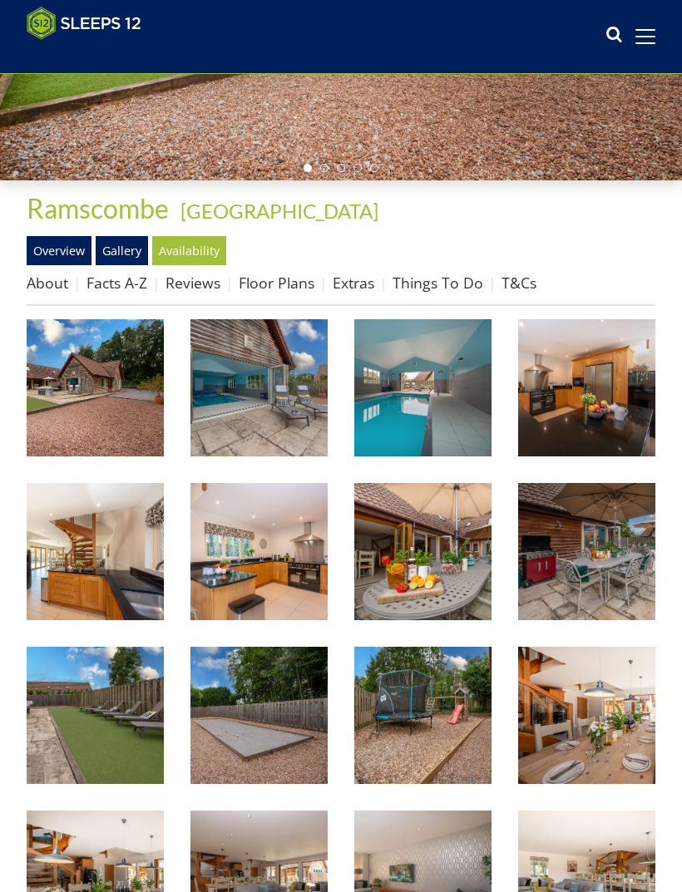
click at [591, 401] on img at bounding box center [586, 387] width 137 height 137
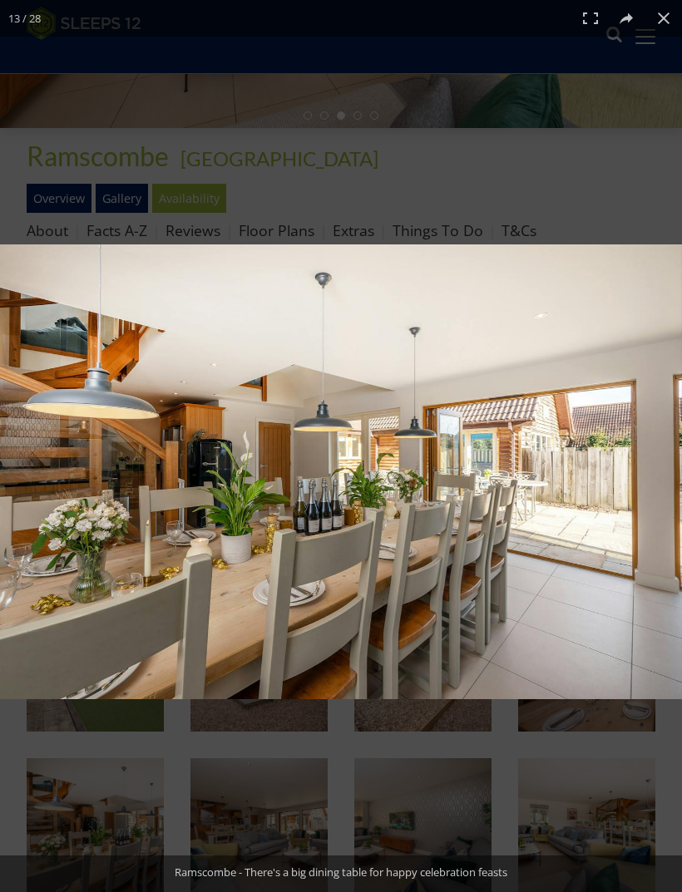
scroll to position [385, 0]
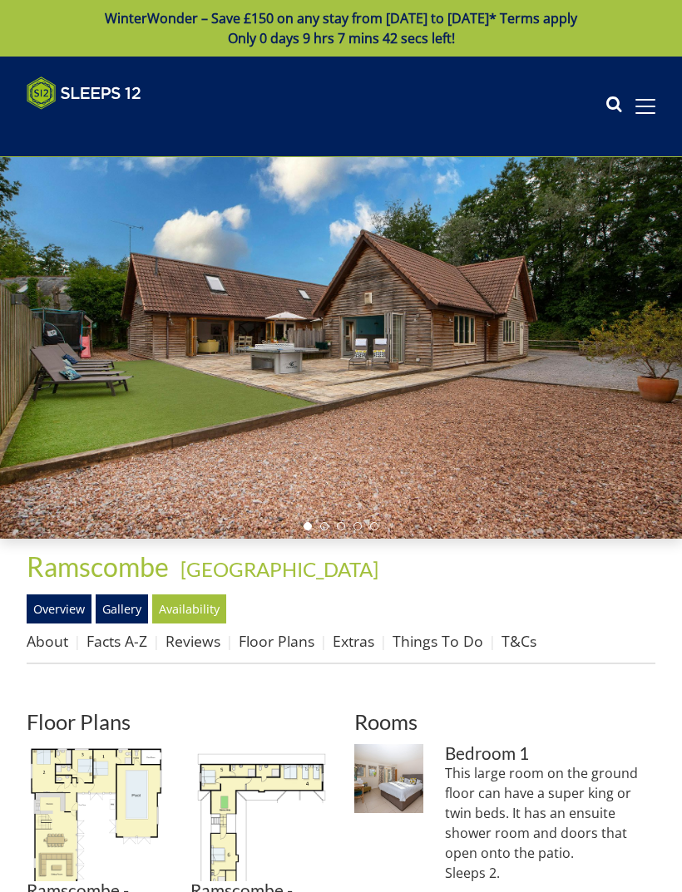
click at [438, 646] on link "Things To Do" at bounding box center [437, 641] width 91 height 20
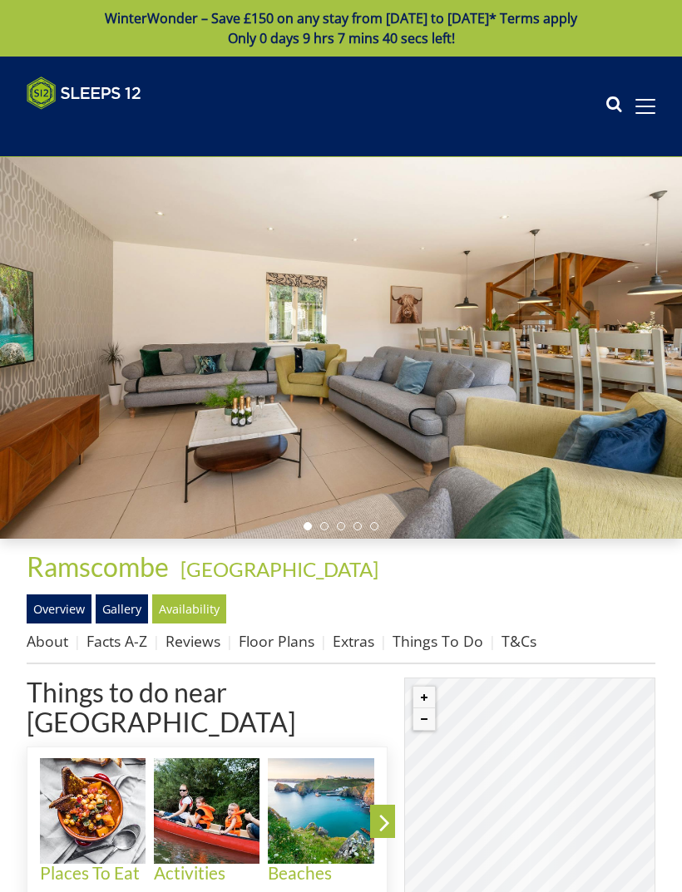
click at [342, 633] on link "Extras" at bounding box center [354, 641] width 42 height 20
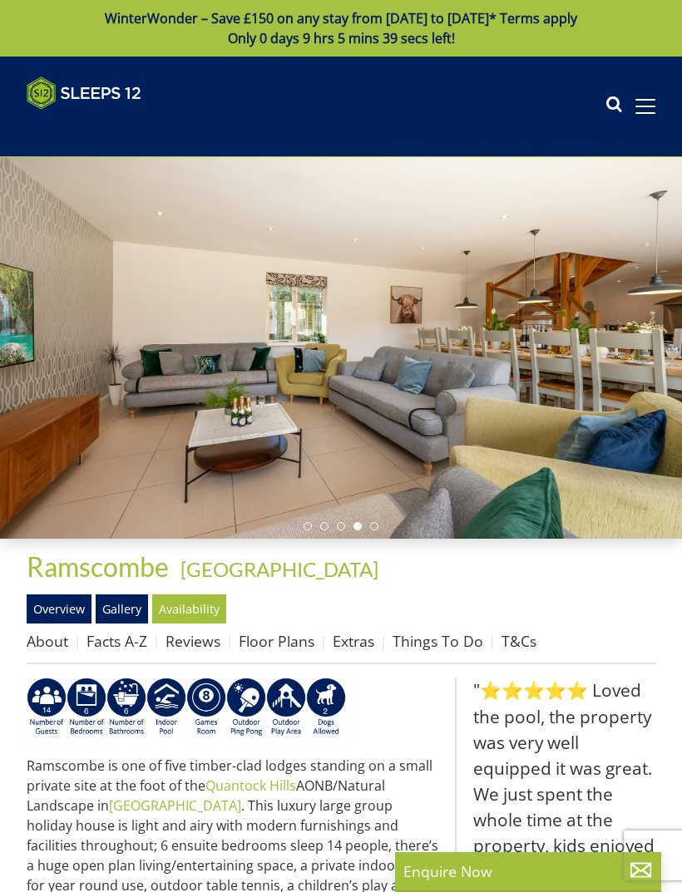
select select "6"
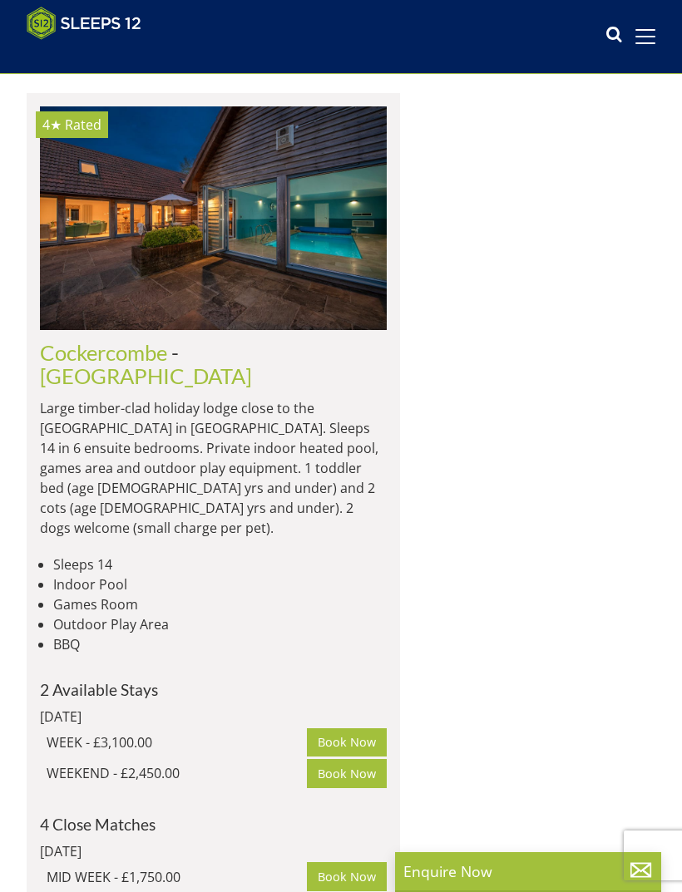
scroll to position [6153, 0]
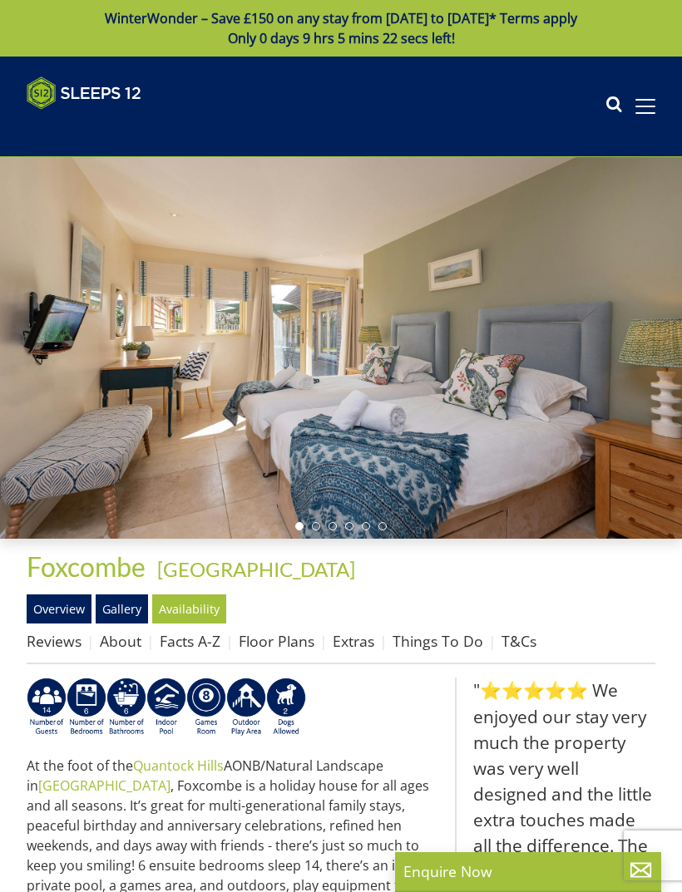
click at [286, 632] on link "Floor Plans" at bounding box center [277, 641] width 76 height 20
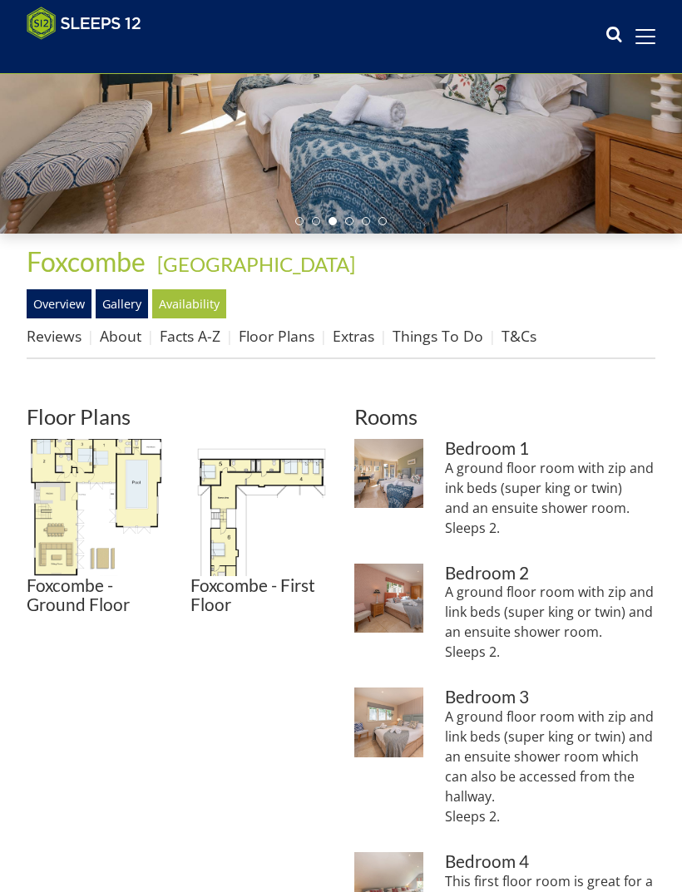
scroll to position [279, 0]
click at [116, 491] on img at bounding box center [95, 507] width 137 height 137
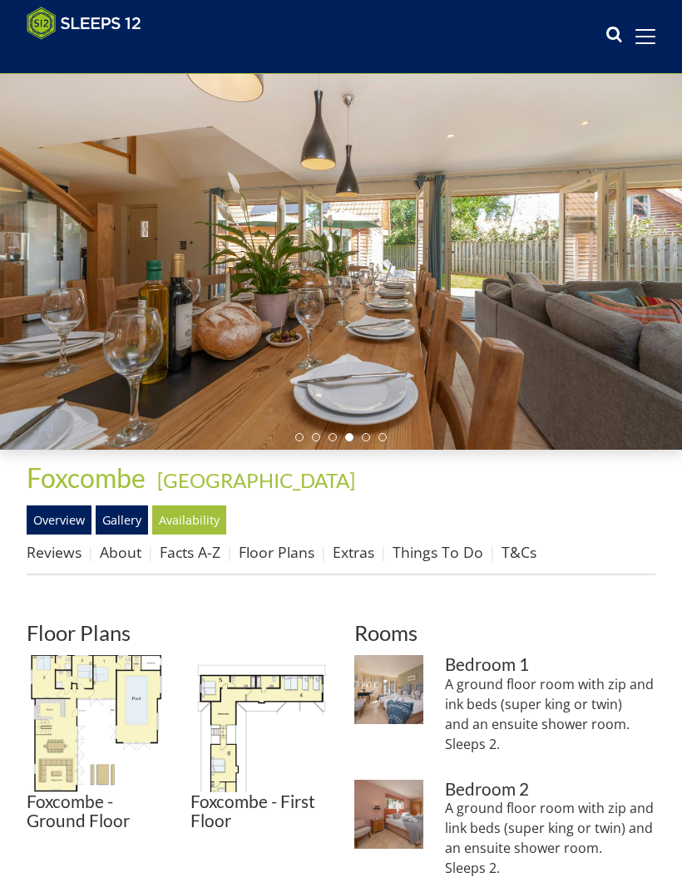
scroll to position [0, 0]
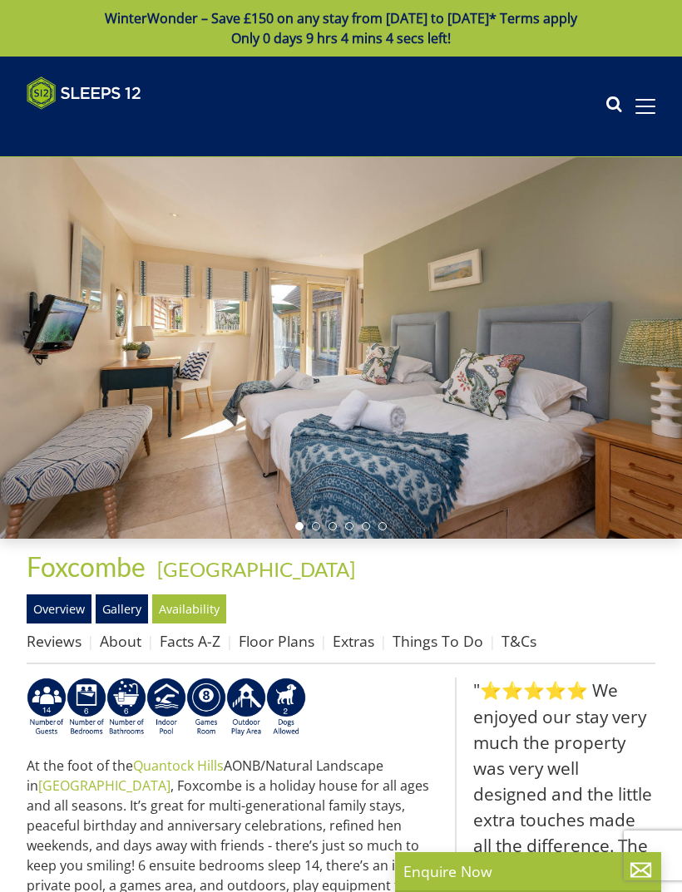
select select "6"
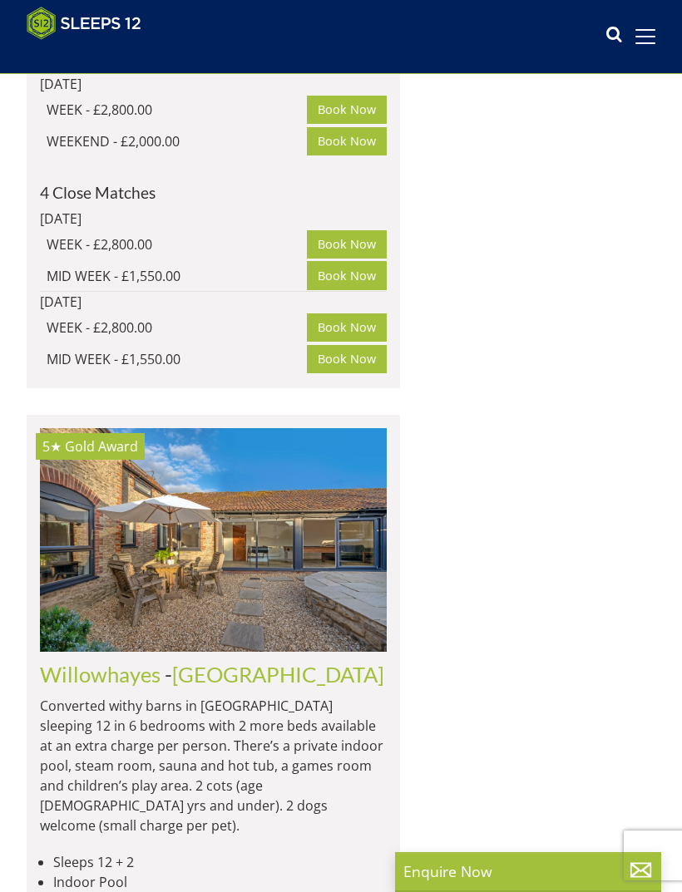
scroll to position [4032, 0]
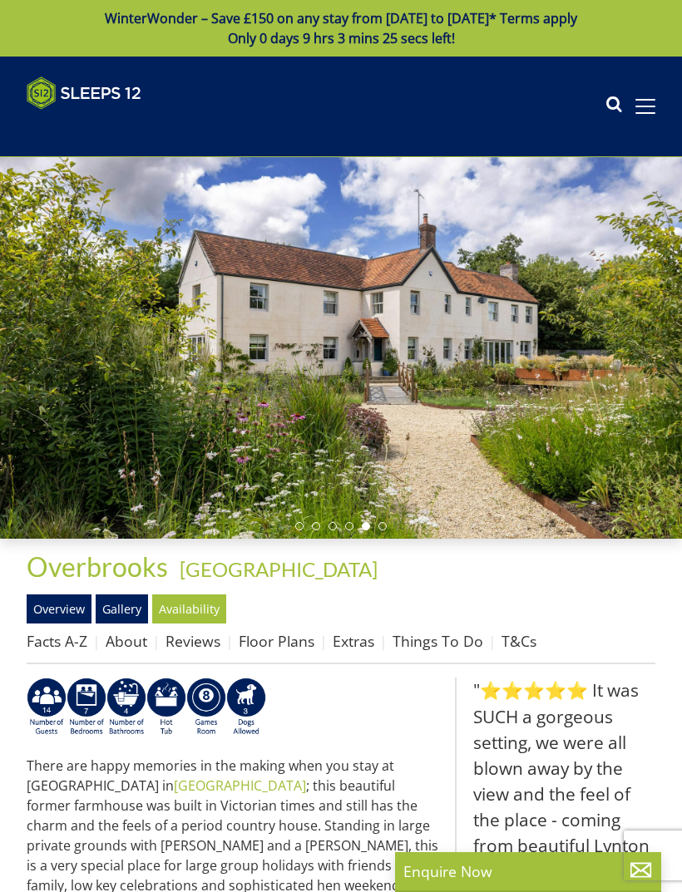
click at [289, 645] on link "Floor Plans" at bounding box center [277, 641] width 76 height 20
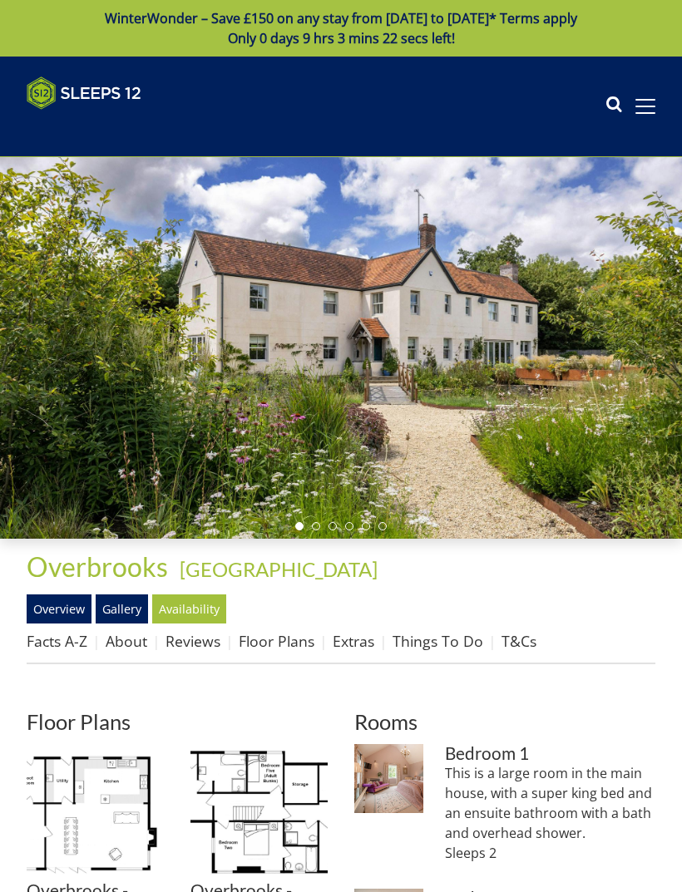
click at [110, 792] on img at bounding box center [95, 812] width 137 height 137
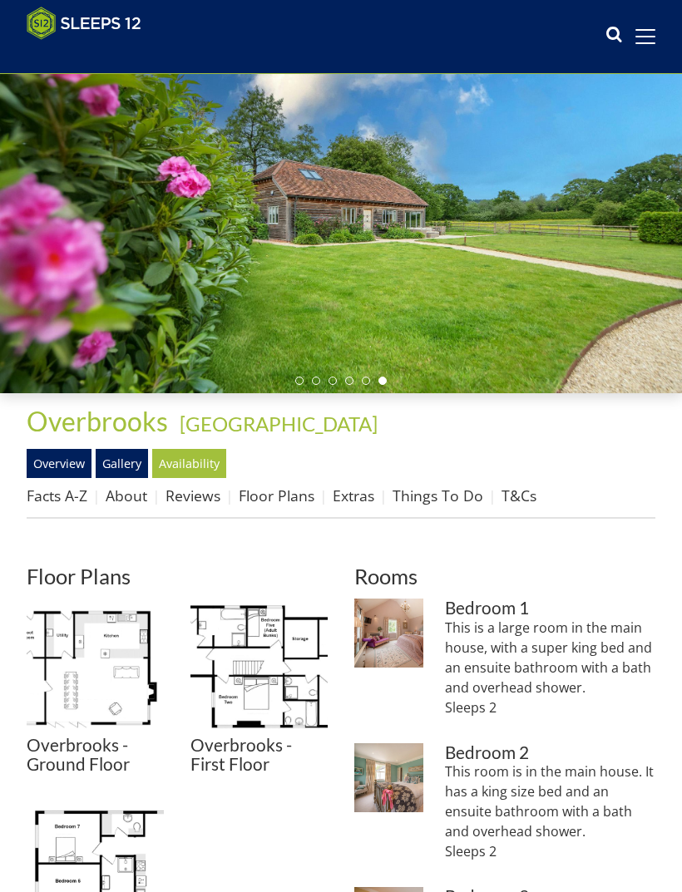
scroll to position [168, 0]
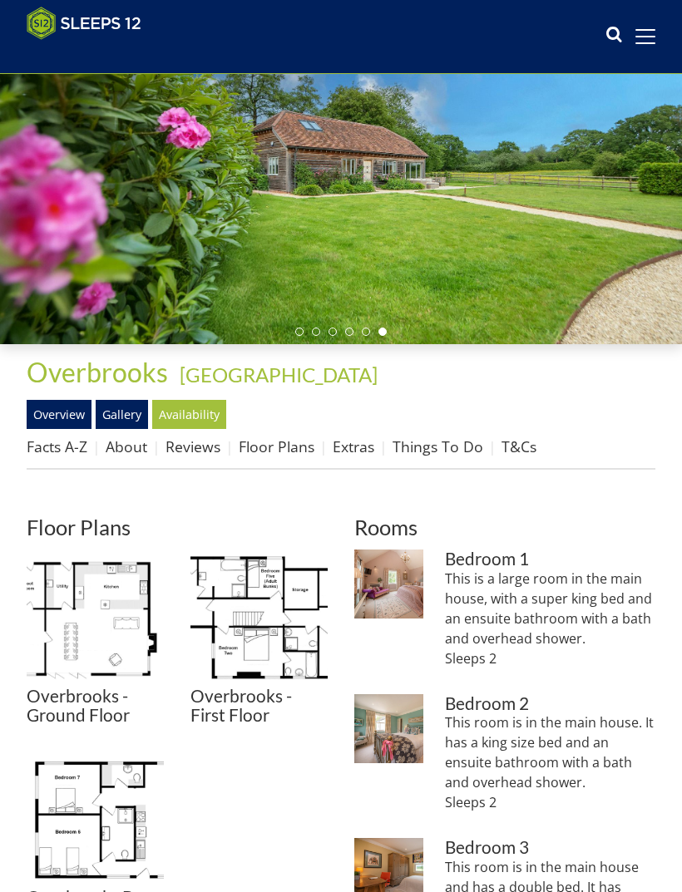
click at [293, 637] on img at bounding box center [258, 618] width 137 height 137
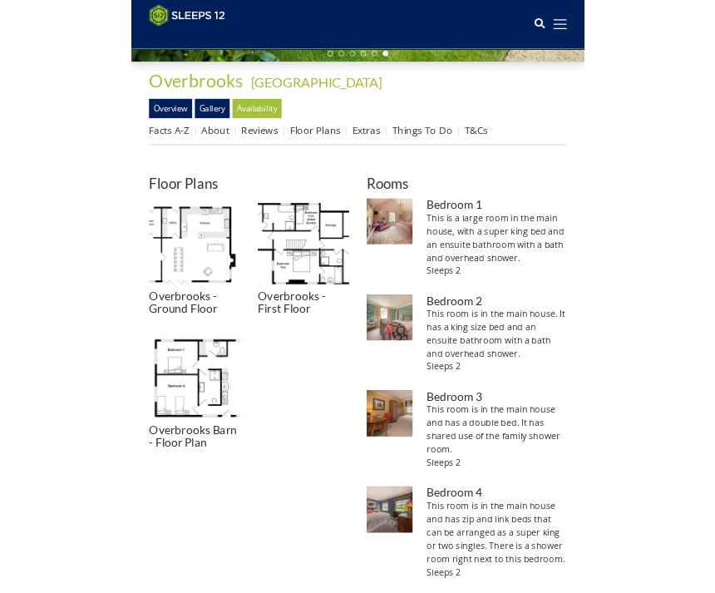
scroll to position [583, 0]
